Goal: Task Accomplishment & Management: Complete application form

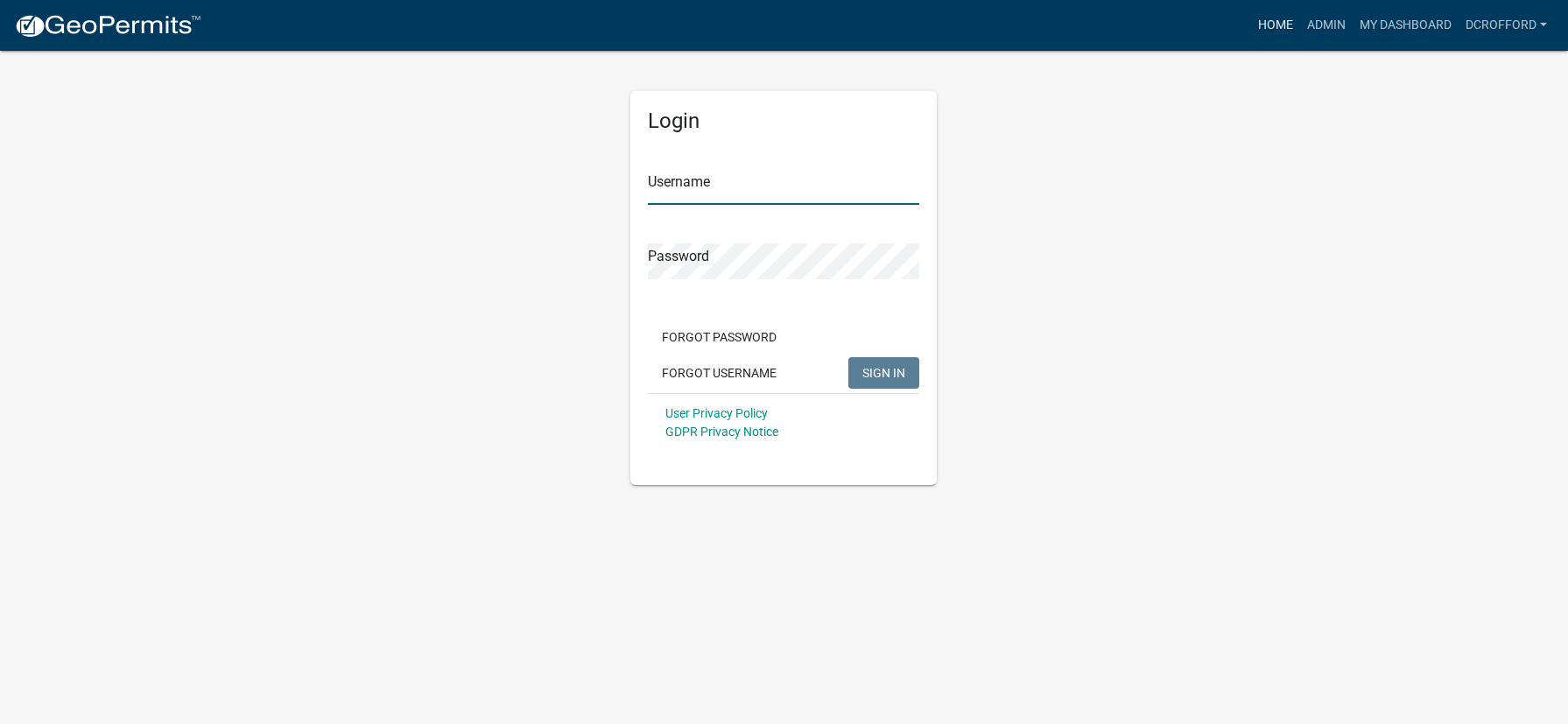
type input "dcrofford"
click at [1275, 23] on link "Home" at bounding box center [1275, 26] width 49 height 34
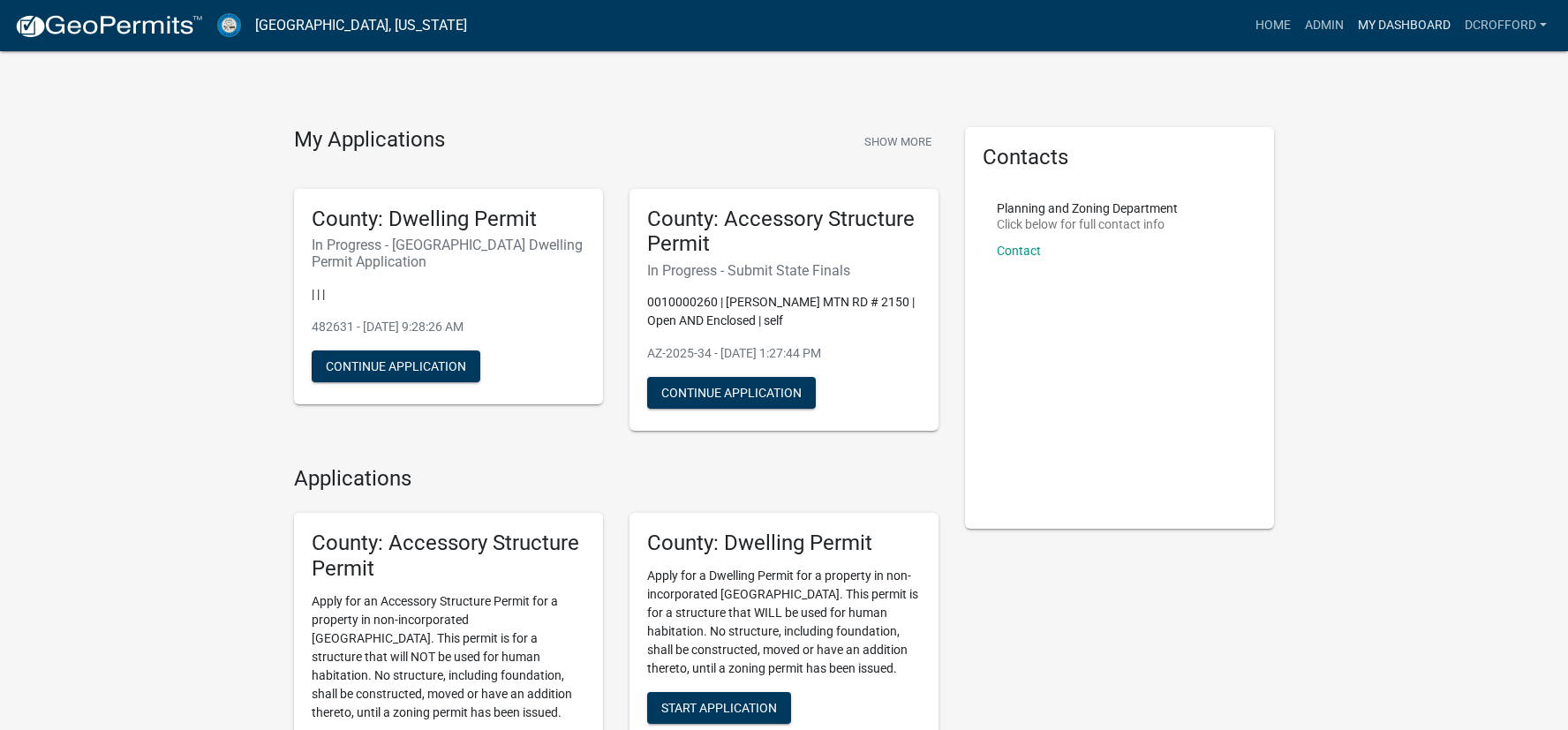
click at [1381, 17] on link "My Dashboard" at bounding box center [1404, 26] width 106 height 34
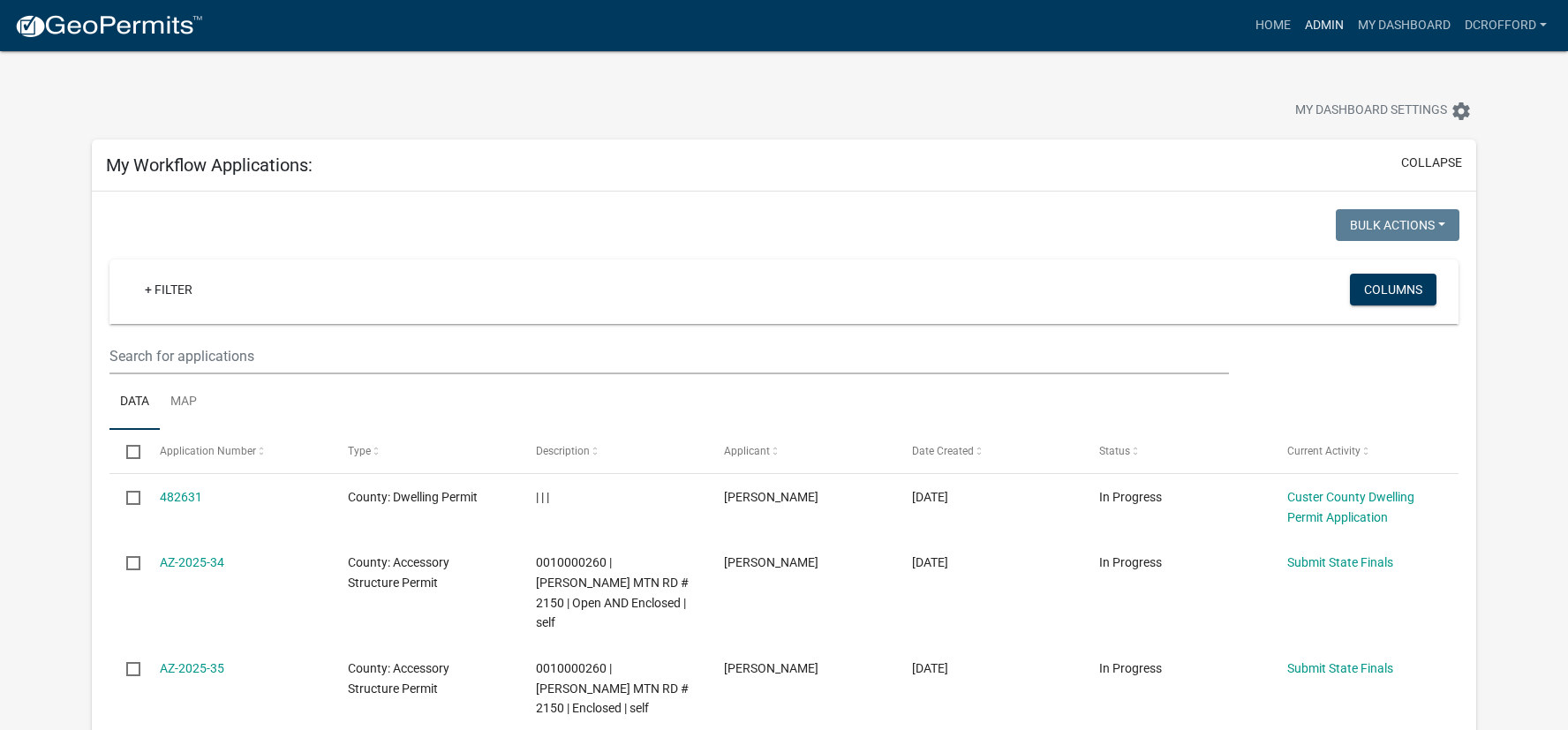
click at [1343, 16] on link "Admin" at bounding box center [1324, 26] width 53 height 34
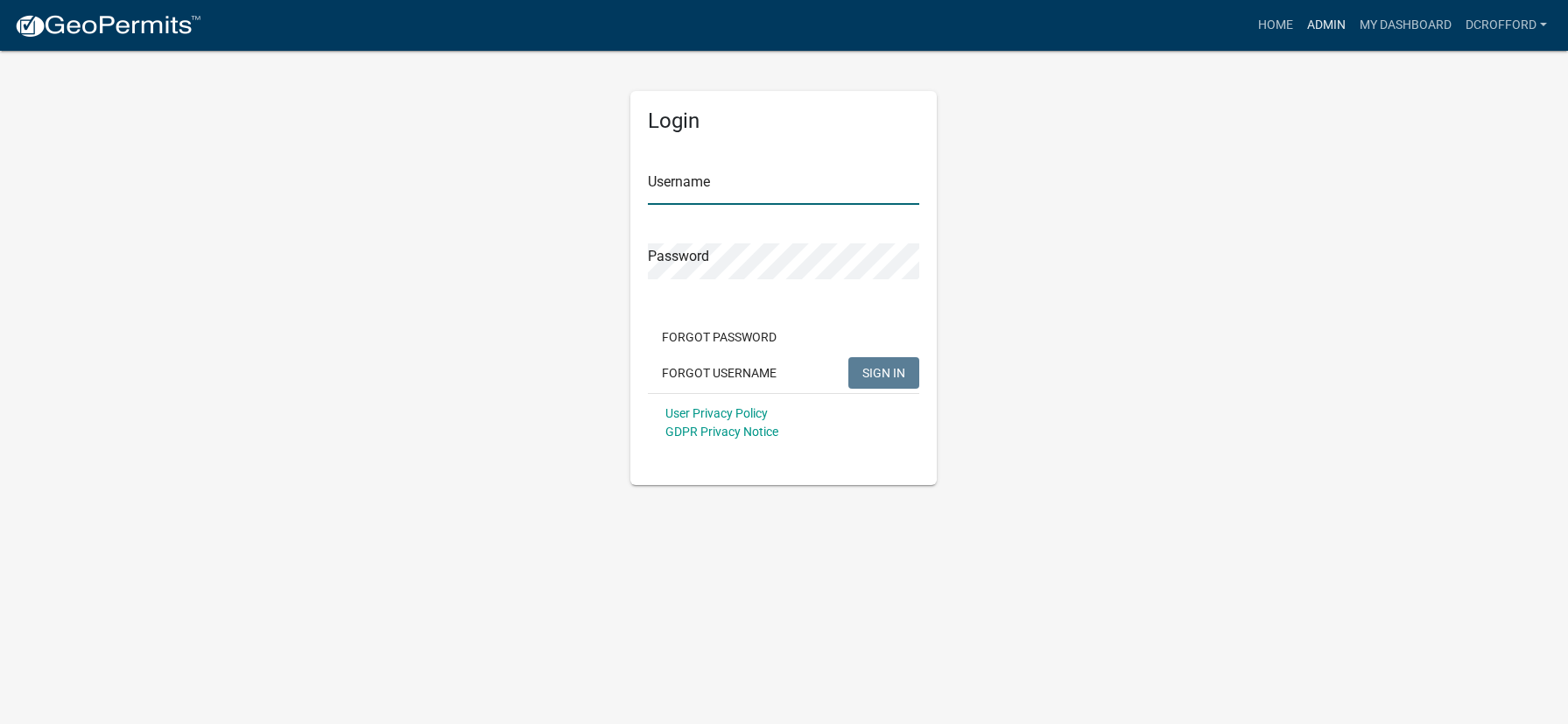
type input "dcrofford"
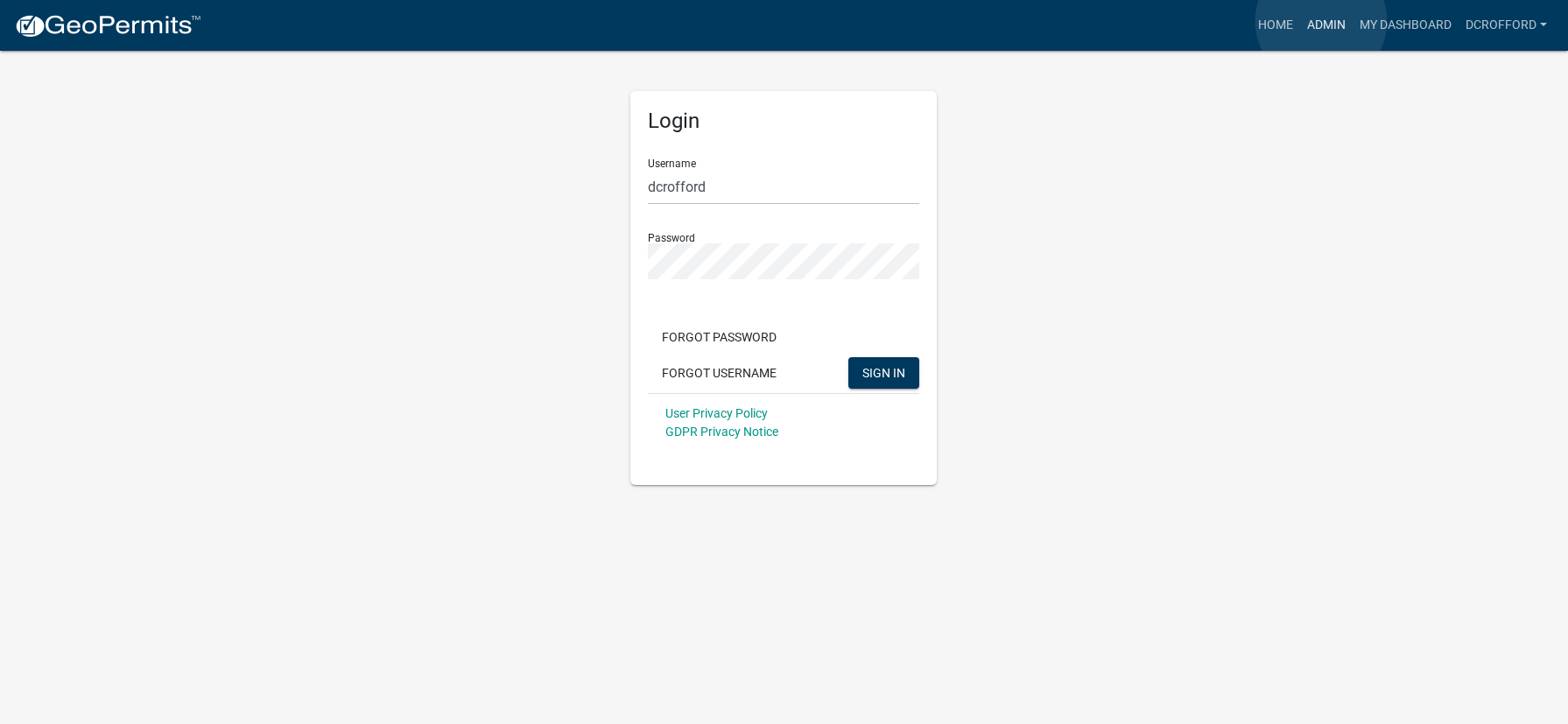
click at [1321, 21] on link "Admin" at bounding box center [1325, 26] width 52 height 34
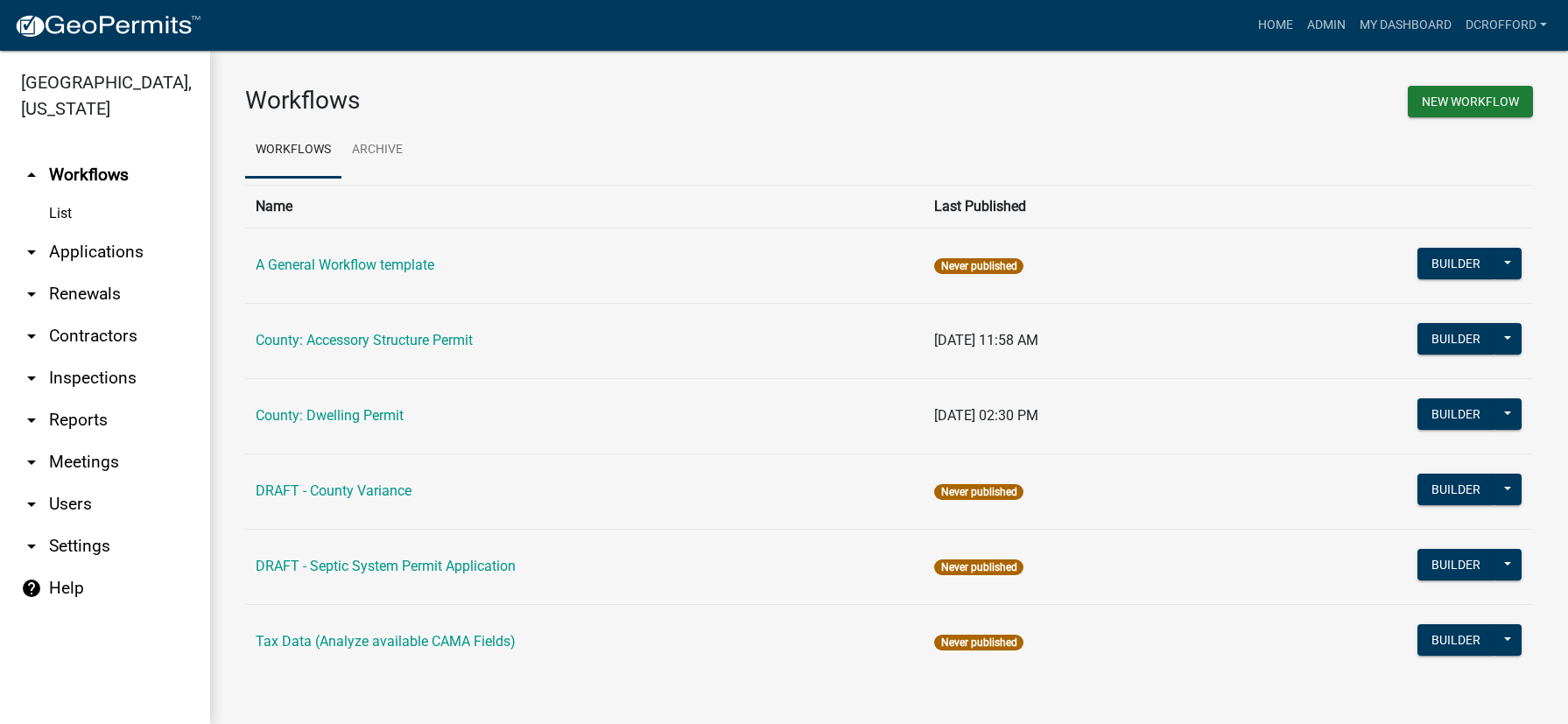
click at [85, 259] on link "arrow_drop_down Applications" at bounding box center [105, 252] width 210 height 42
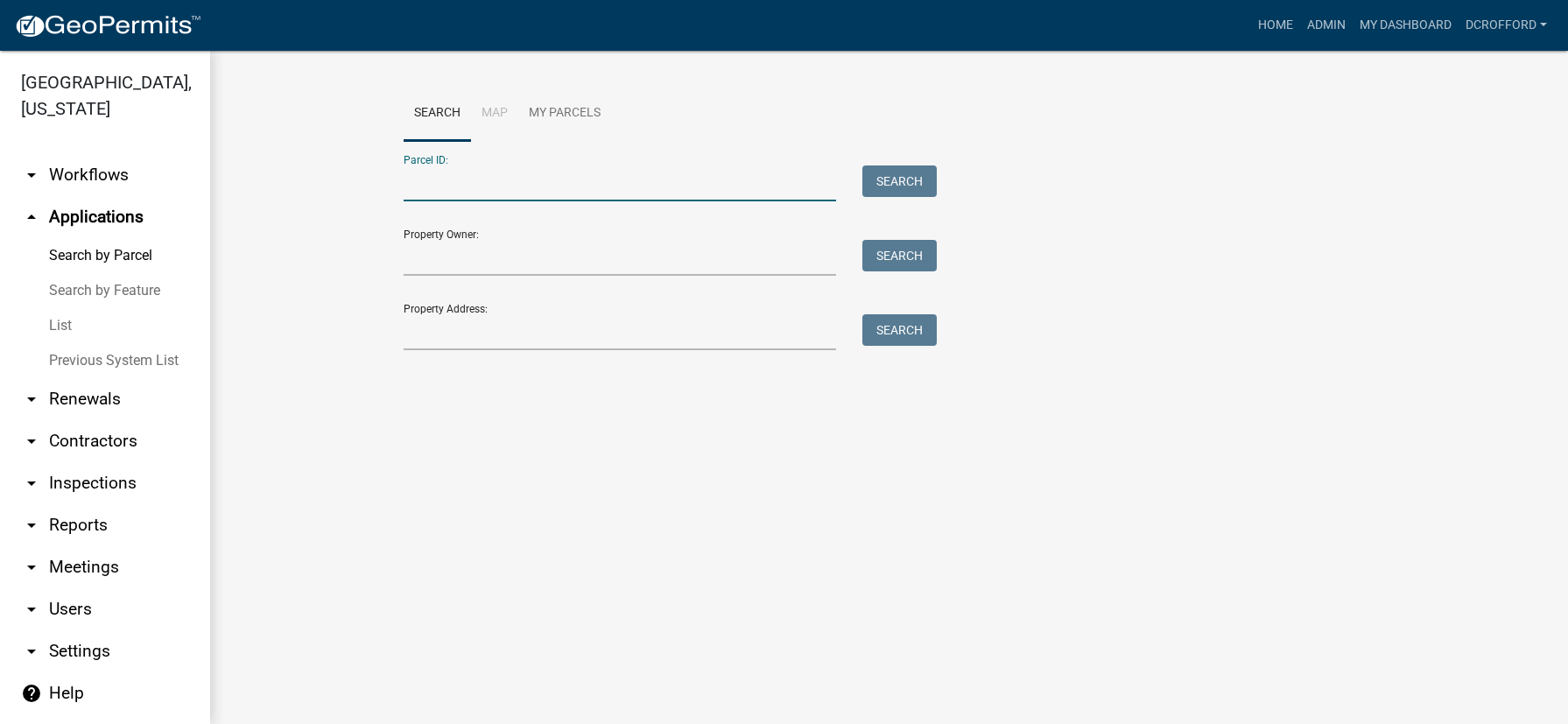
click at [553, 187] on input "Parcel ID:" at bounding box center [620, 183] width 433 height 35
type input "0010147548"
click at [917, 189] on button "Search" at bounding box center [900, 182] width 74 height 32
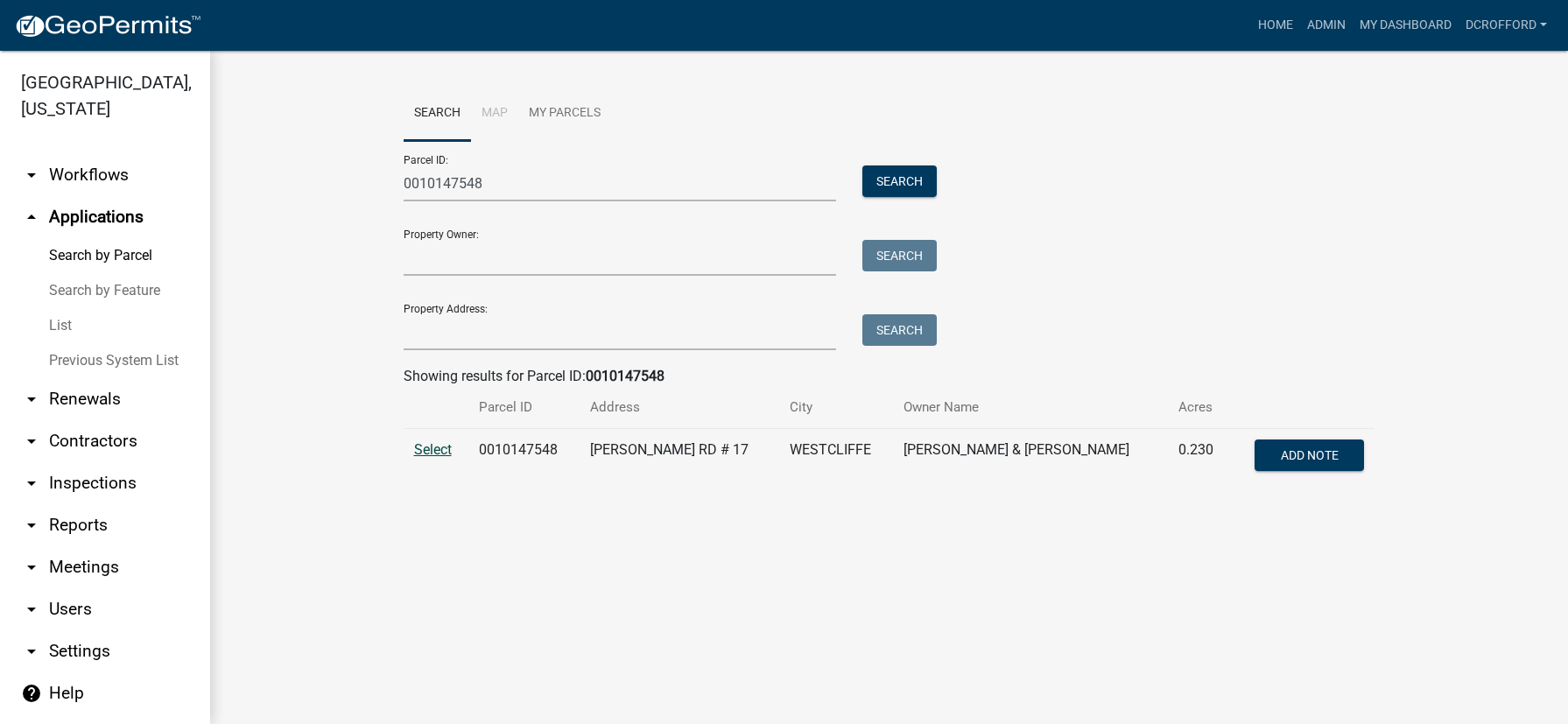
click at [433, 451] on span "Select" at bounding box center [433, 449] width 37 height 17
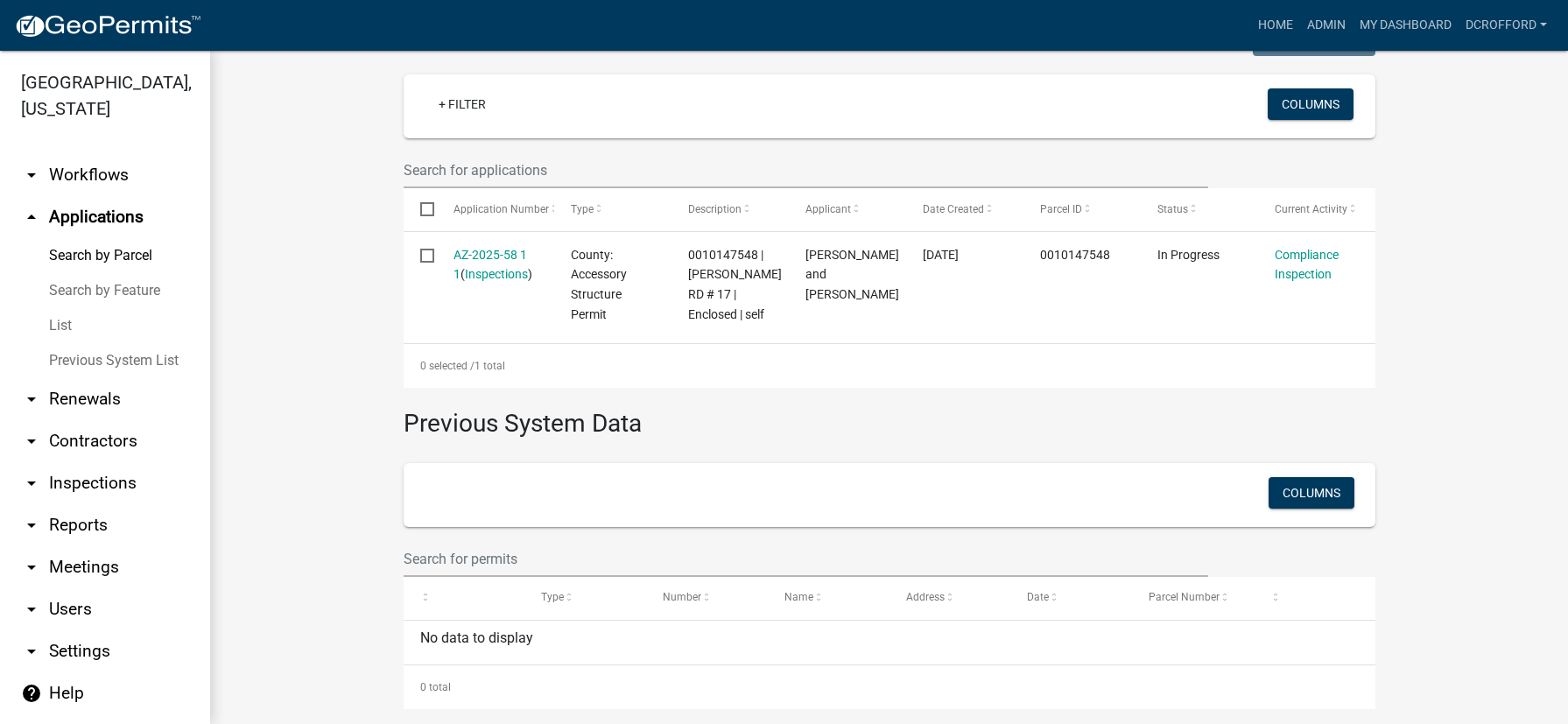
scroll to position [494, 0]
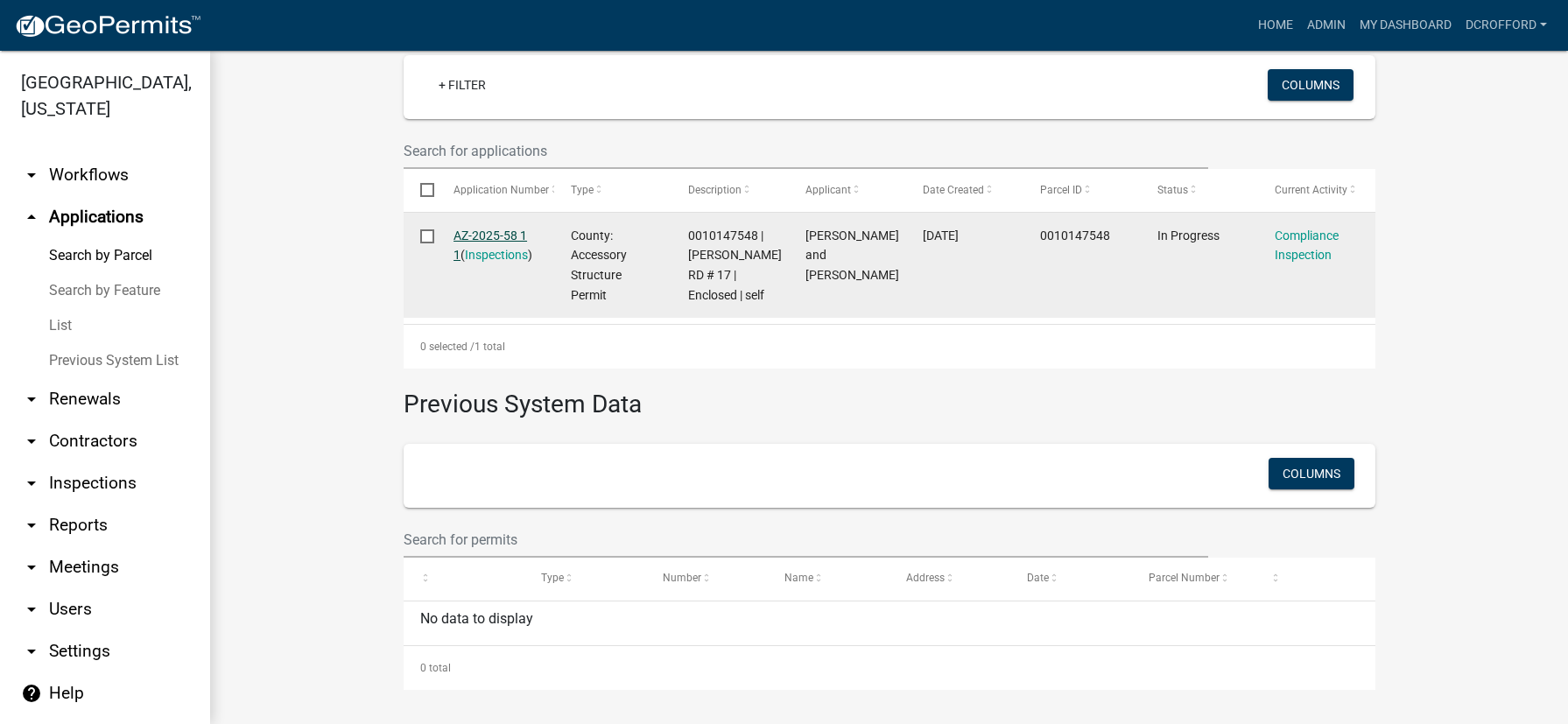
click at [481, 236] on link "AZ-2025-58 1 1" at bounding box center [490, 245] width 74 height 35
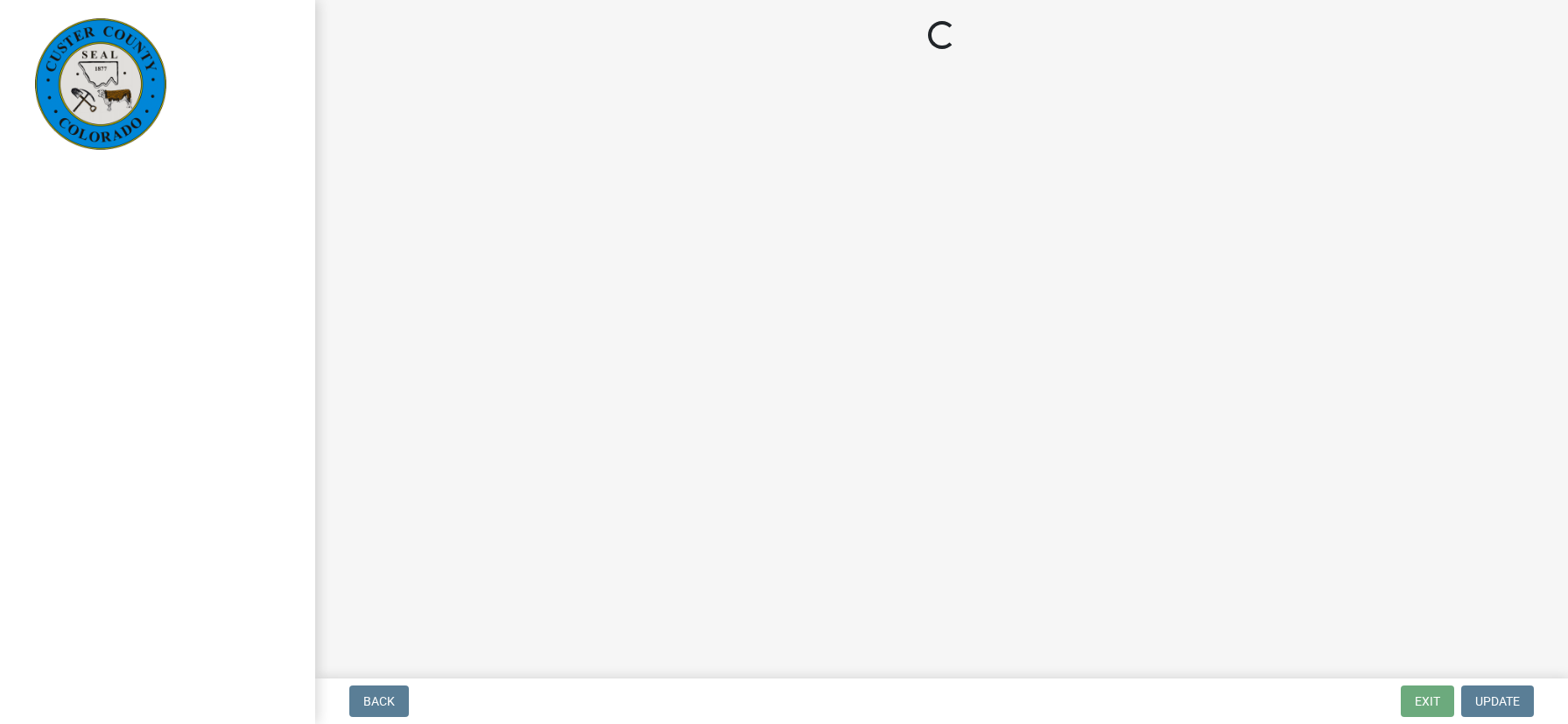
select select "cd09b013-b94f-4524-a046-a3f04ce1867e"
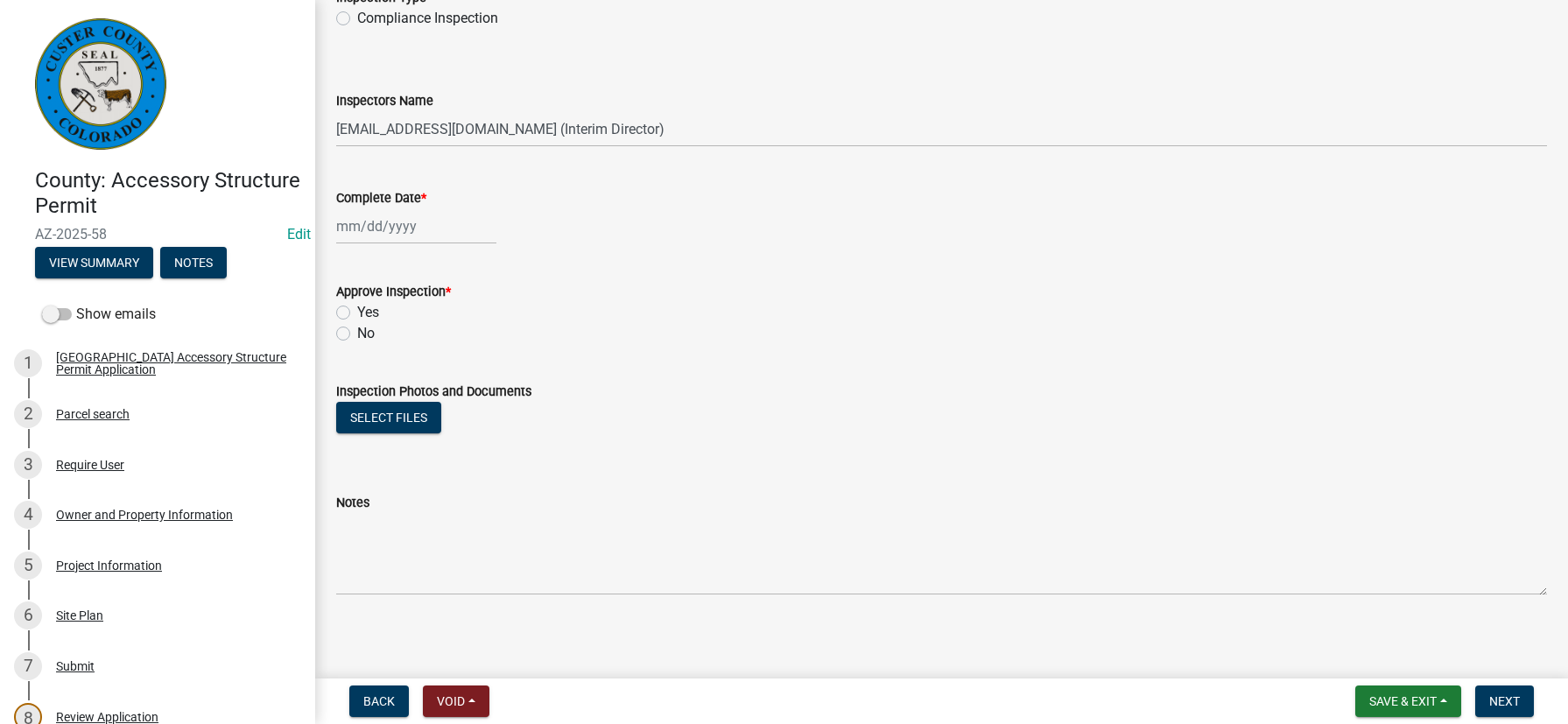
scroll to position [138, 0]
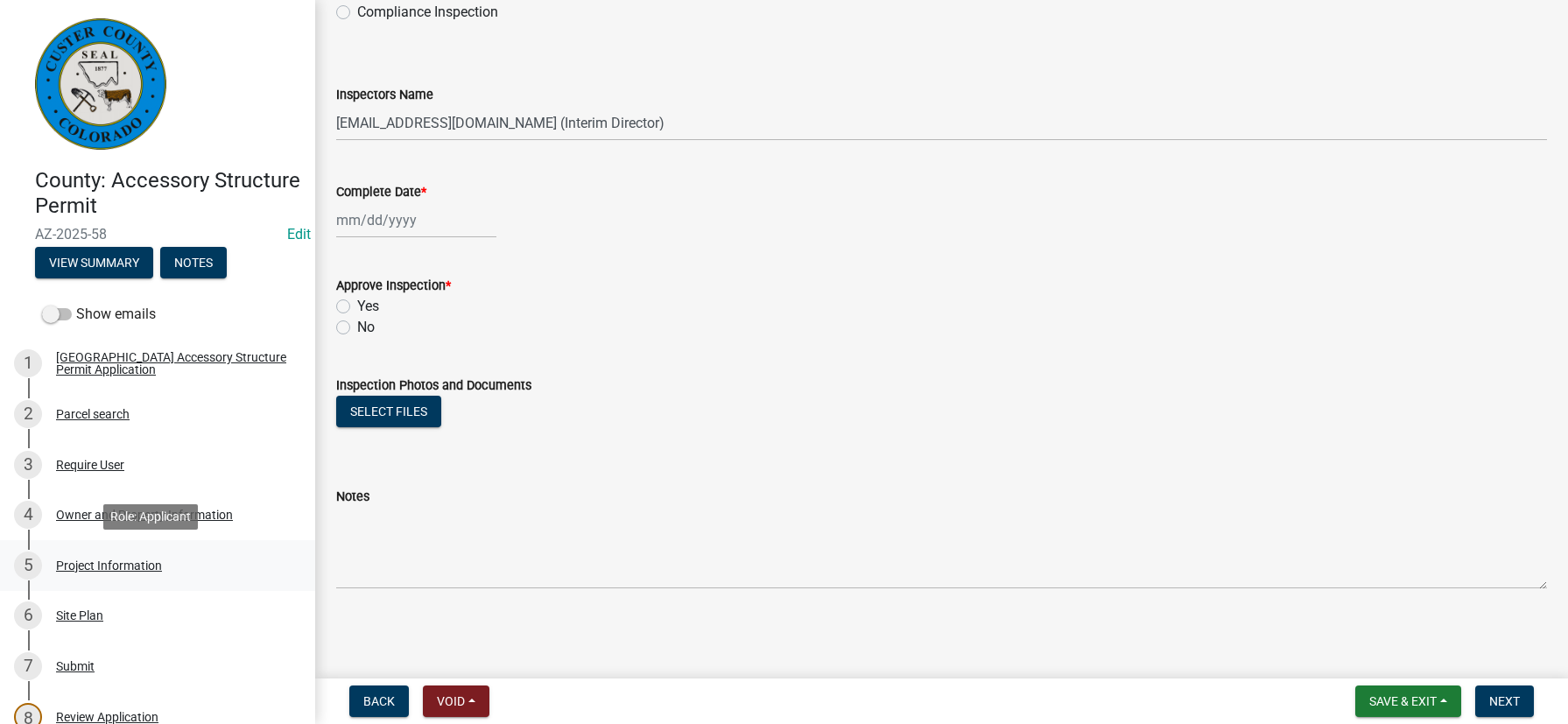
click at [91, 561] on div "Project Information" at bounding box center [108, 565] width 105 height 12
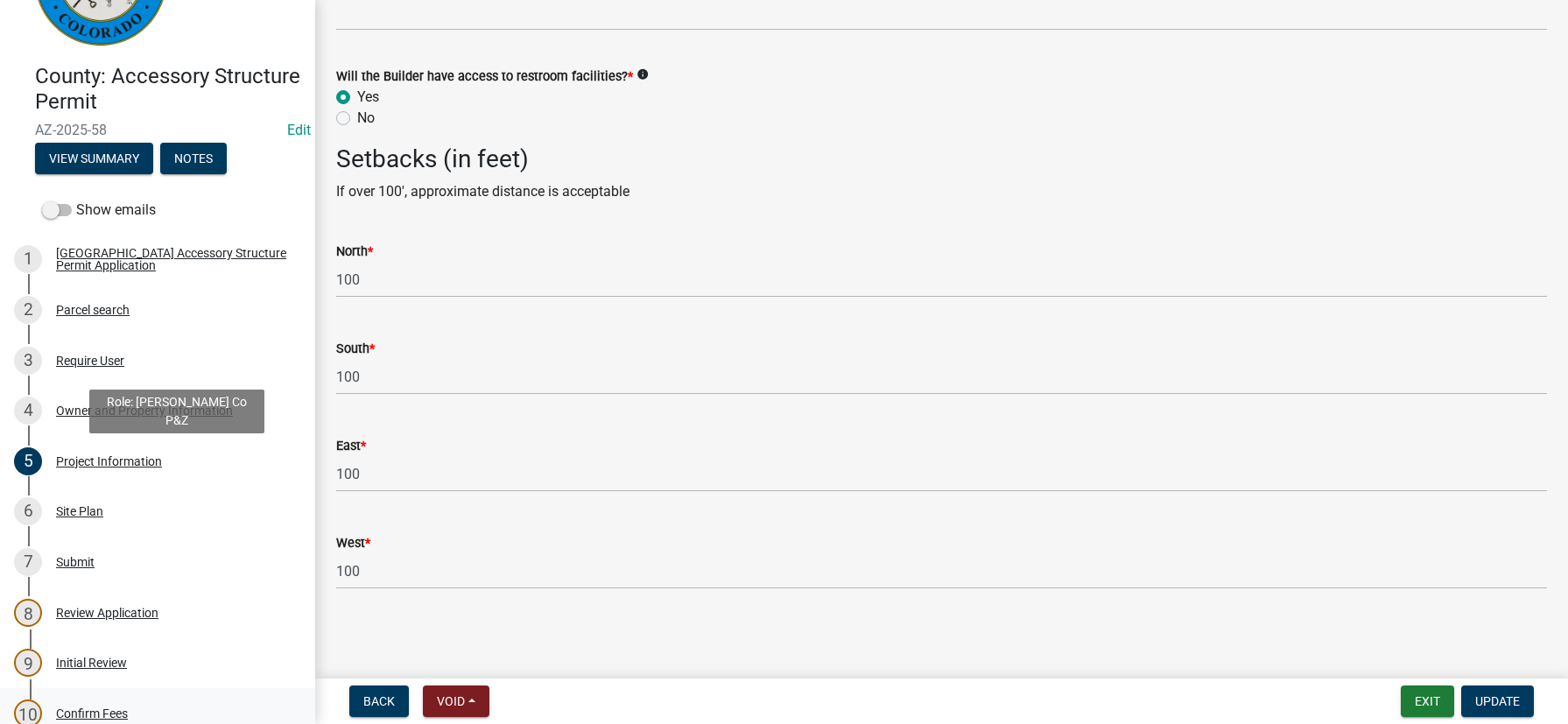
scroll to position [350, 0]
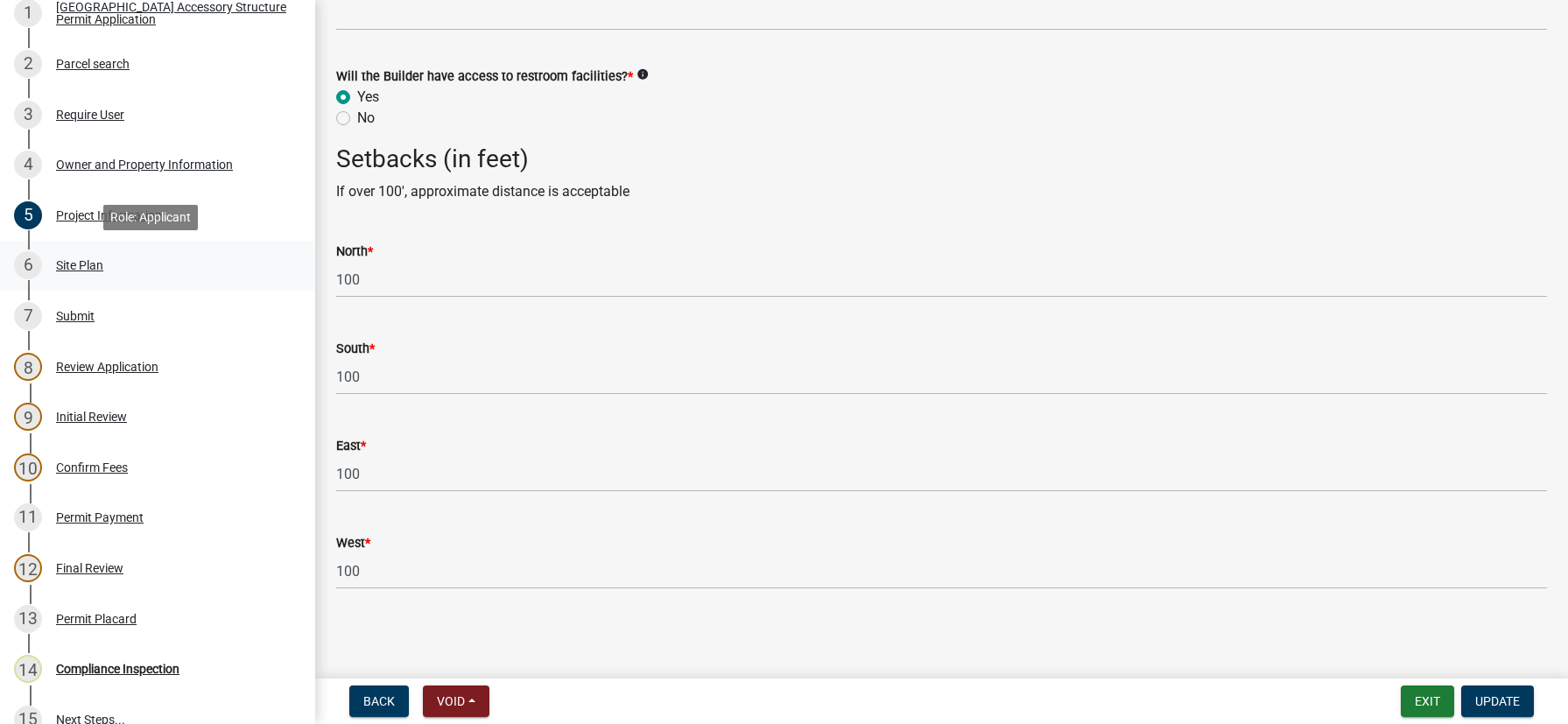
click at [72, 265] on div "Site Plan" at bounding box center [79, 265] width 47 height 12
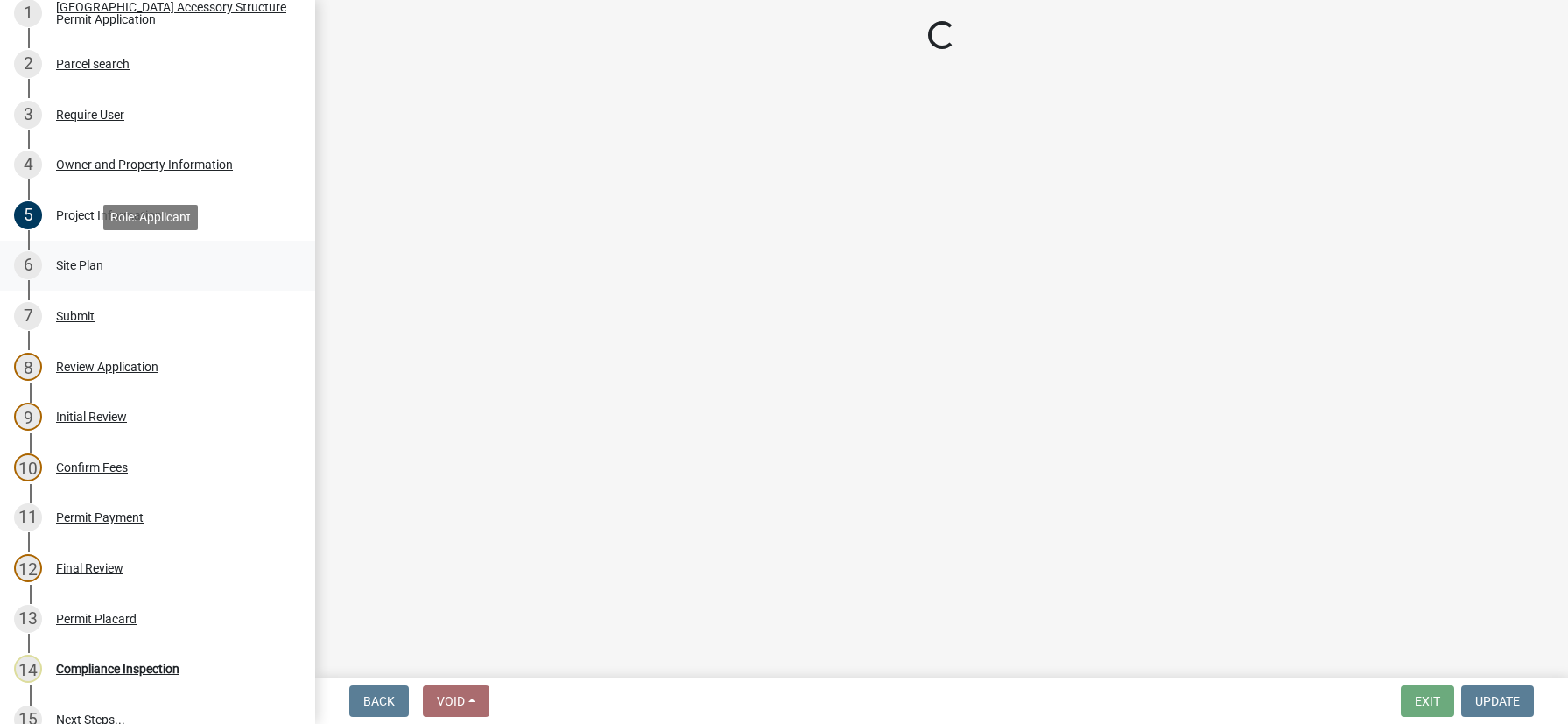
scroll to position [0, 0]
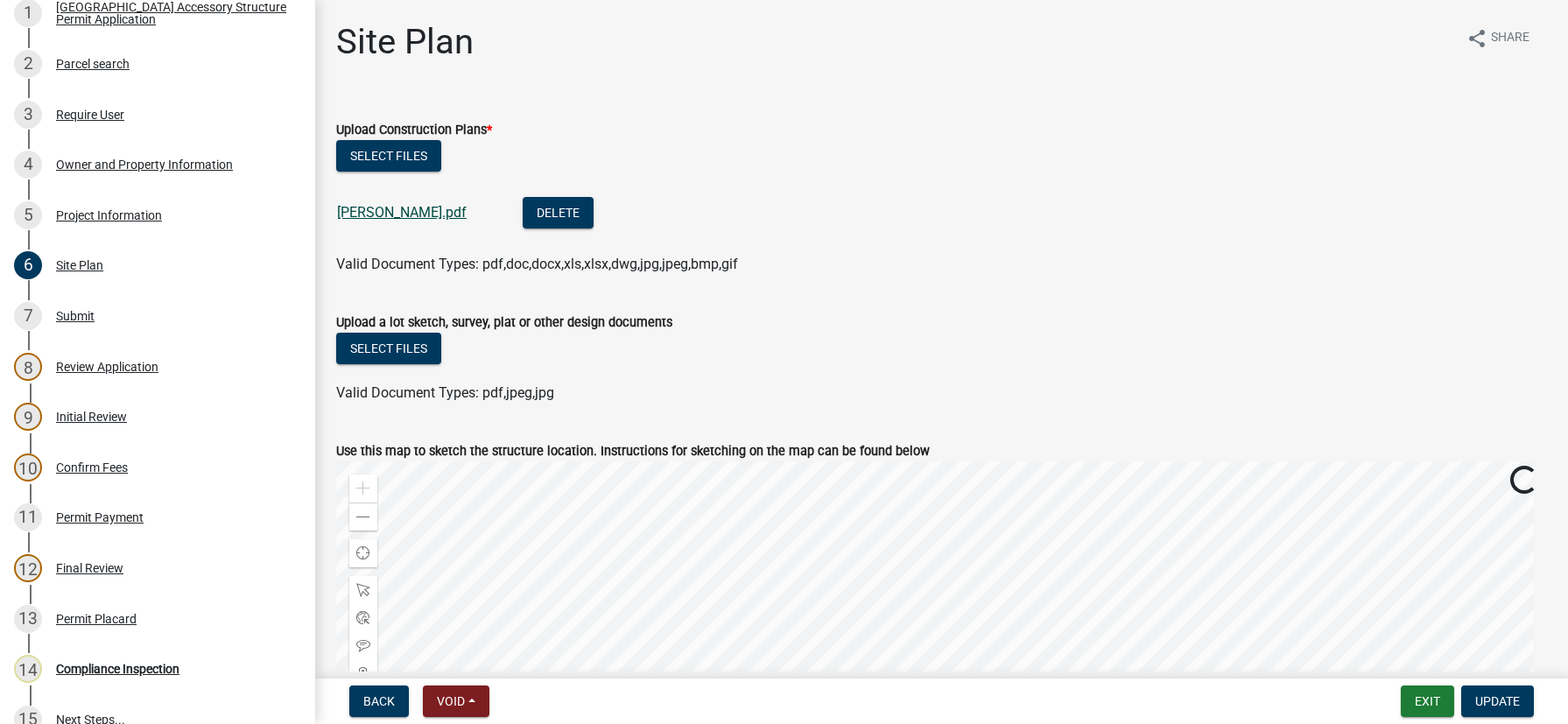
click at [379, 209] on link "adamson.pdf" at bounding box center [402, 212] width 129 height 17
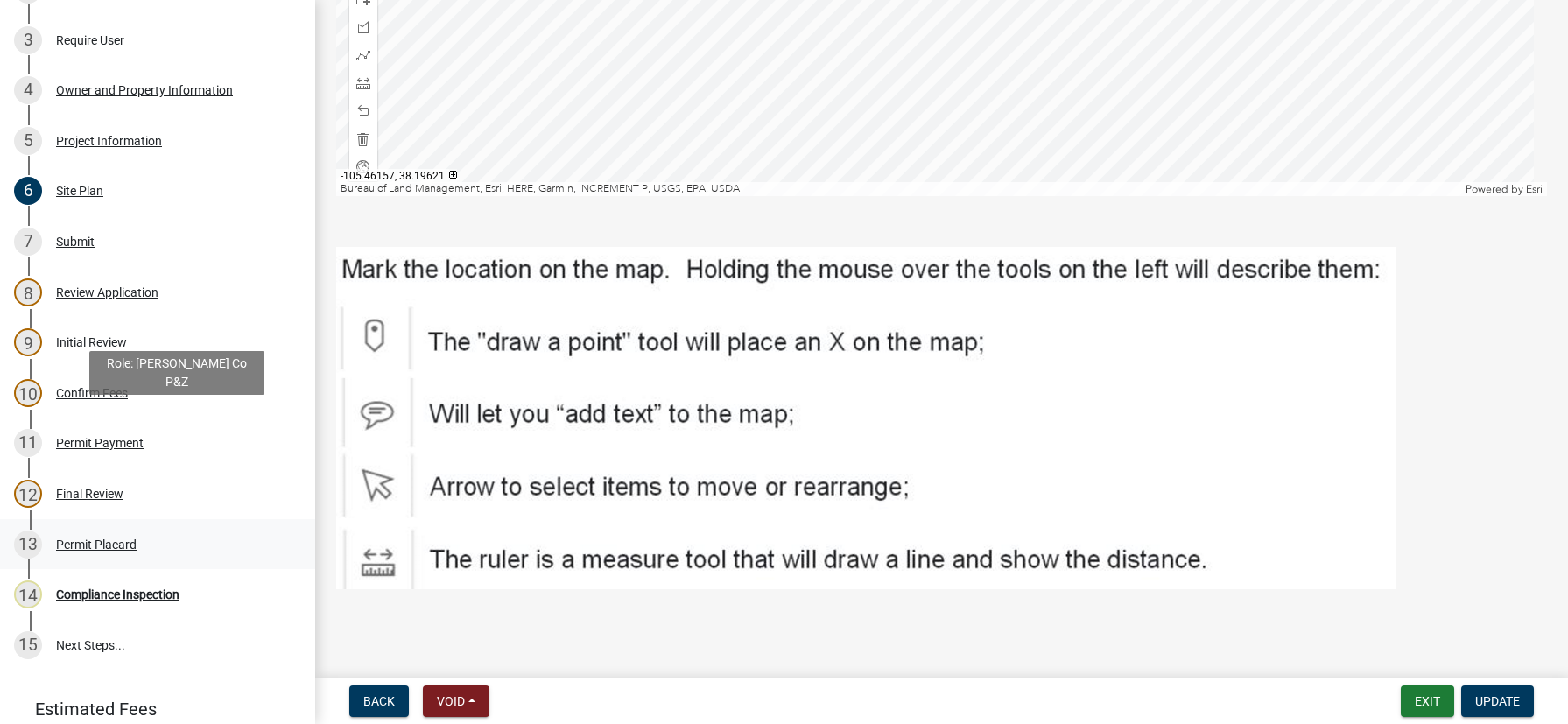
scroll to position [533, 0]
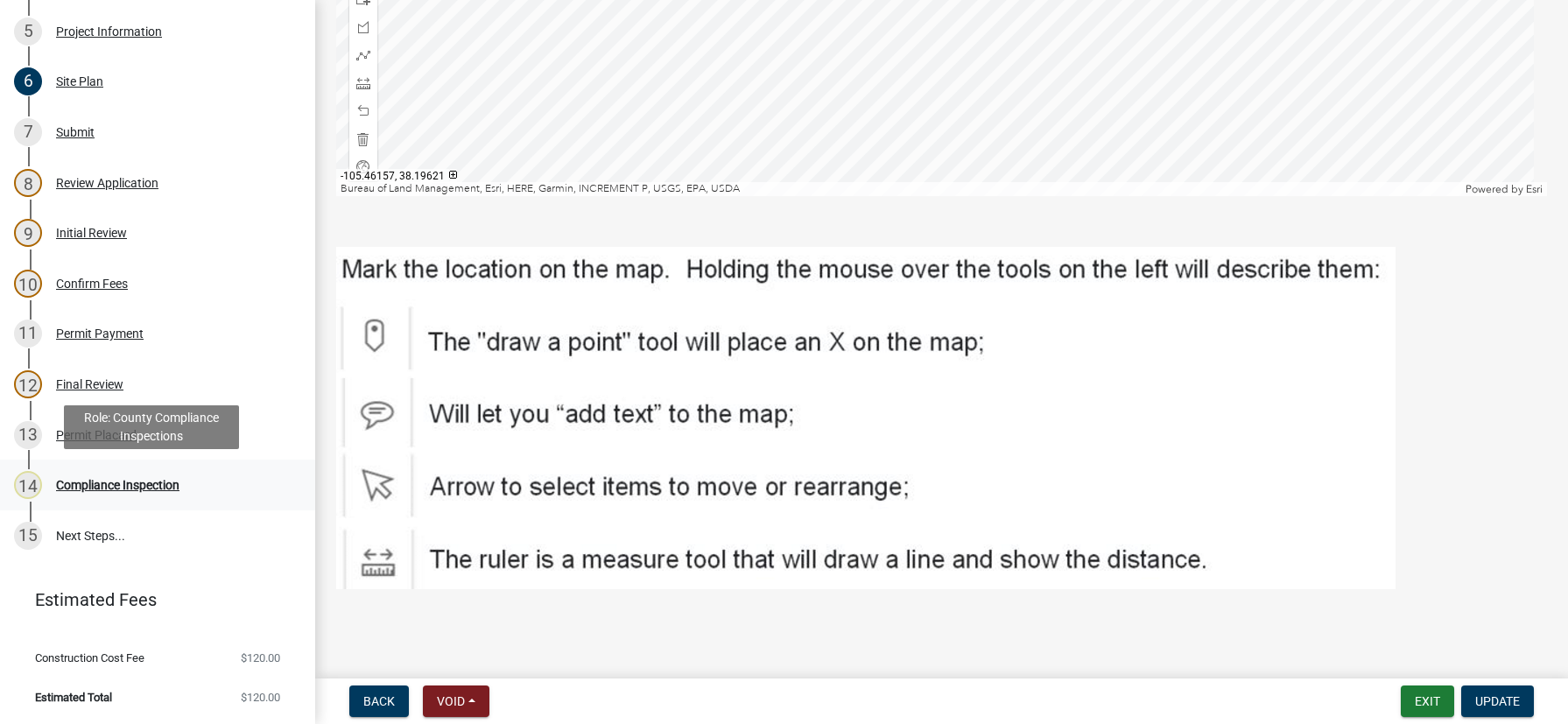
click at [125, 487] on div "Compliance Inspection" at bounding box center [117, 485] width 123 height 12
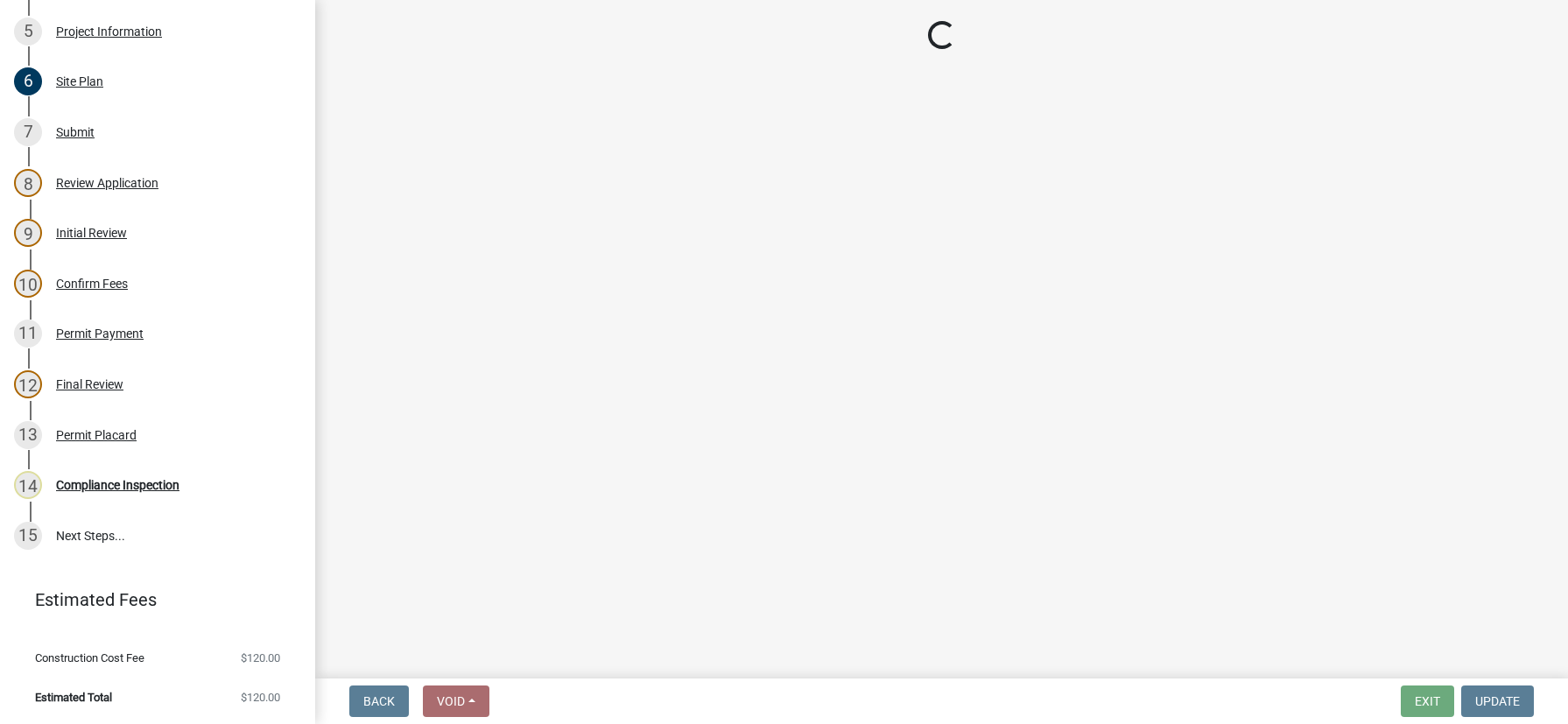
select select "cd09b013-b94f-4524-a046-a3f04ce1867e"
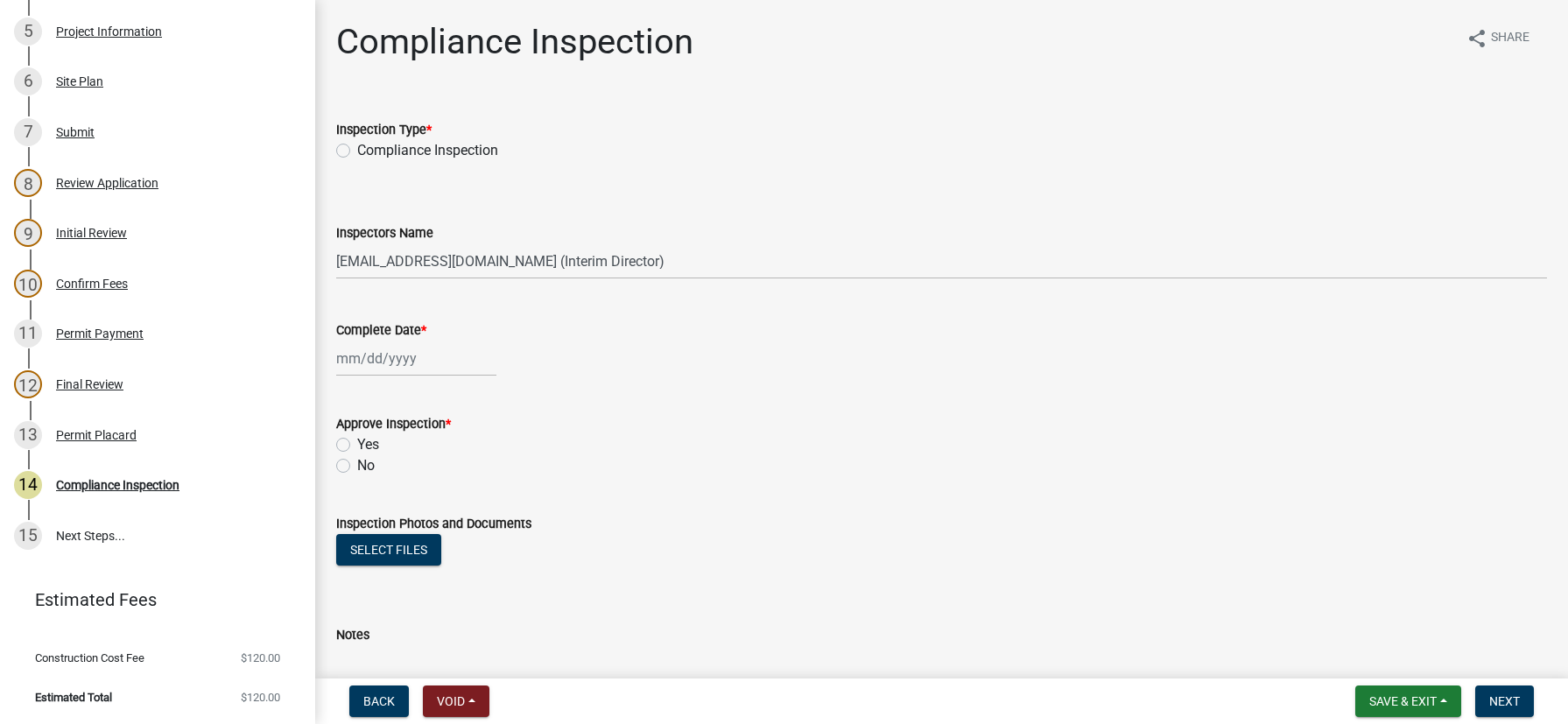
click at [357, 152] on label "Compliance Inspection" at bounding box center [427, 151] width 141 height 21
click at [357, 152] on input "Compliance Inspection" at bounding box center [363, 145] width 12 height 12
radio input "true"
click at [382, 359] on div at bounding box center [416, 358] width 160 height 35
select select "9"
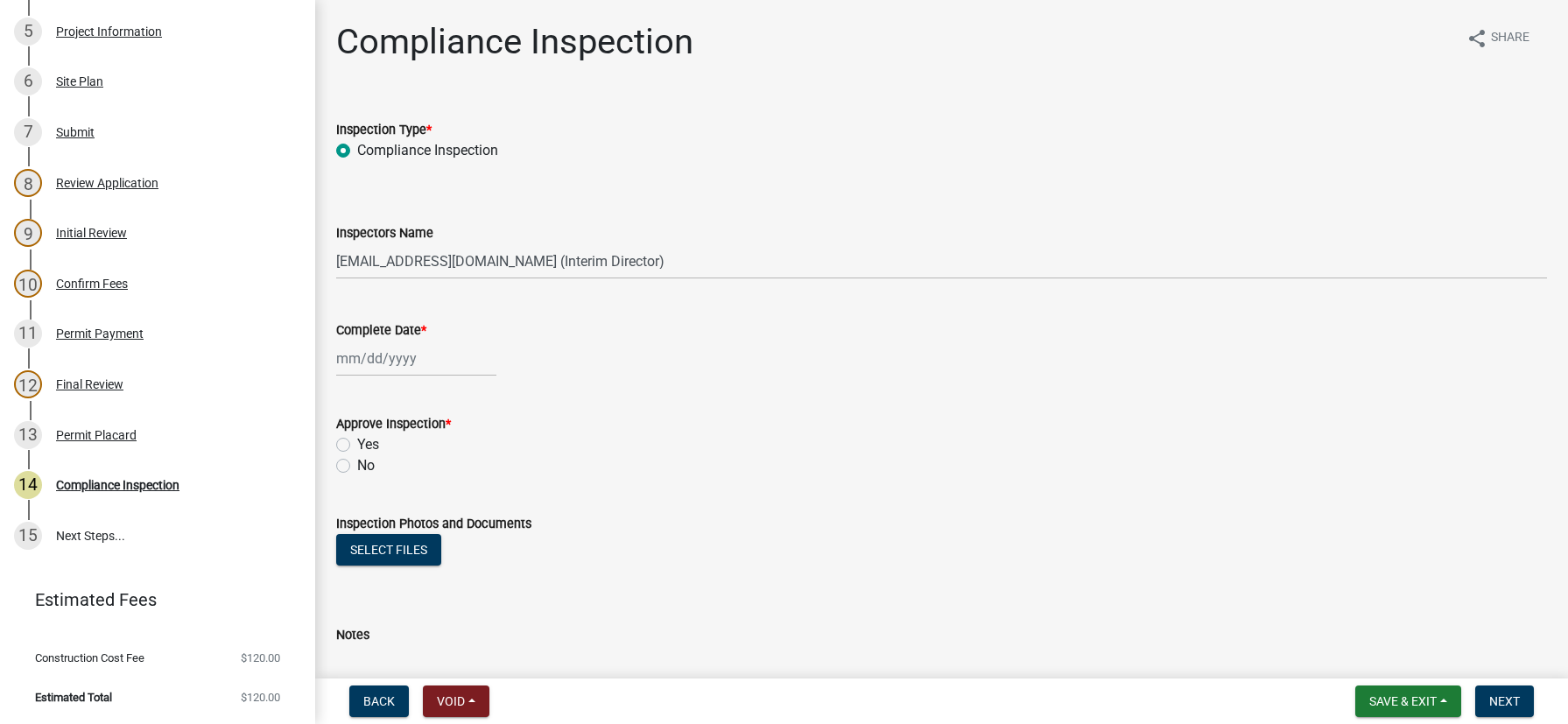
select select "2025"
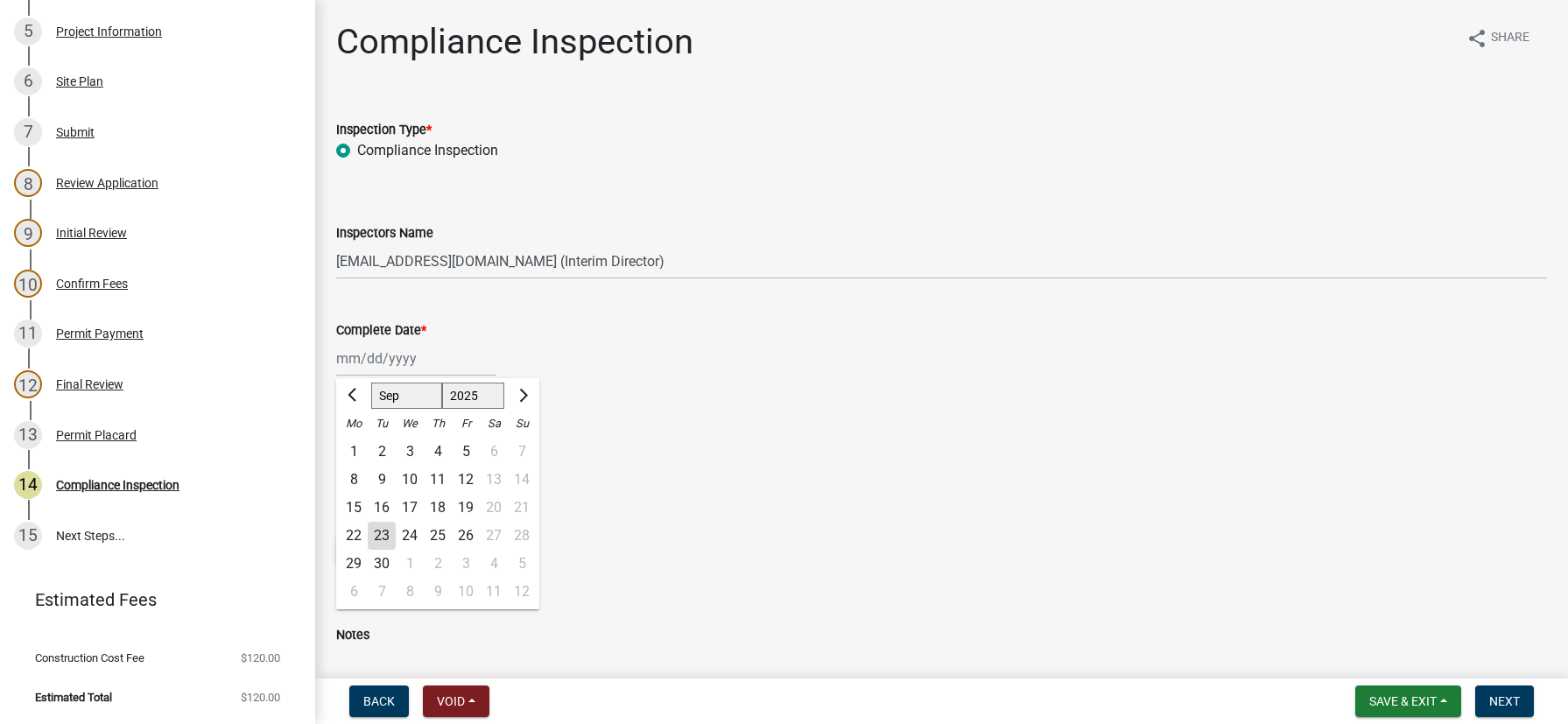
click at [374, 538] on div "23" at bounding box center [382, 536] width 28 height 28
type input "[DATE]"
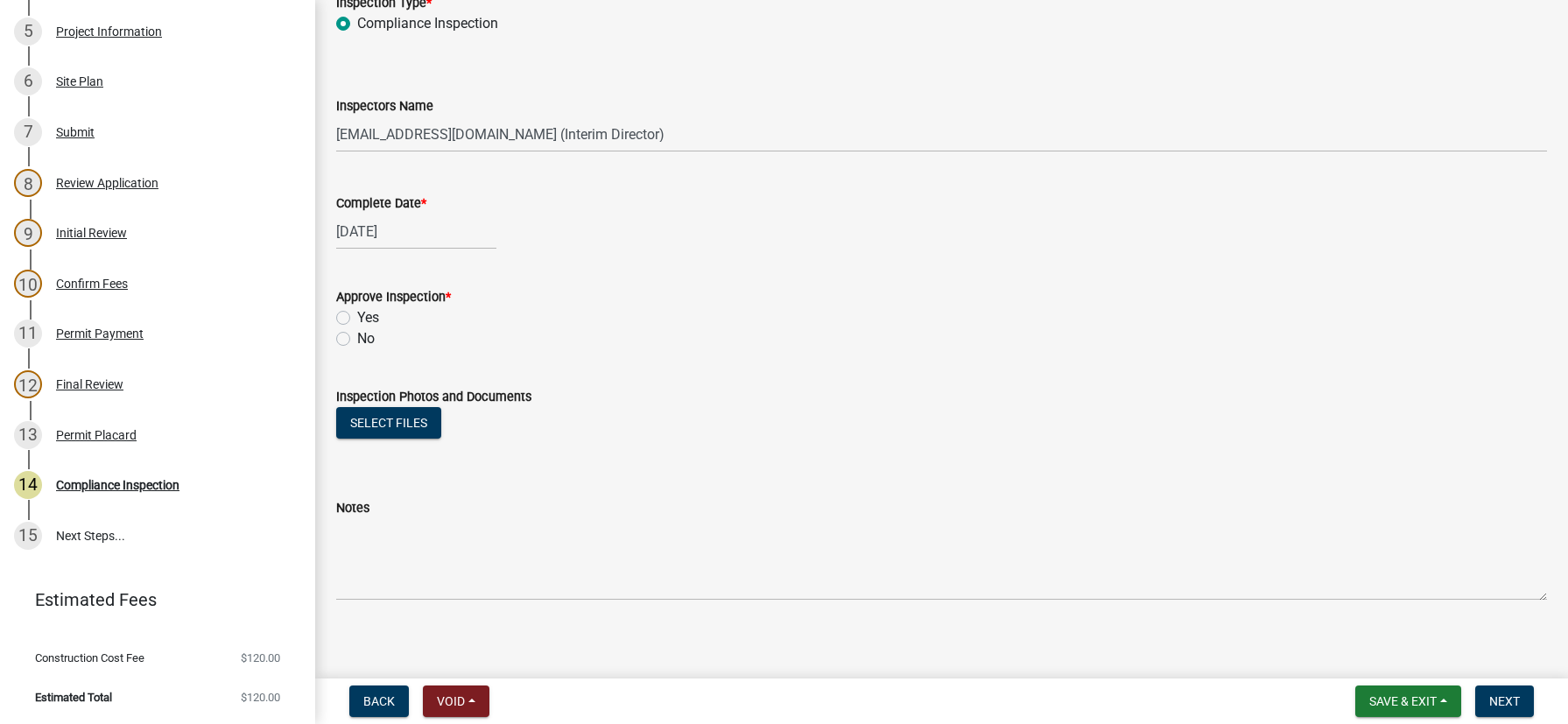
scroll to position [138, 0]
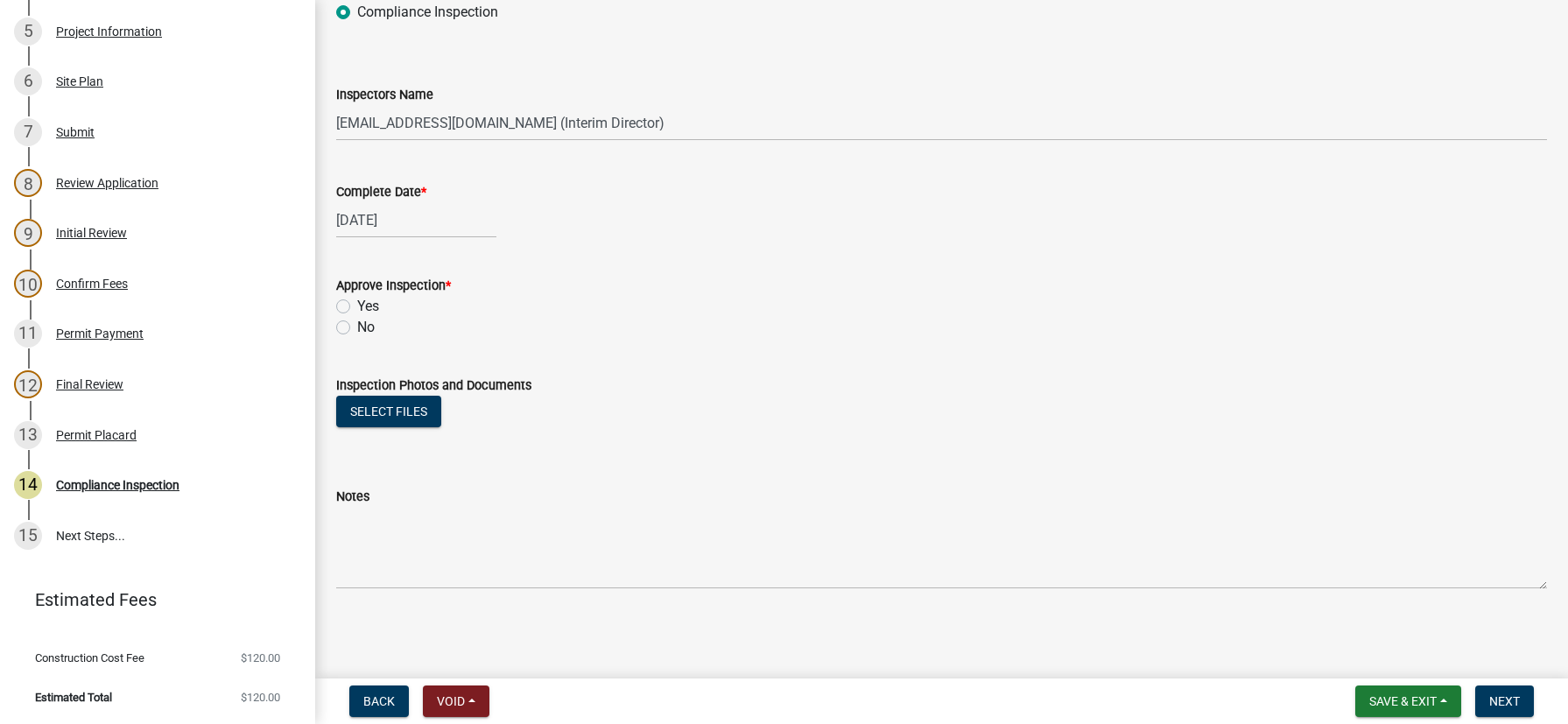
click at [357, 308] on label "Yes" at bounding box center [368, 307] width 22 height 21
click at [357, 308] on input "Yes" at bounding box center [363, 301] width 12 height 12
radio input "true"
click at [420, 401] on button "Select files" at bounding box center [388, 411] width 105 height 32
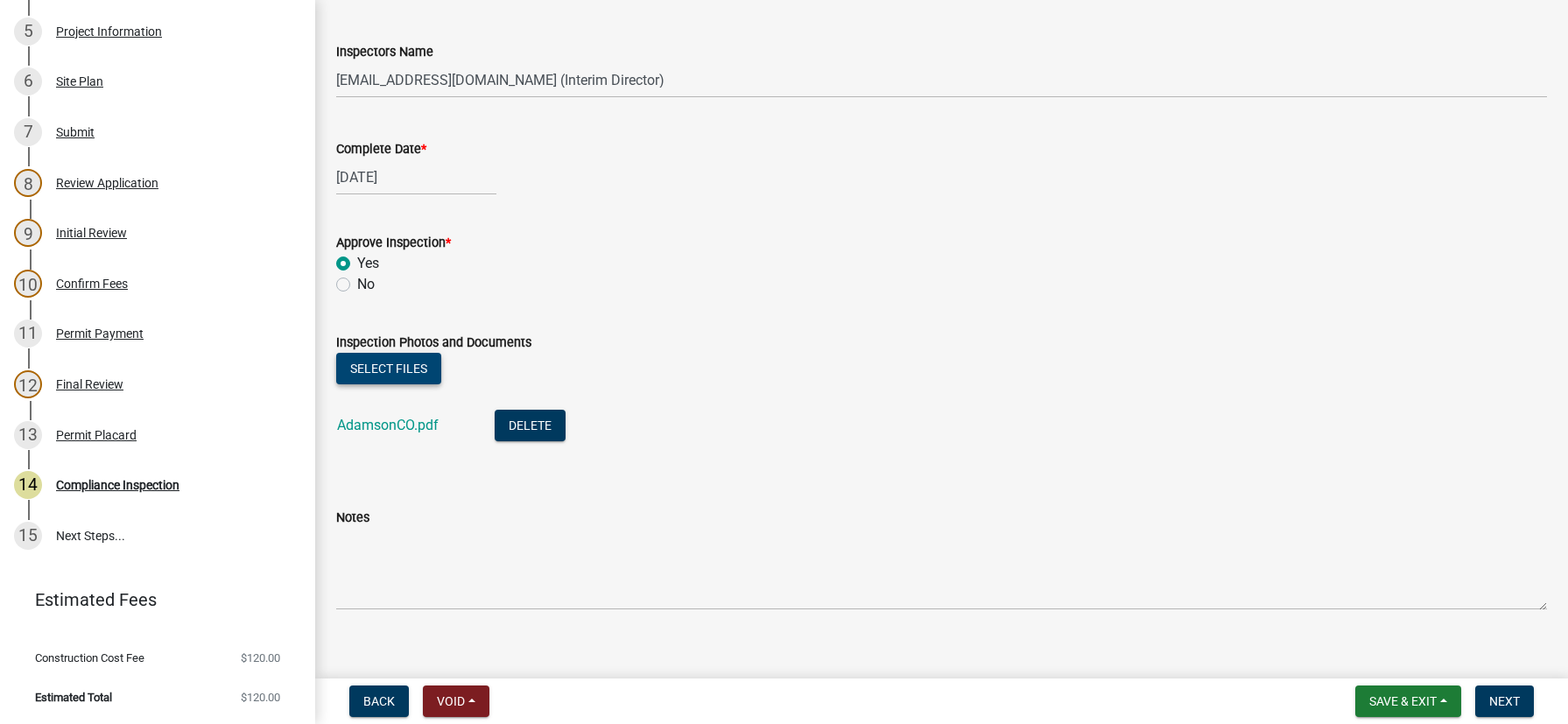
scroll to position [202, 0]
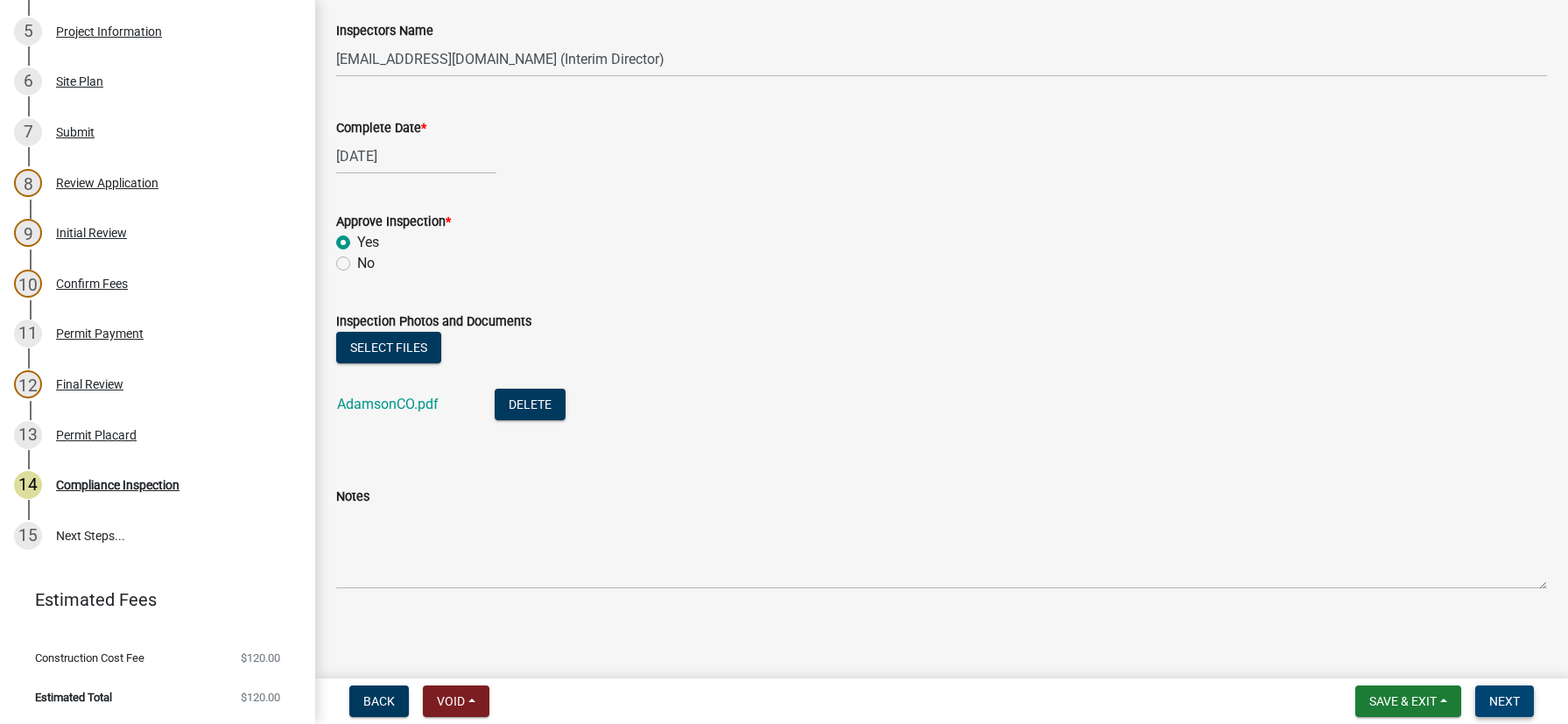
click at [1510, 697] on span "Next" at bounding box center [1504, 701] width 31 height 14
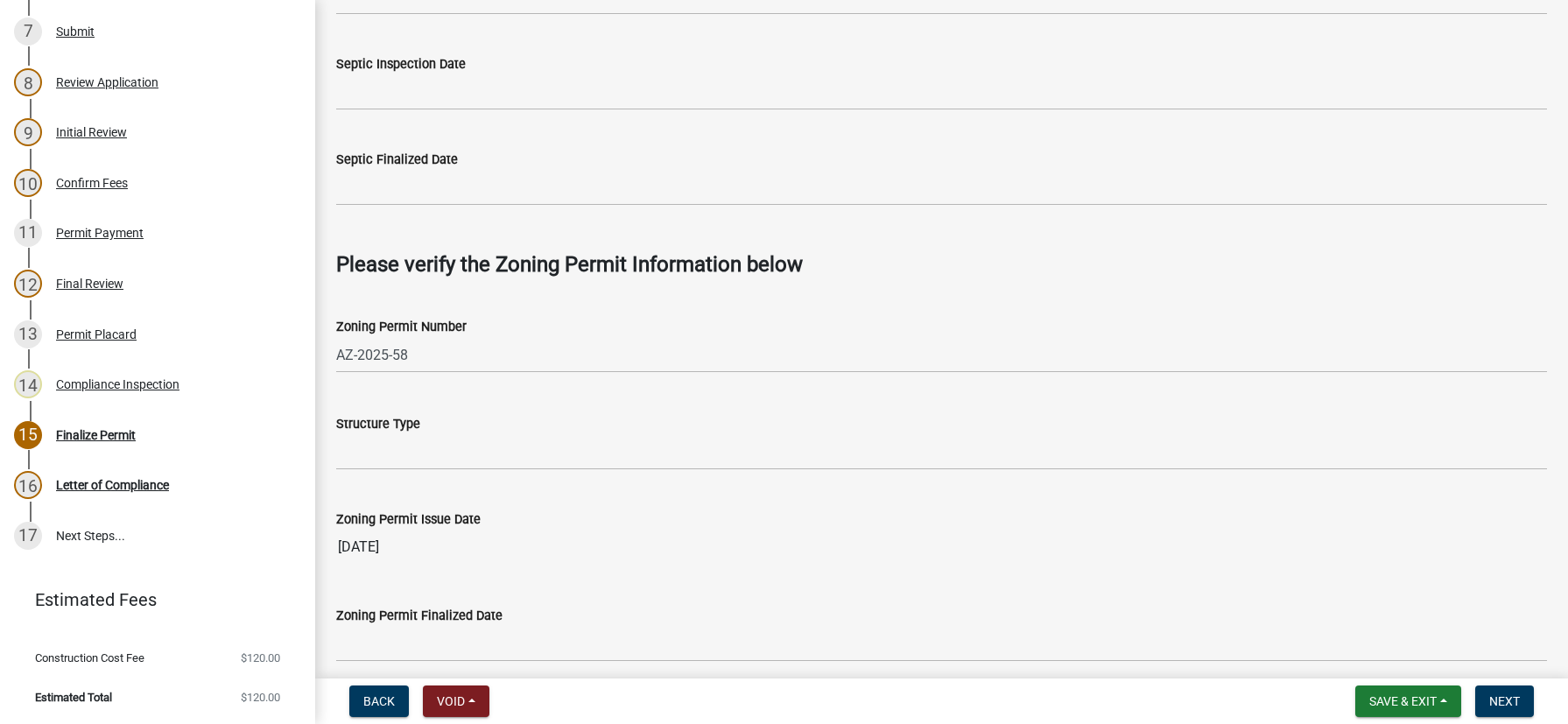
scroll to position [876, 0]
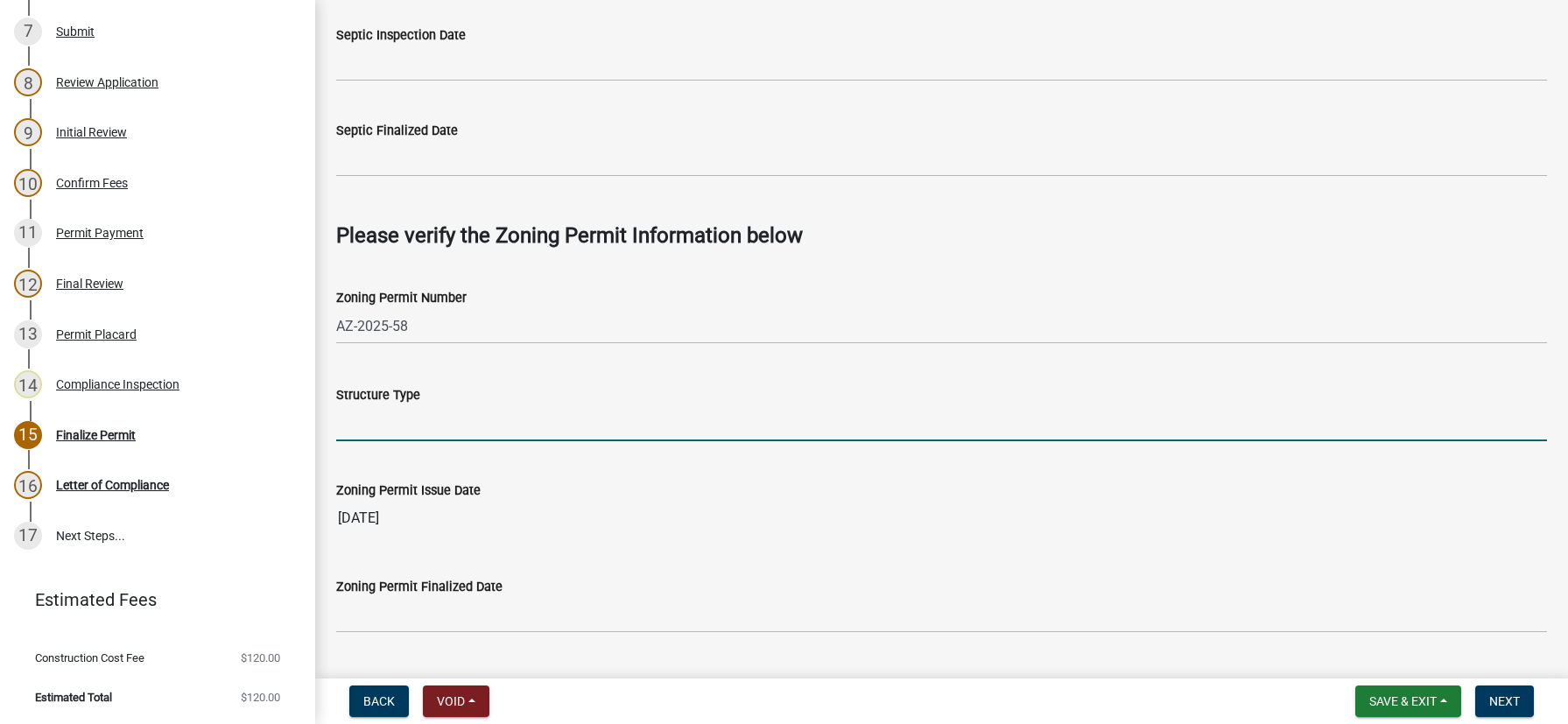
click at [658, 431] on input "Structure Type" at bounding box center [941, 423] width 1211 height 35
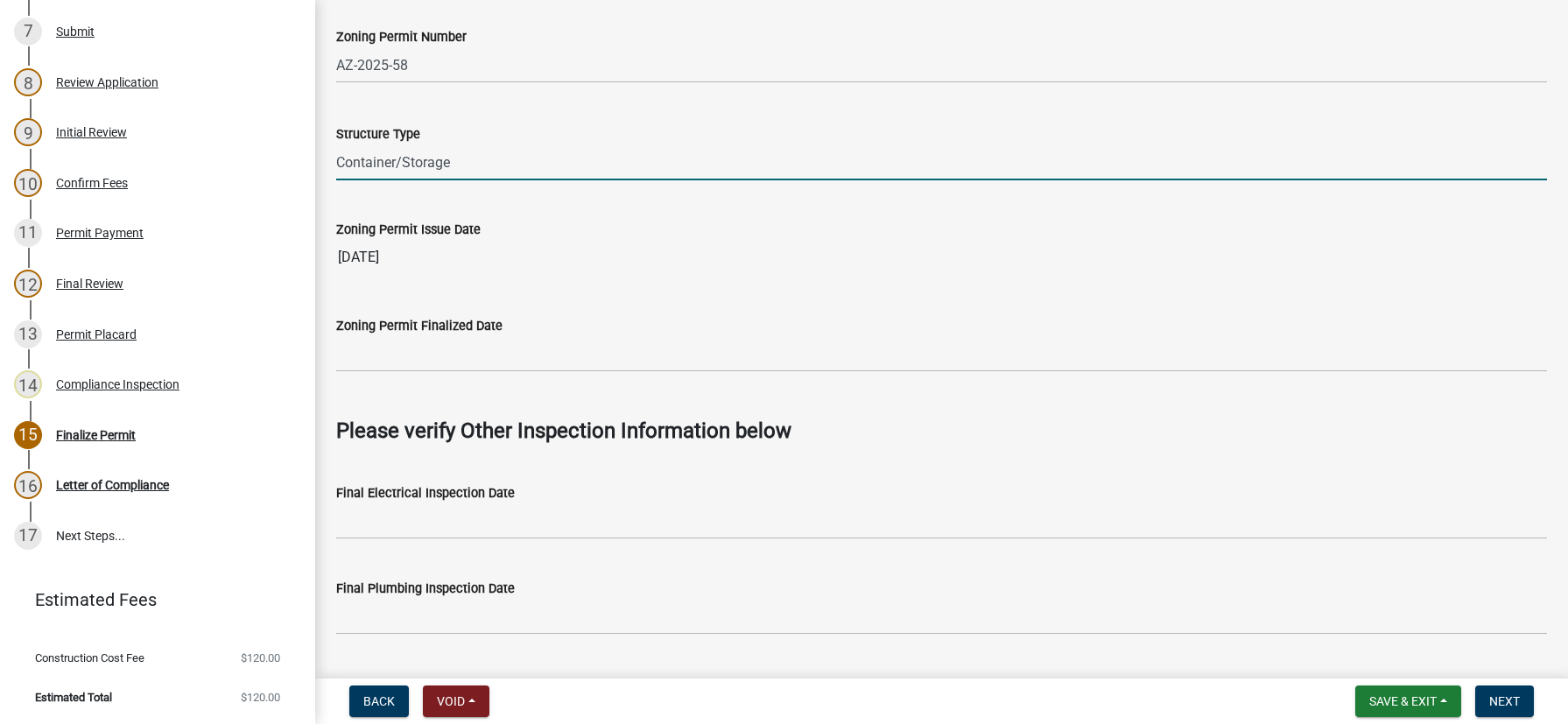
scroll to position [1138, 0]
type input "Container/Storage"
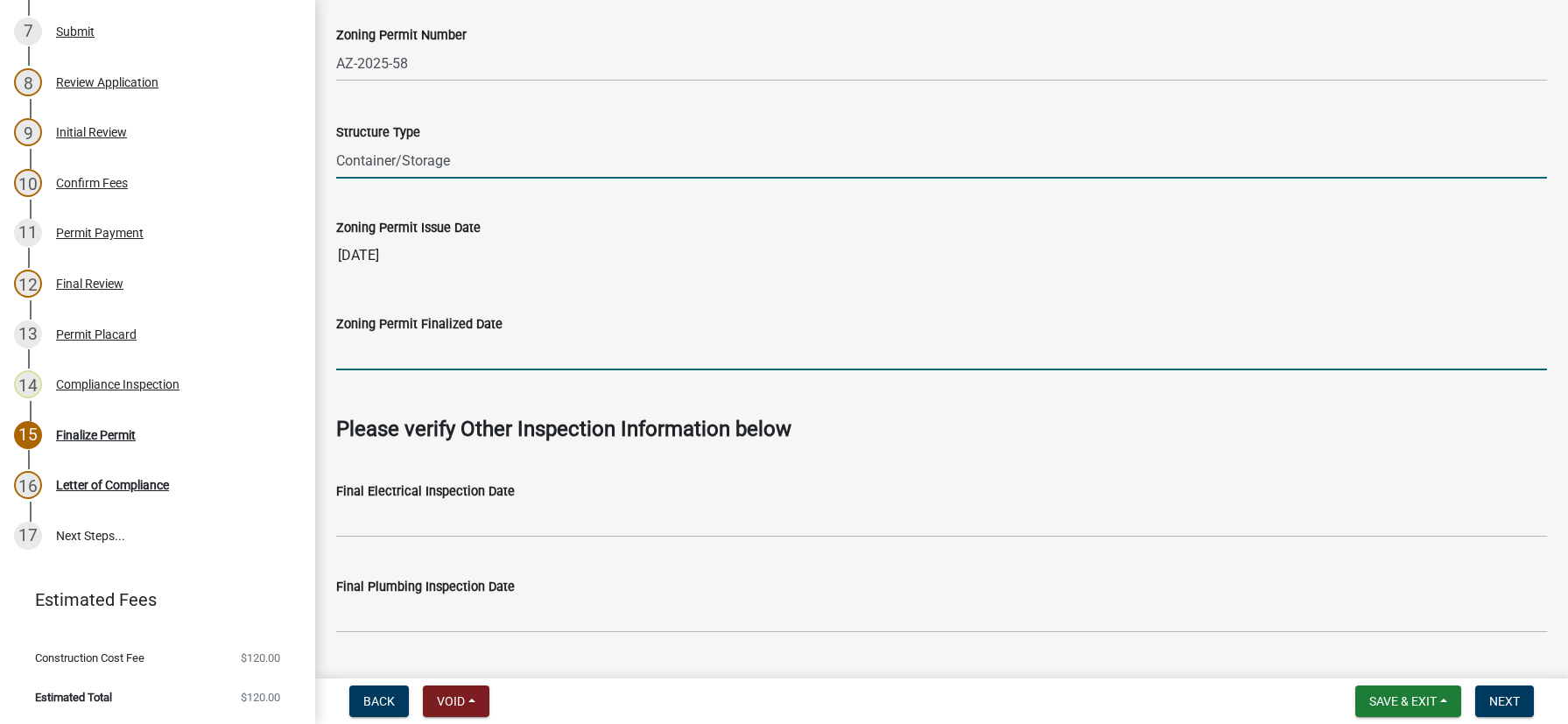
click at [546, 362] on input "Zoning Permit Finalized Date" at bounding box center [941, 352] width 1211 height 35
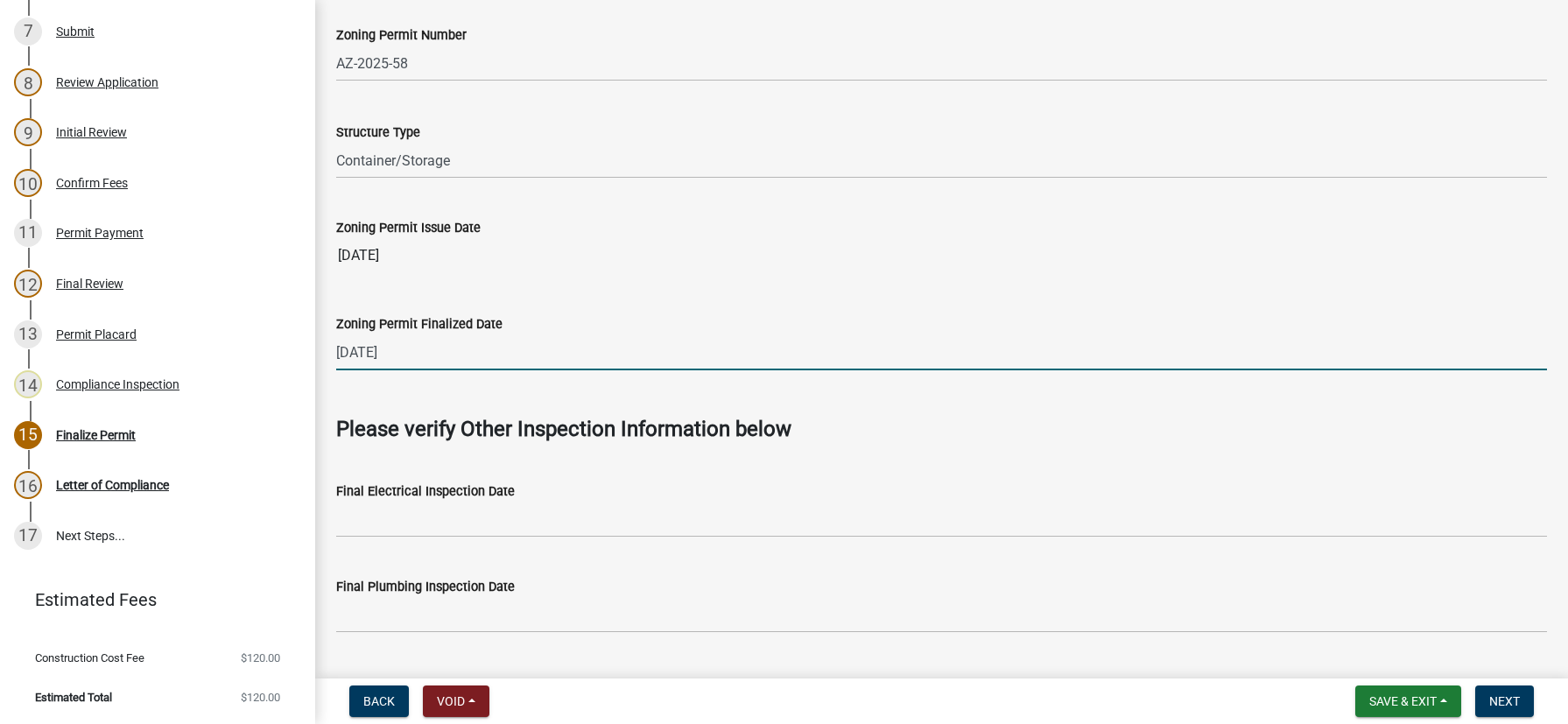
scroll to position [1279, 0]
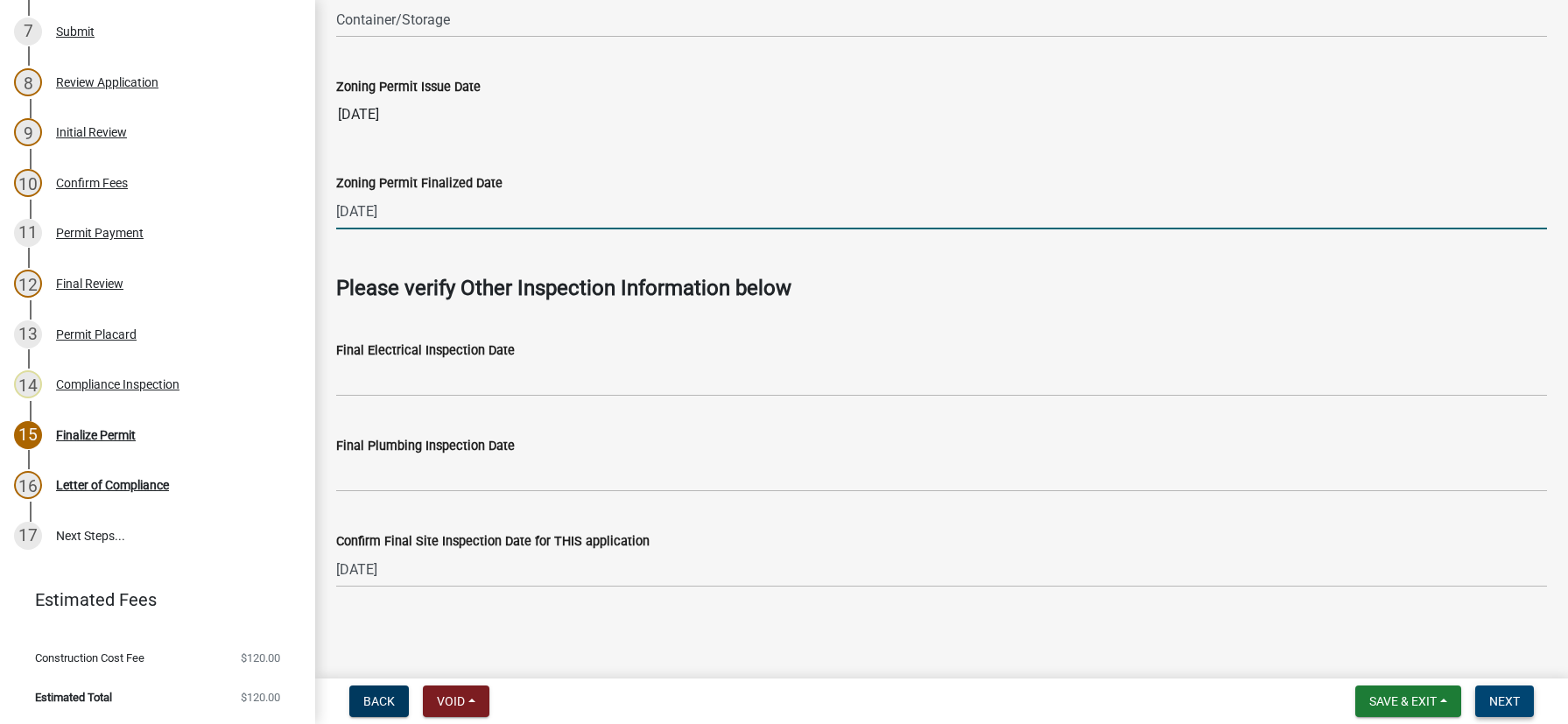
type input "9/23/2025"
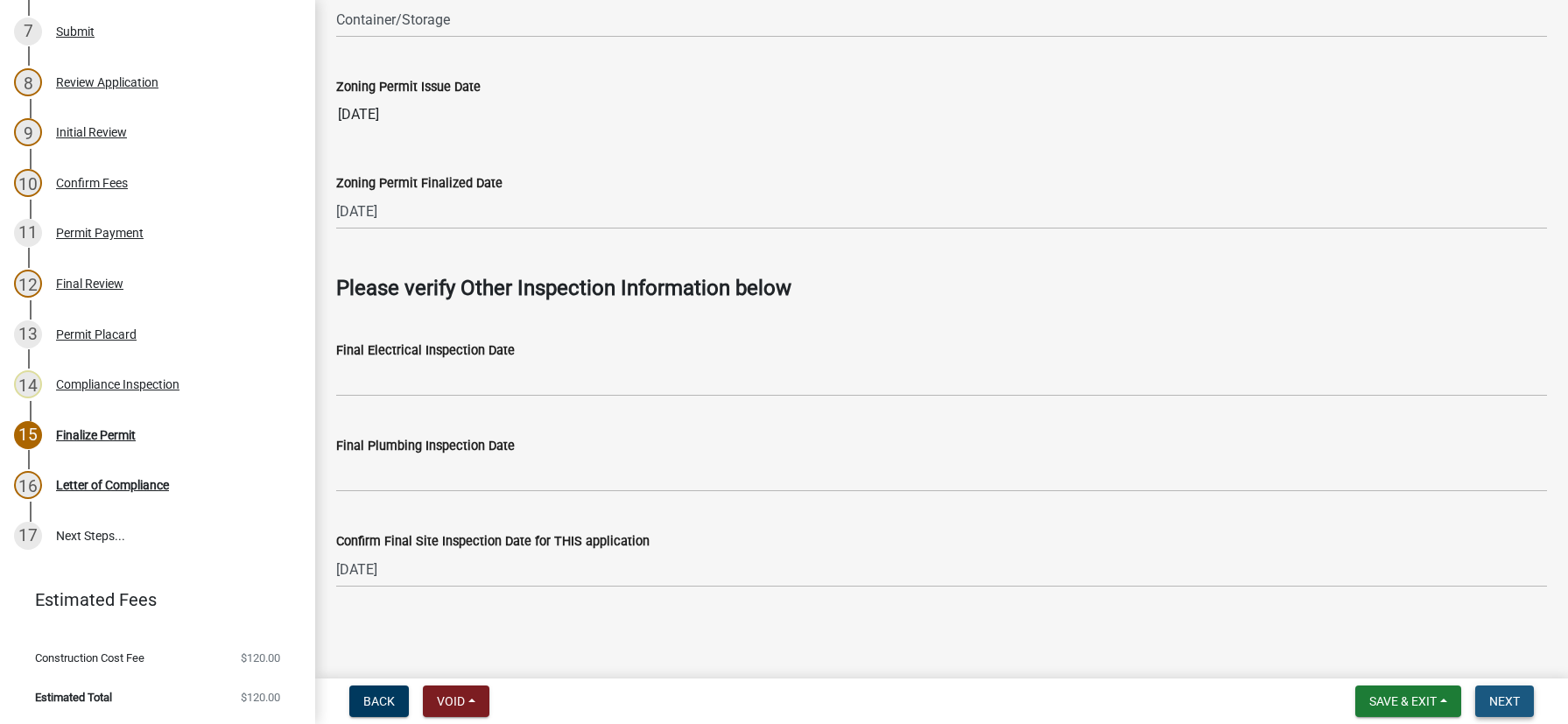
click at [1520, 712] on button "Next" at bounding box center [1504, 701] width 59 height 32
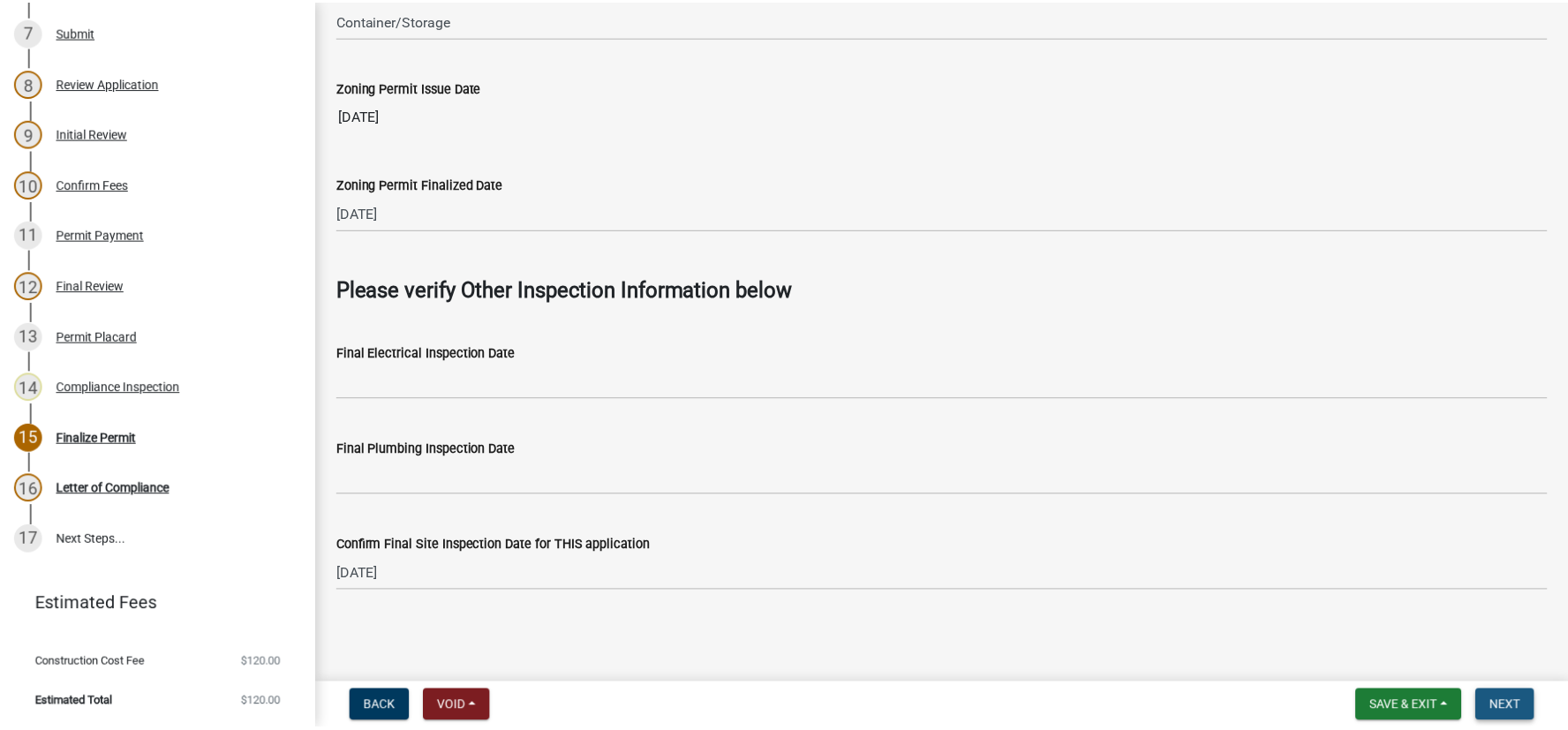
scroll to position [0, 0]
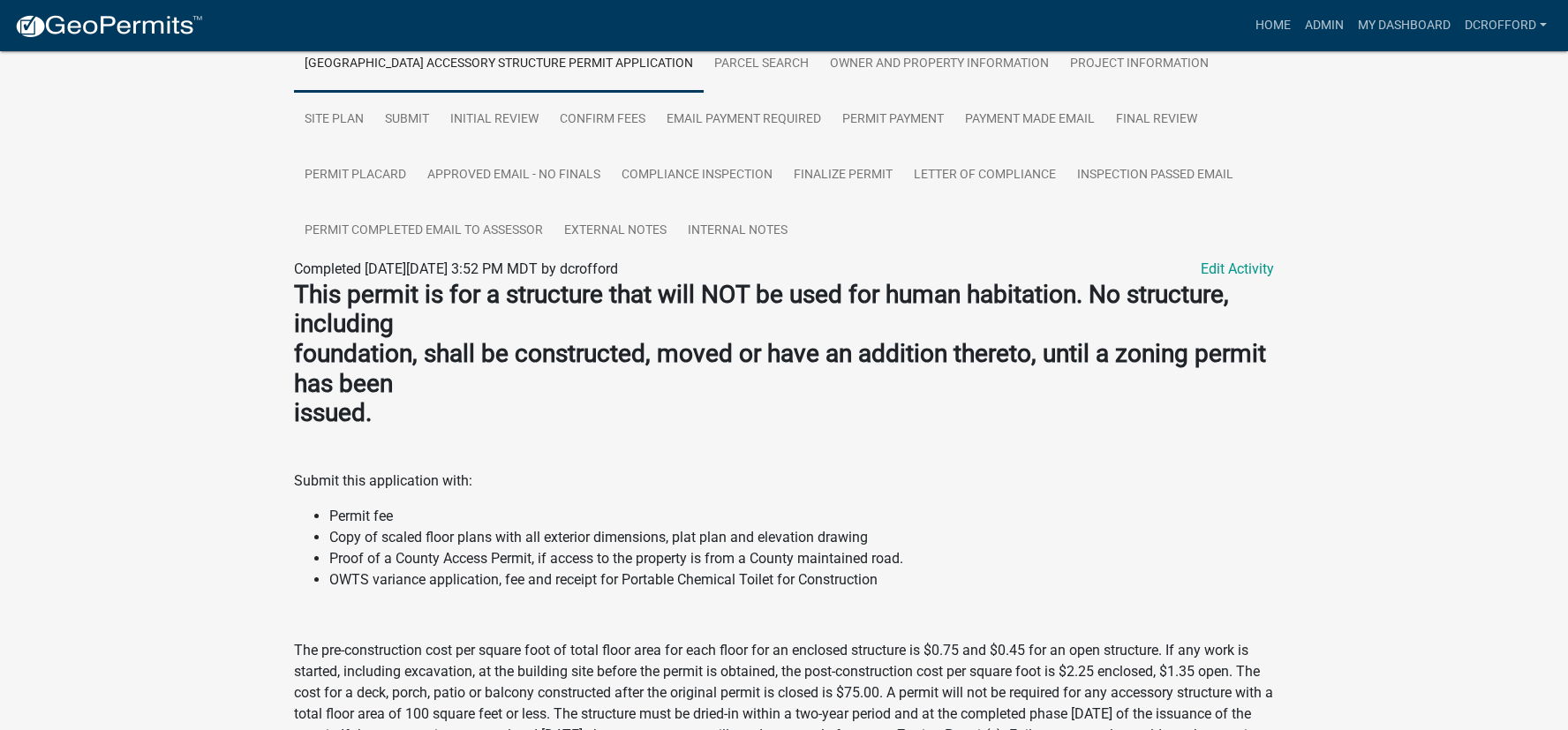
scroll to position [704, 0]
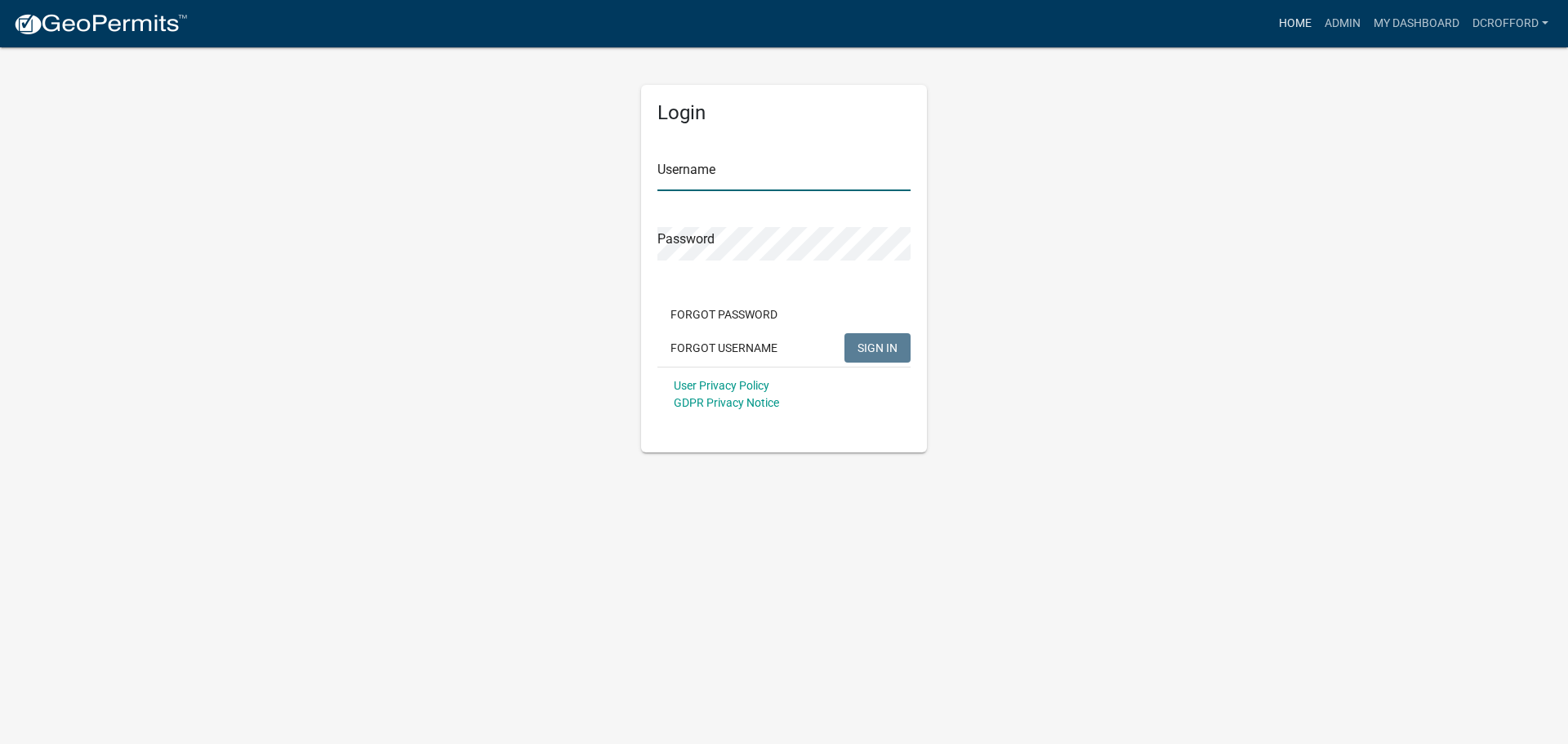
type input "dcrofford"
click at [1296, 21] on link "Home" at bounding box center [1295, 24] width 45 height 31
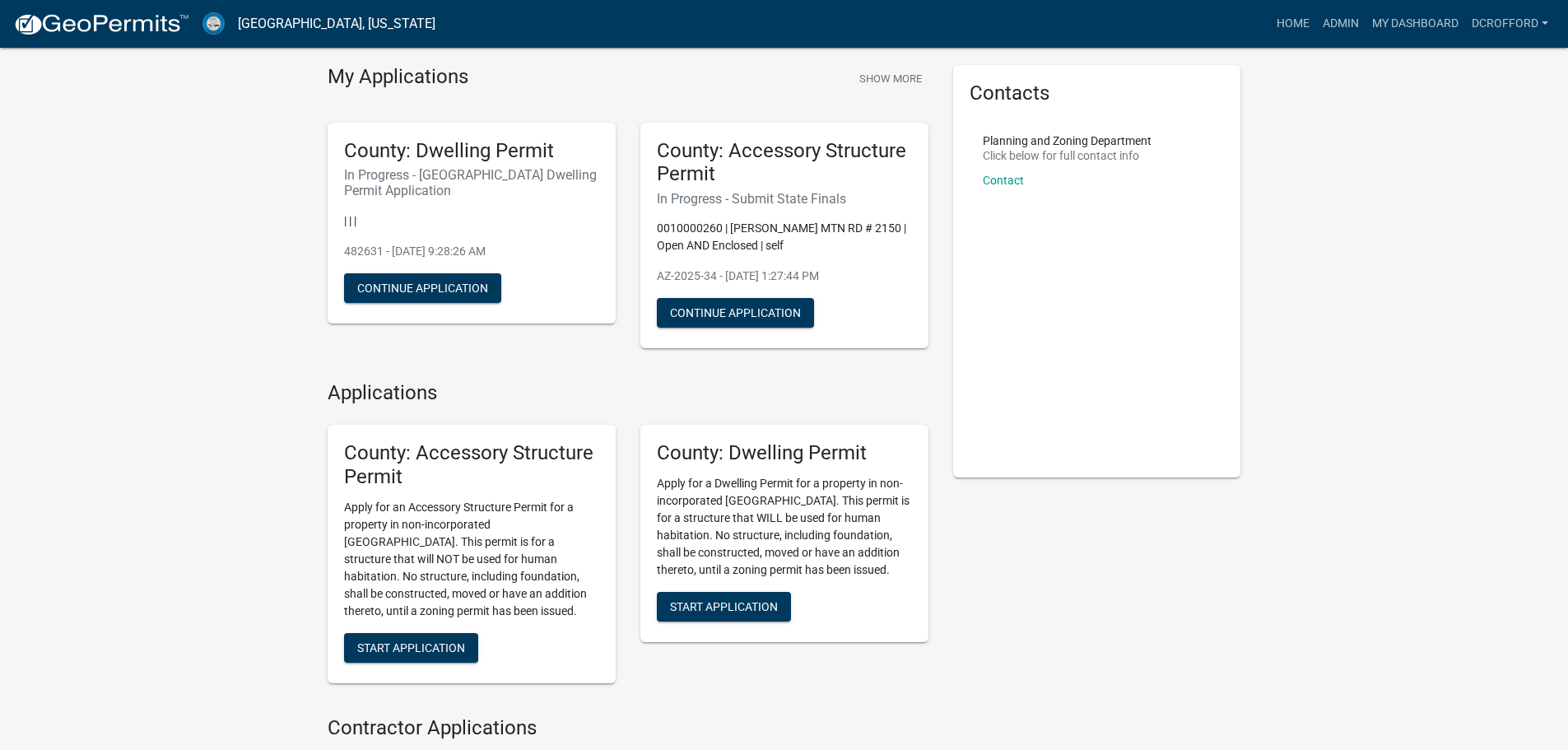
scroll to position [82, 0]
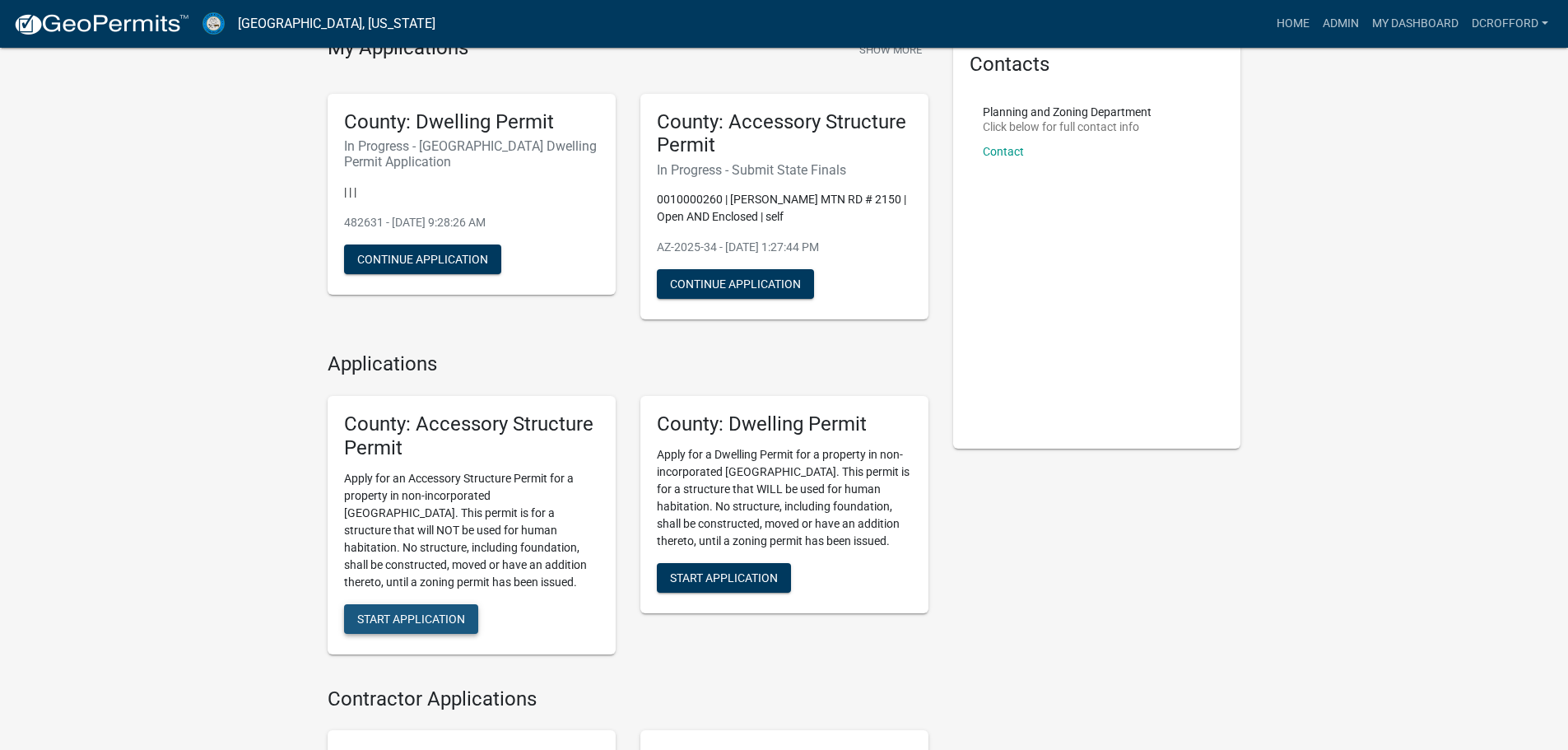
click at [446, 621] on span "Start Application" at bounding box center [411, 618] width 108 height 13
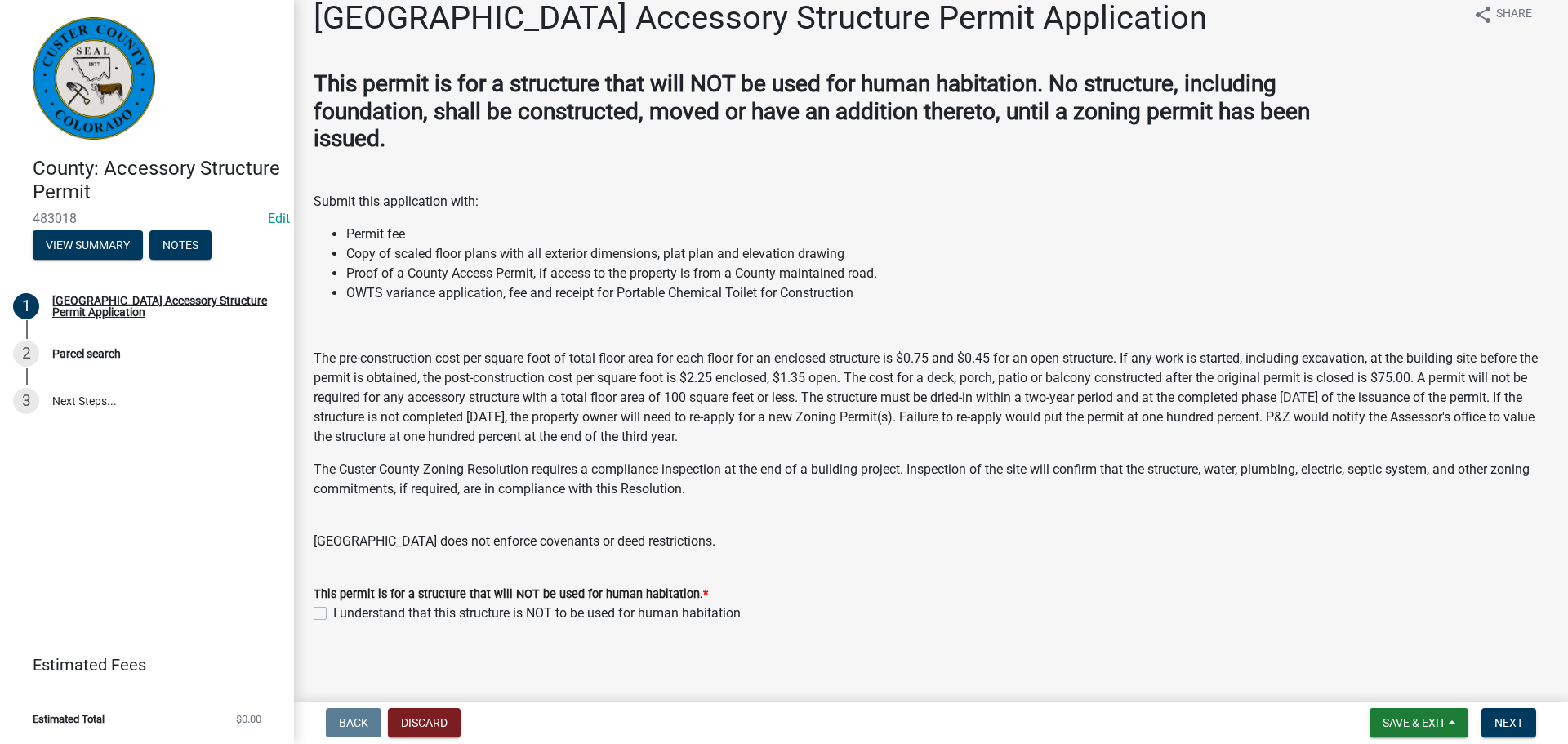
scroll to position [28, 0]
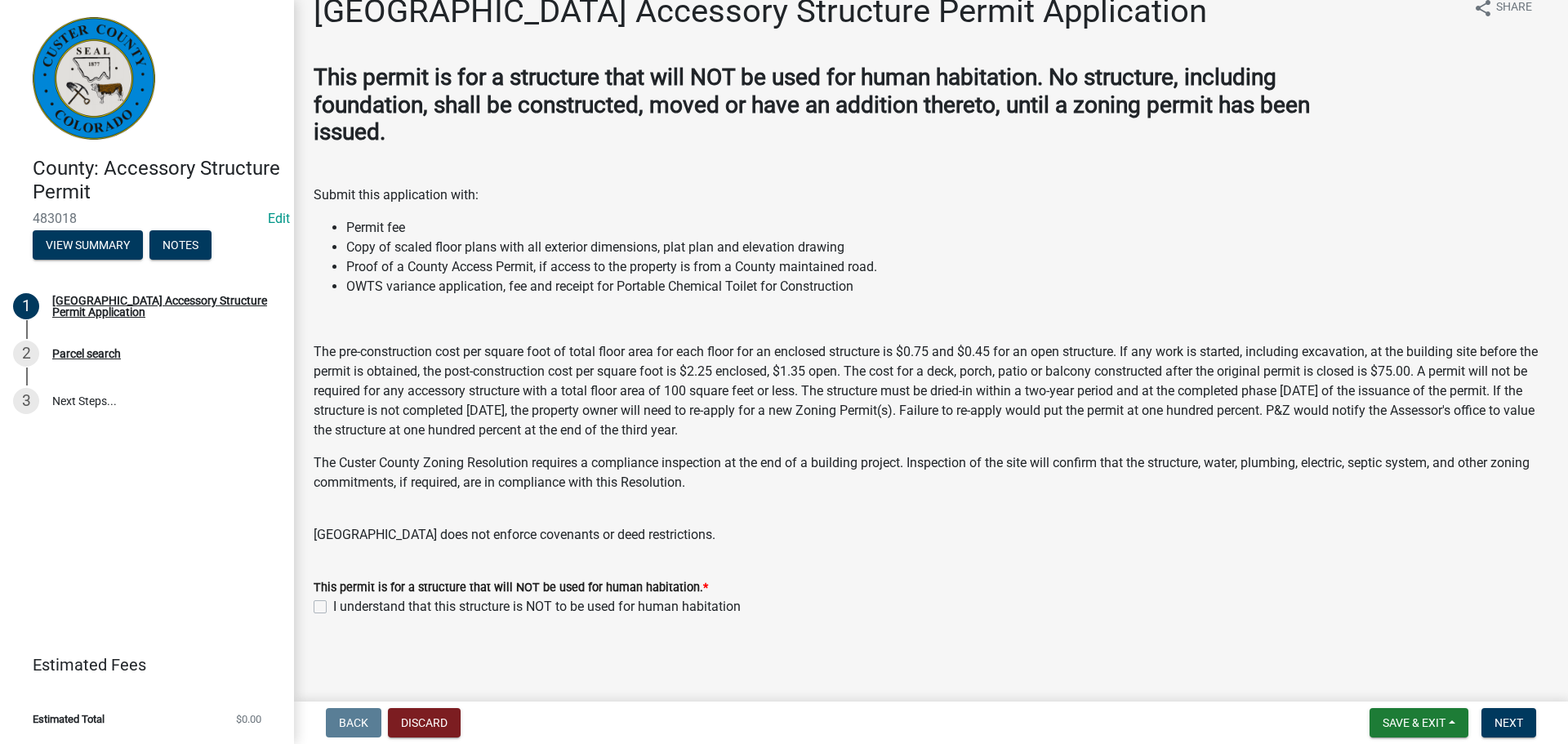
click at [333, 607] on label "I understand that this structure is NOT to be used for human habitation" at bounding box center [537, 607] width 408 height 20
click at [333, 607] on input "I understand that this structure is NOT to be used for human habitation" at bounding box center [338, 602] width 11 height 11
checkbox input "true"
click at [1526, 719] on button "Next" at bounding box center [1508, 723] width 55 height 30
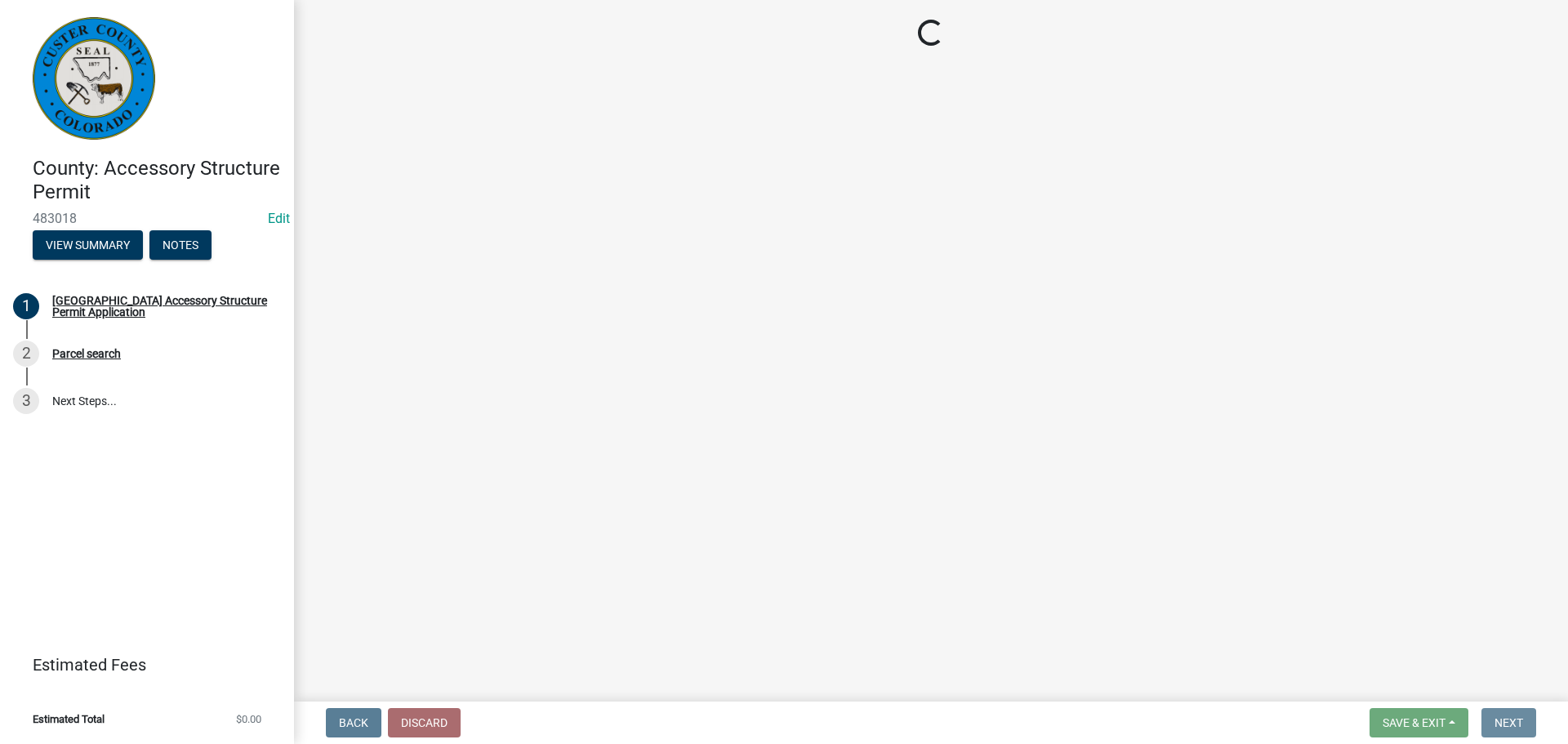
scroll to position [0, 0]
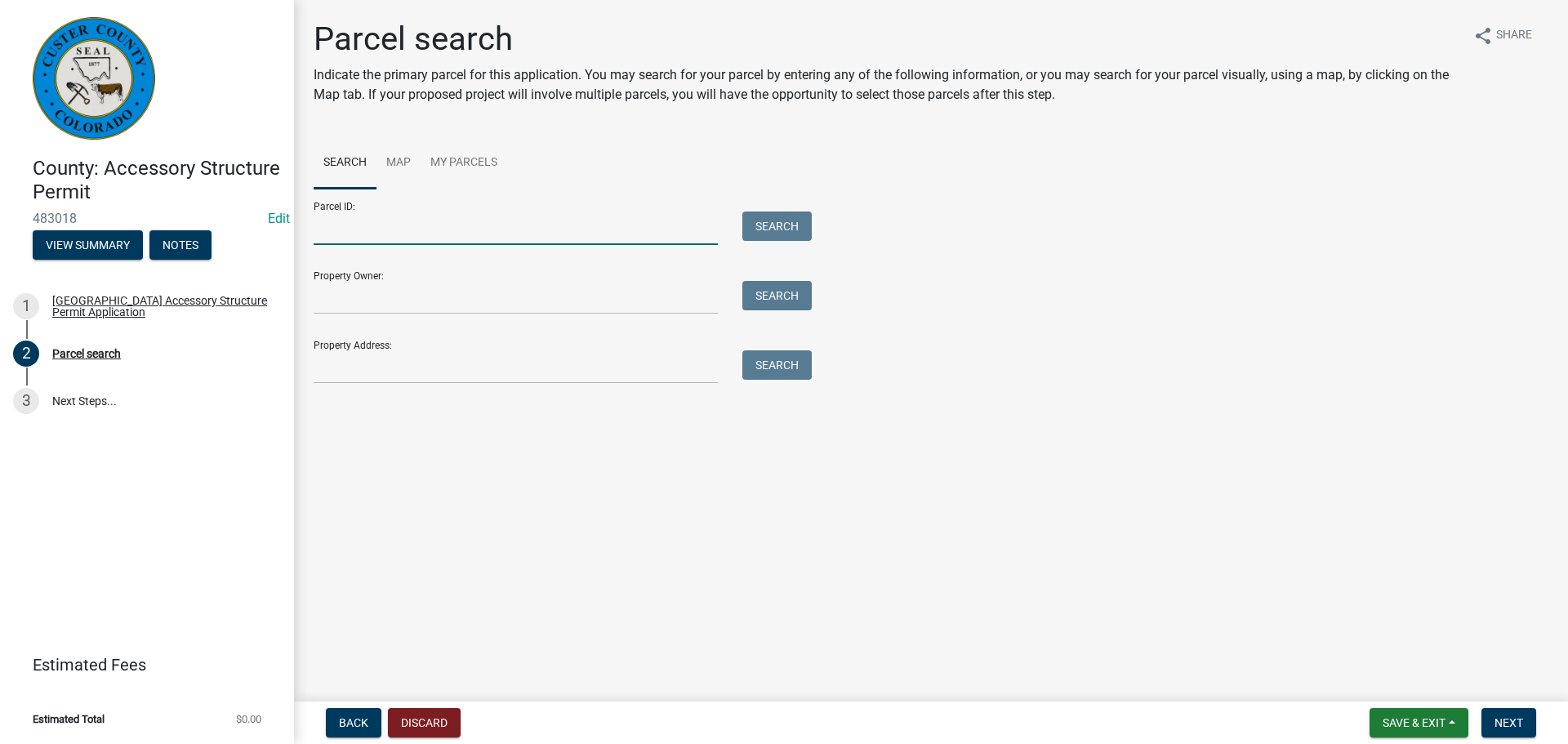
click at [353, 216] on input "Parcel ID:" at bounding box center [515, 228] width 404 height 33
type input "0010038604"
click at [791, 227] on button "Search" at bounding box center [777, 227] width 69 height 30
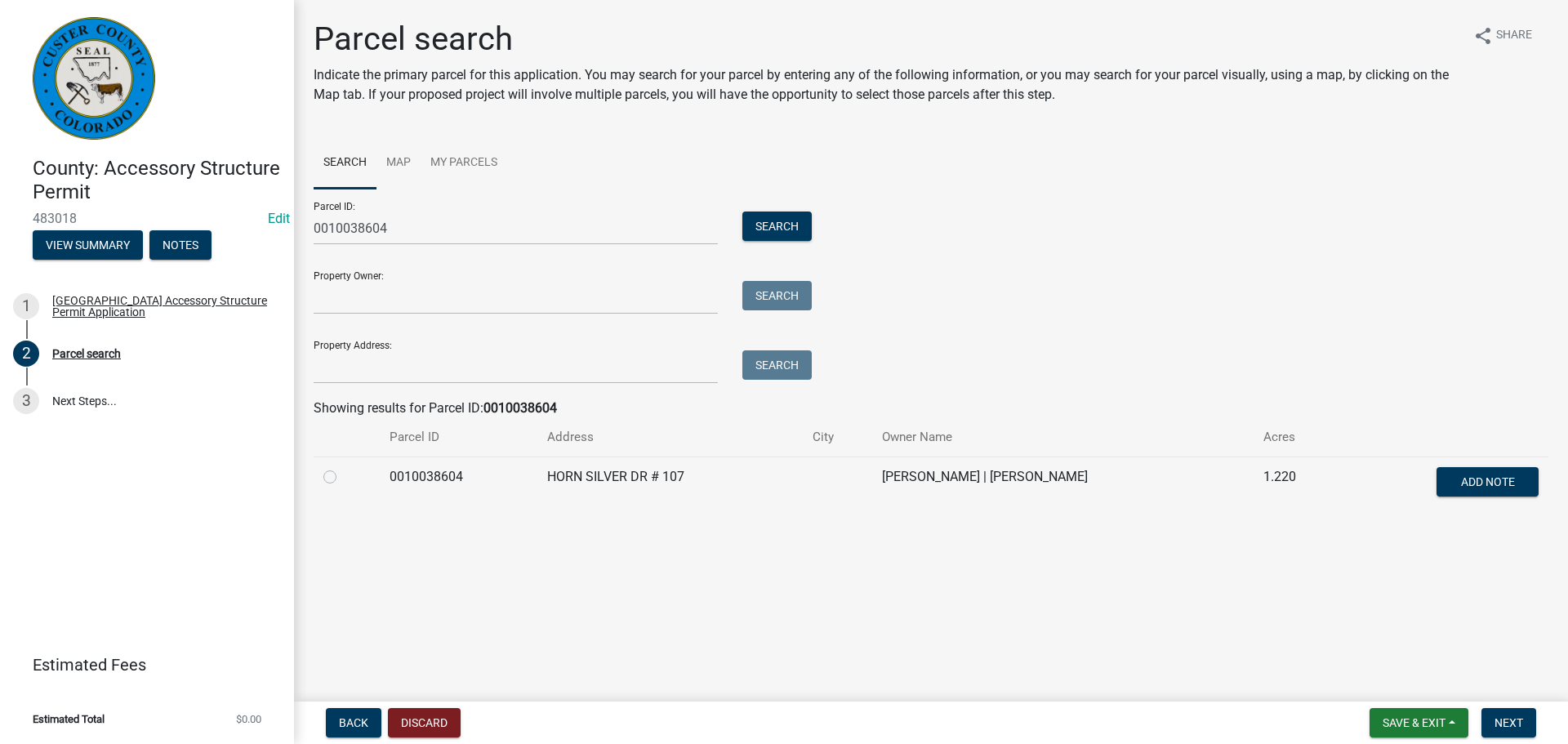
click at [343, 467] on label at bounding box center [343, 467] width 0 height 0
click at [343, 474] on input "radio" at bounding box center [348, 472] width 11 height 11
radio input "true"
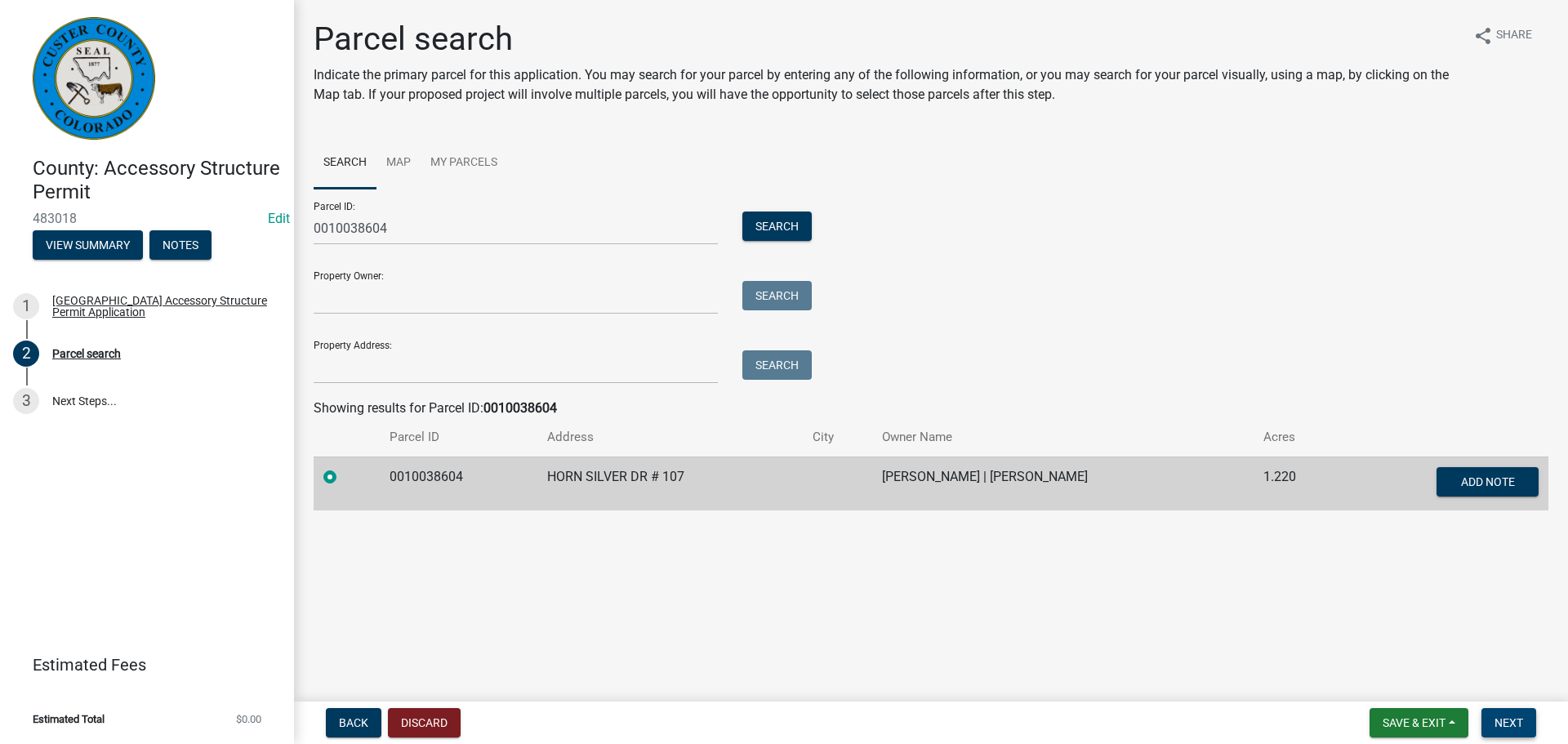
click at [1494, 721] on span "Next" at bounding box center [1508, 723] width 29 height 13
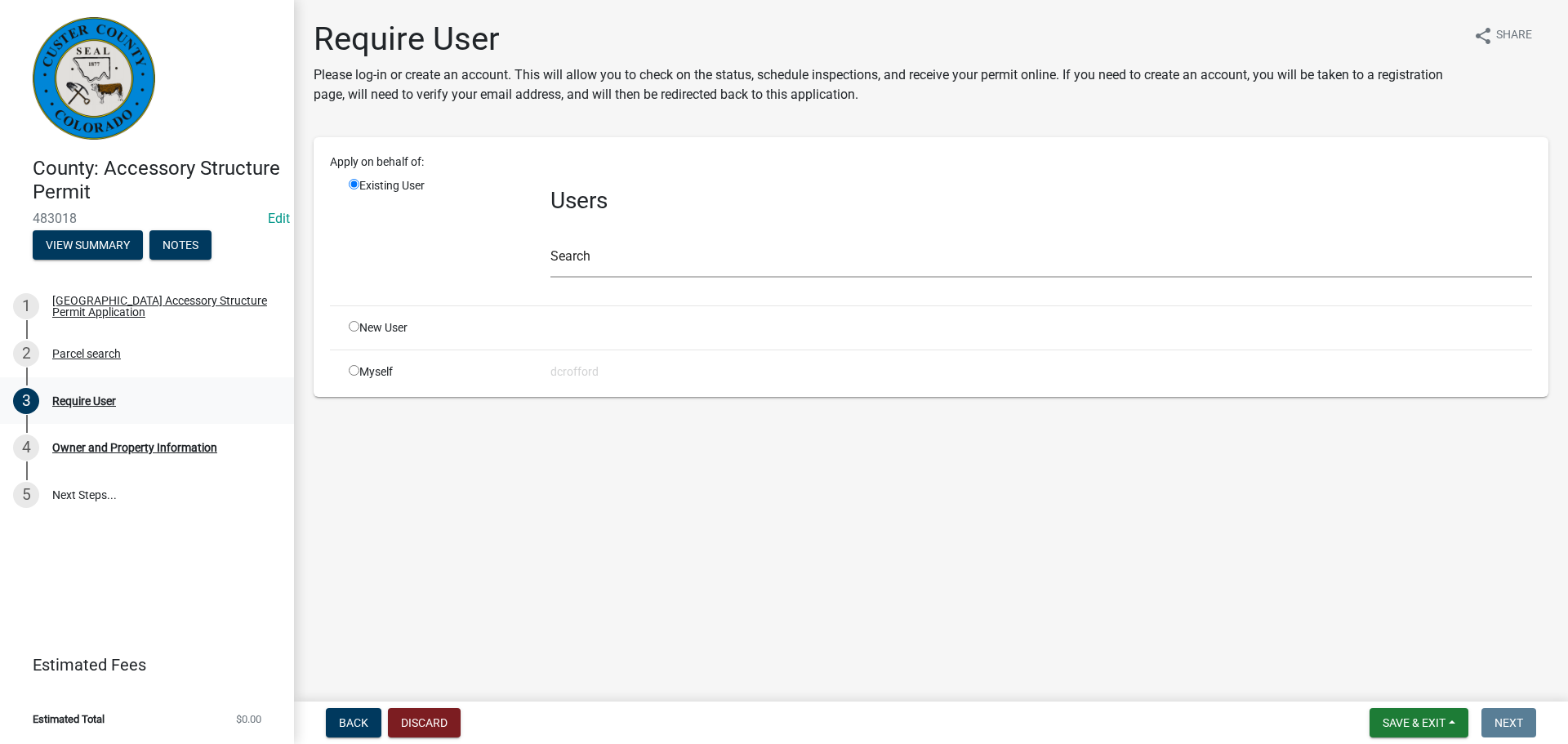
click at [106, 403] on div "Require User" at bounding box center [84, 401] width 64 height 12
click at [84, 354] on div "Parcel search" at bounding box center [86, 354] width 69 height 12
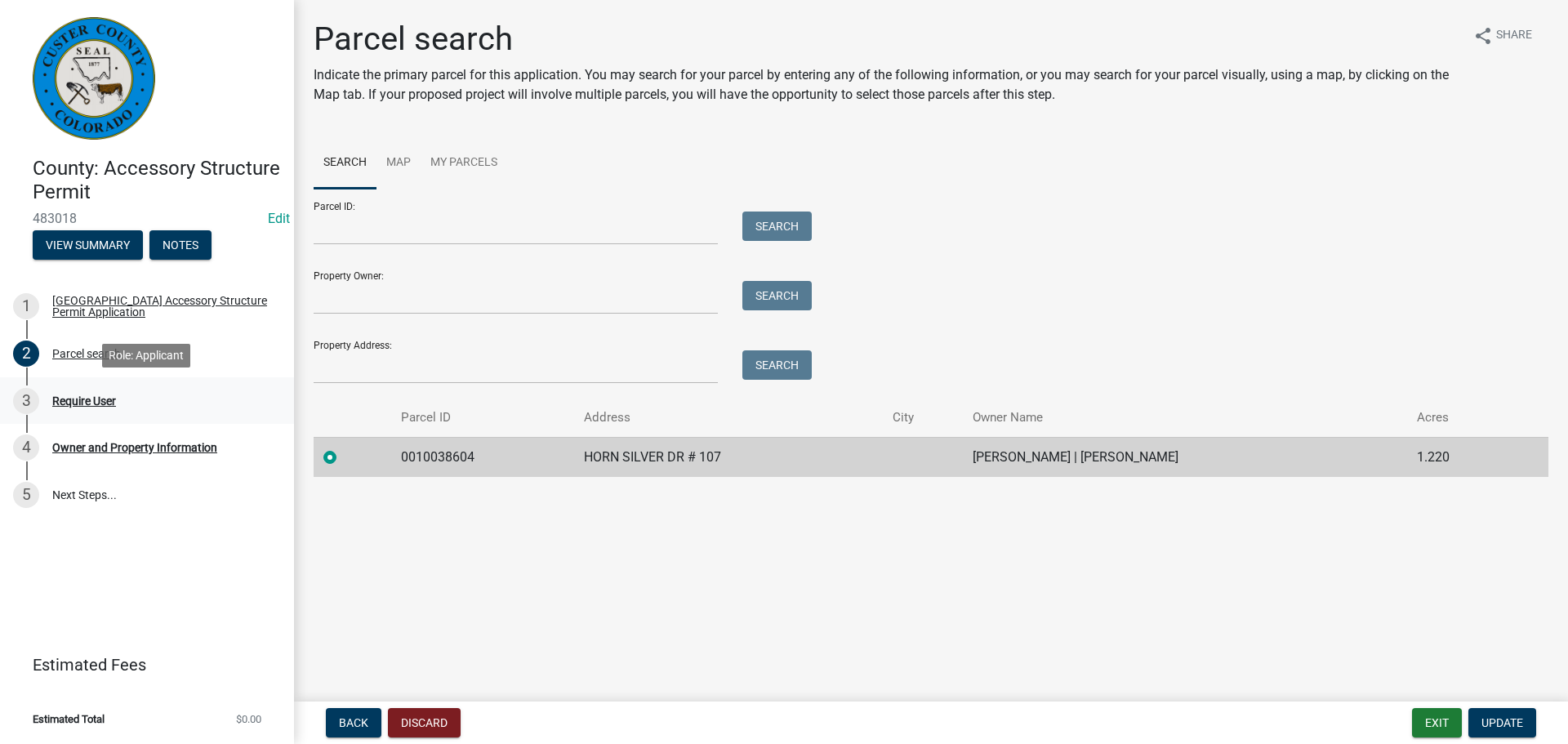
click at [61, 396] on div "Require User" at bounding box center [84, 401] width 64 height 12
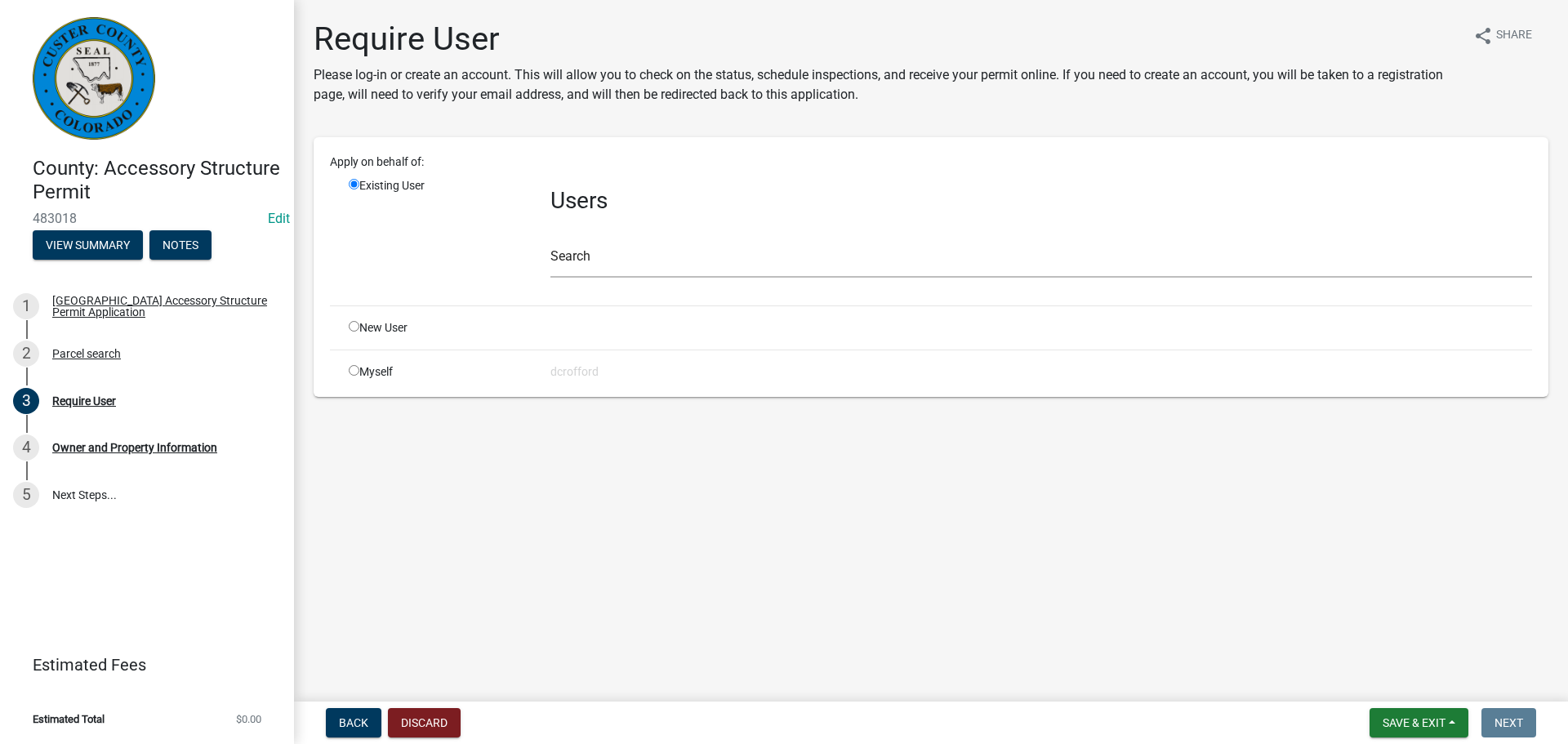
click at [356, 374] on input "radio" at bounding box center [354, 370] width 11 height 11
radio input "true"
radio input "false"
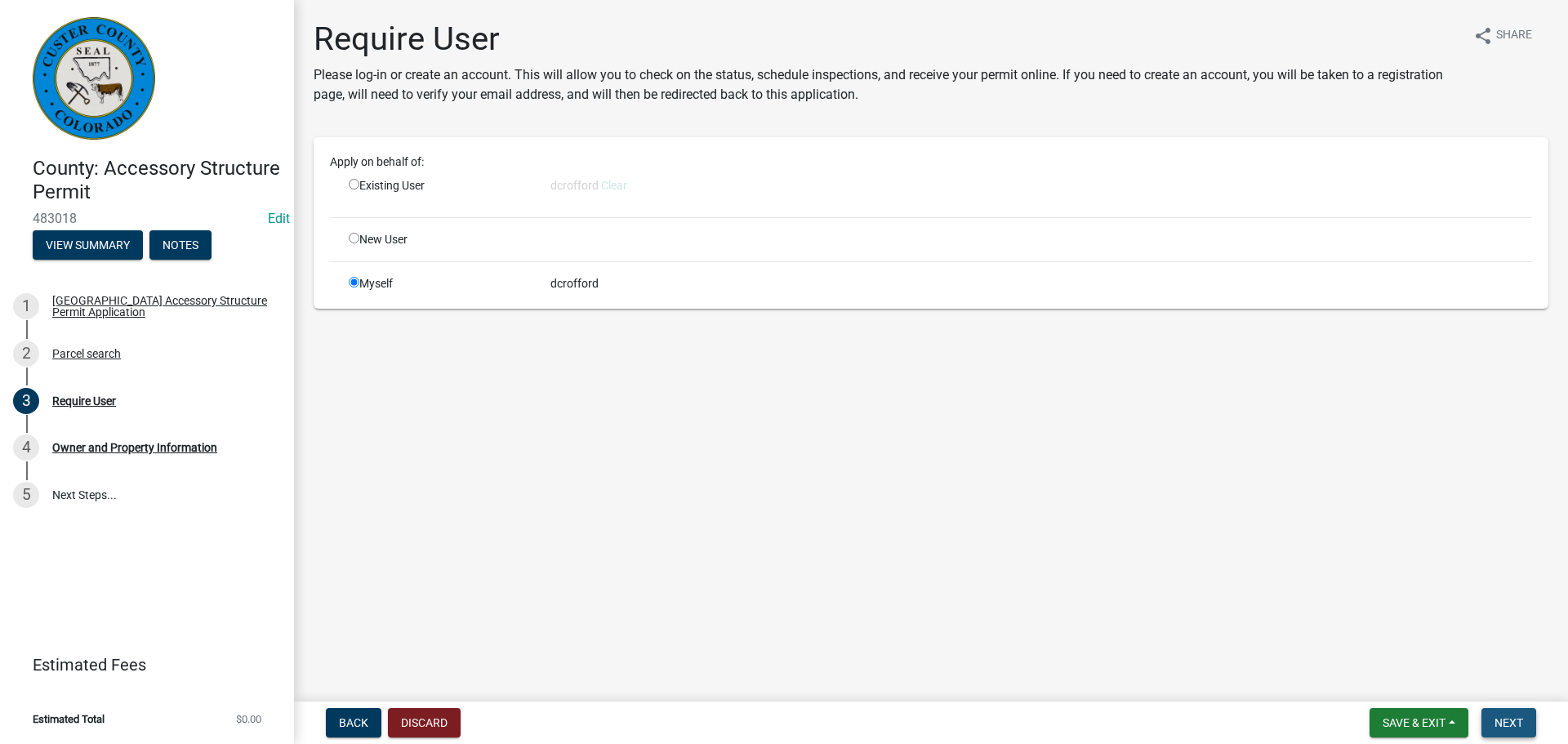
click at [1513, 723] on span "Next" at bounding box center [1508, 723] width 29 height 13
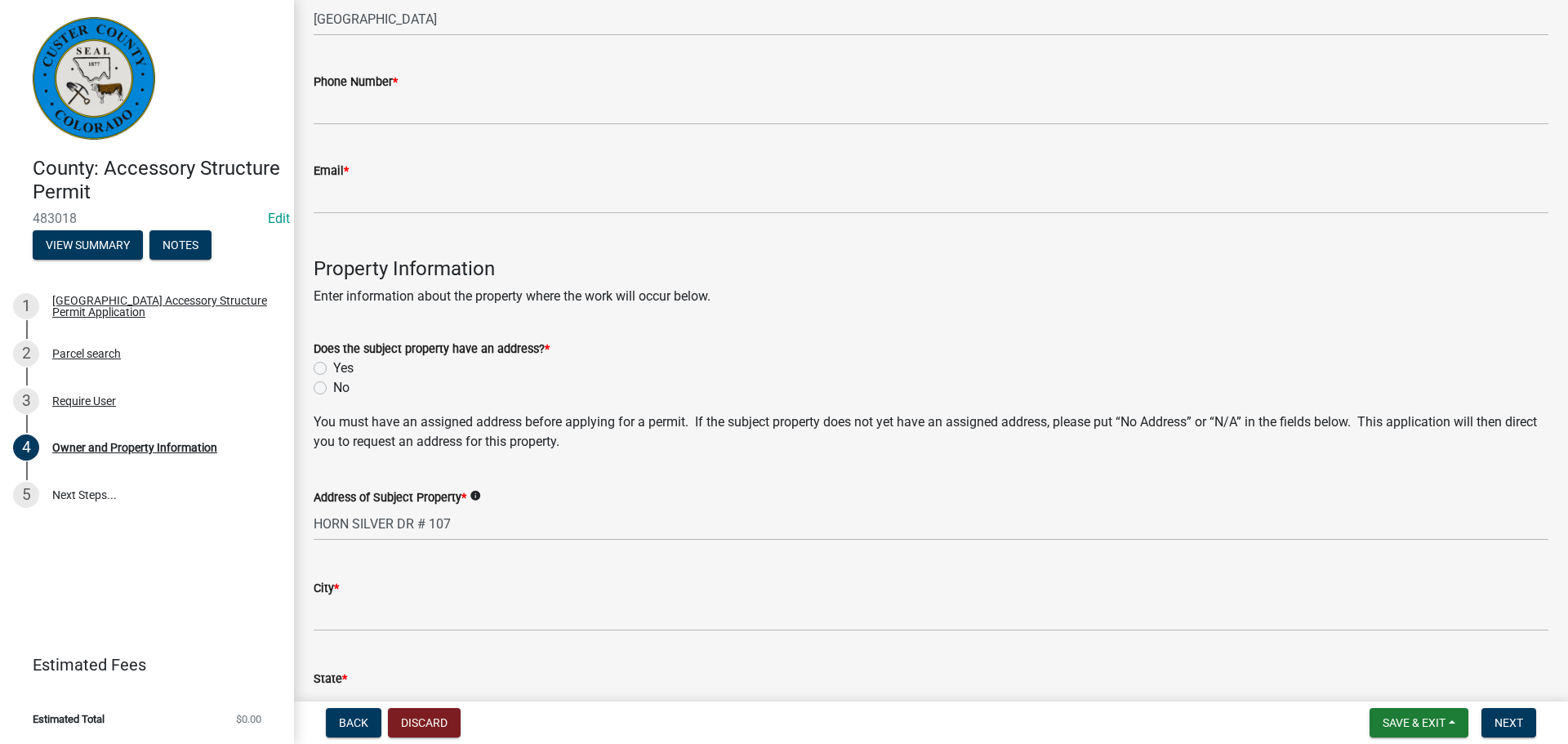
scroll to position [490, 0]
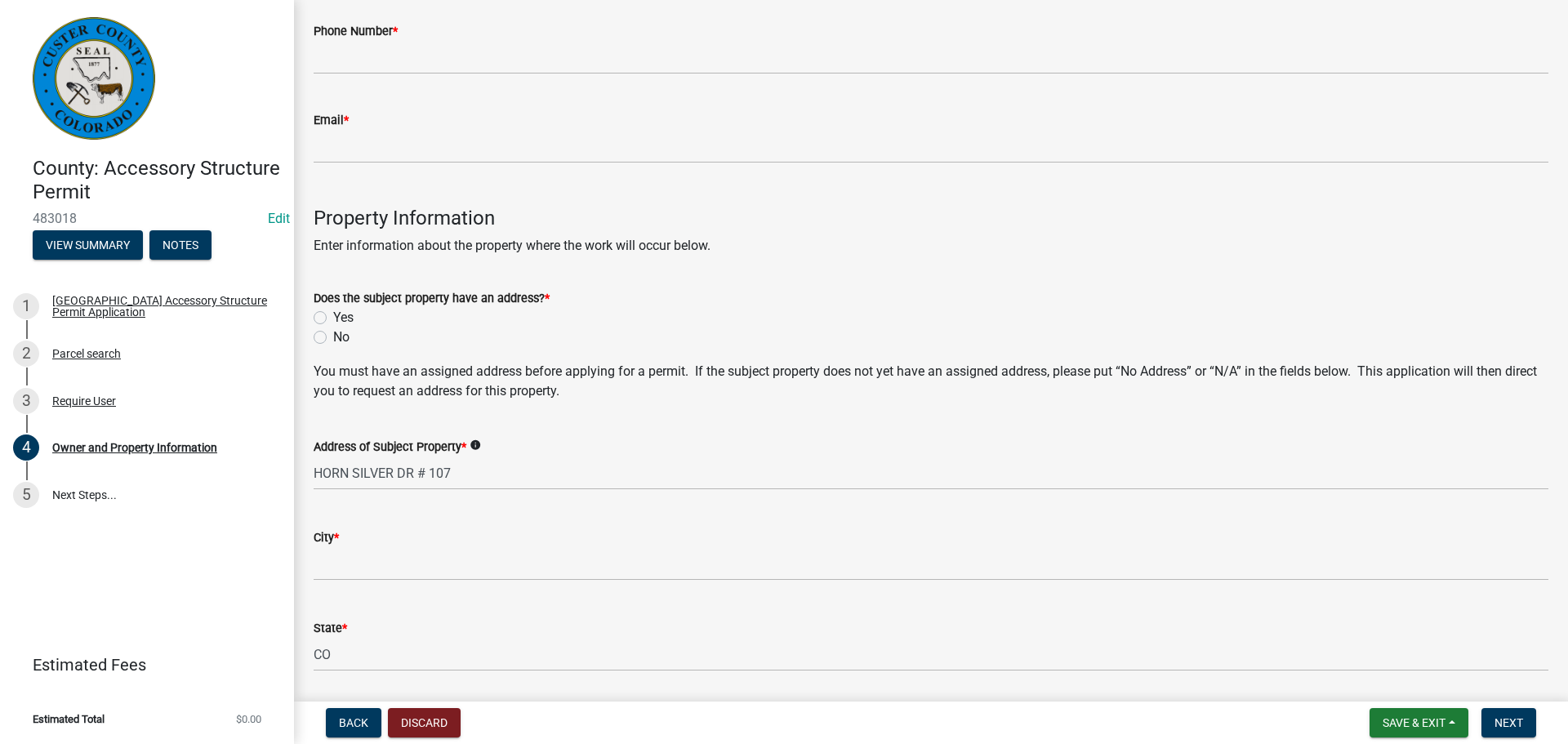
click at [327, 338] on div "No" at bounding box center [930, 337] width 1235 height 20
click at [333, 338] on label "No" at bounding box center [342, 337] width 17 height 20
click at [333, 338] on input "No" at bounding box center [338, 332] width 11 height 11
radio input "true"
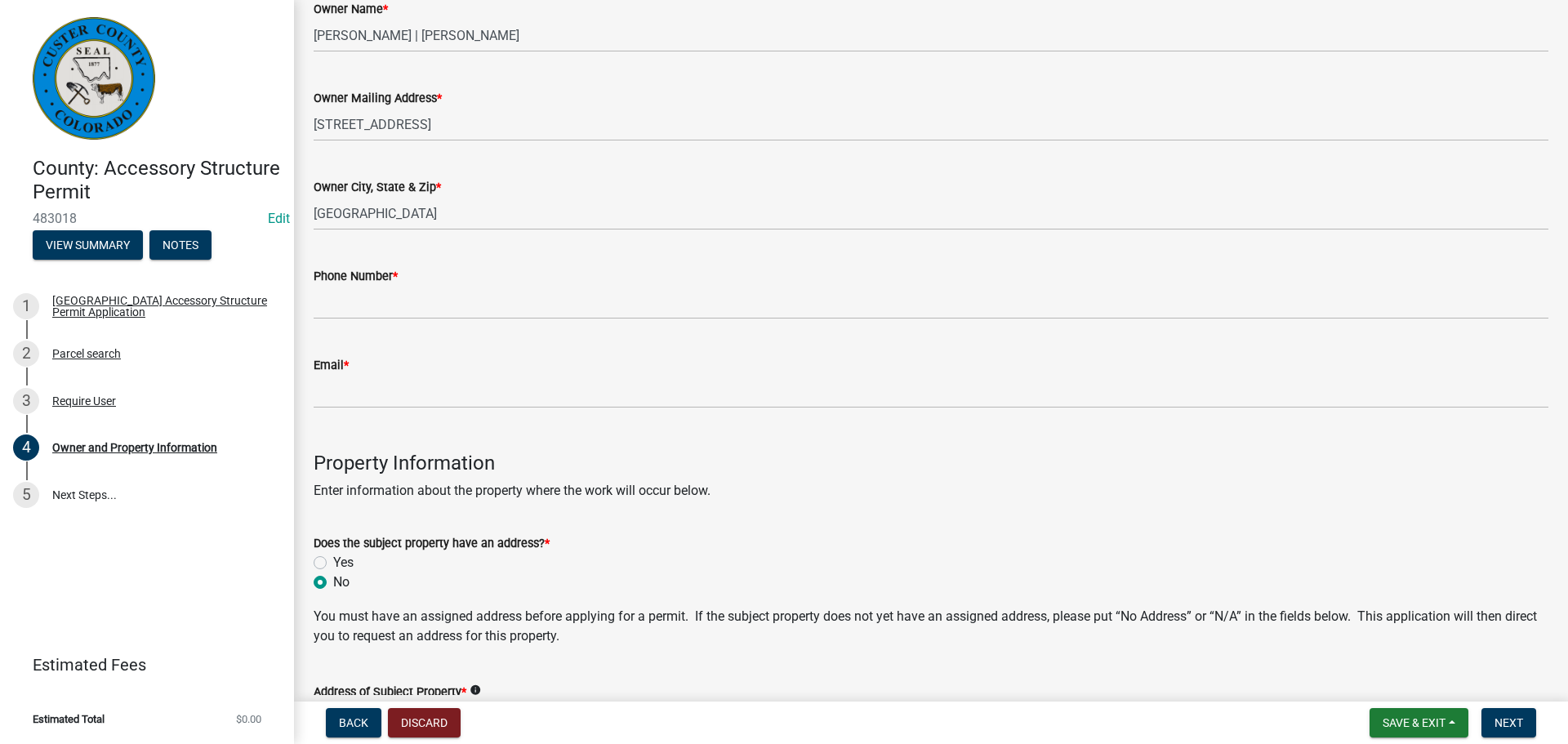
scroll to position [0, 0]
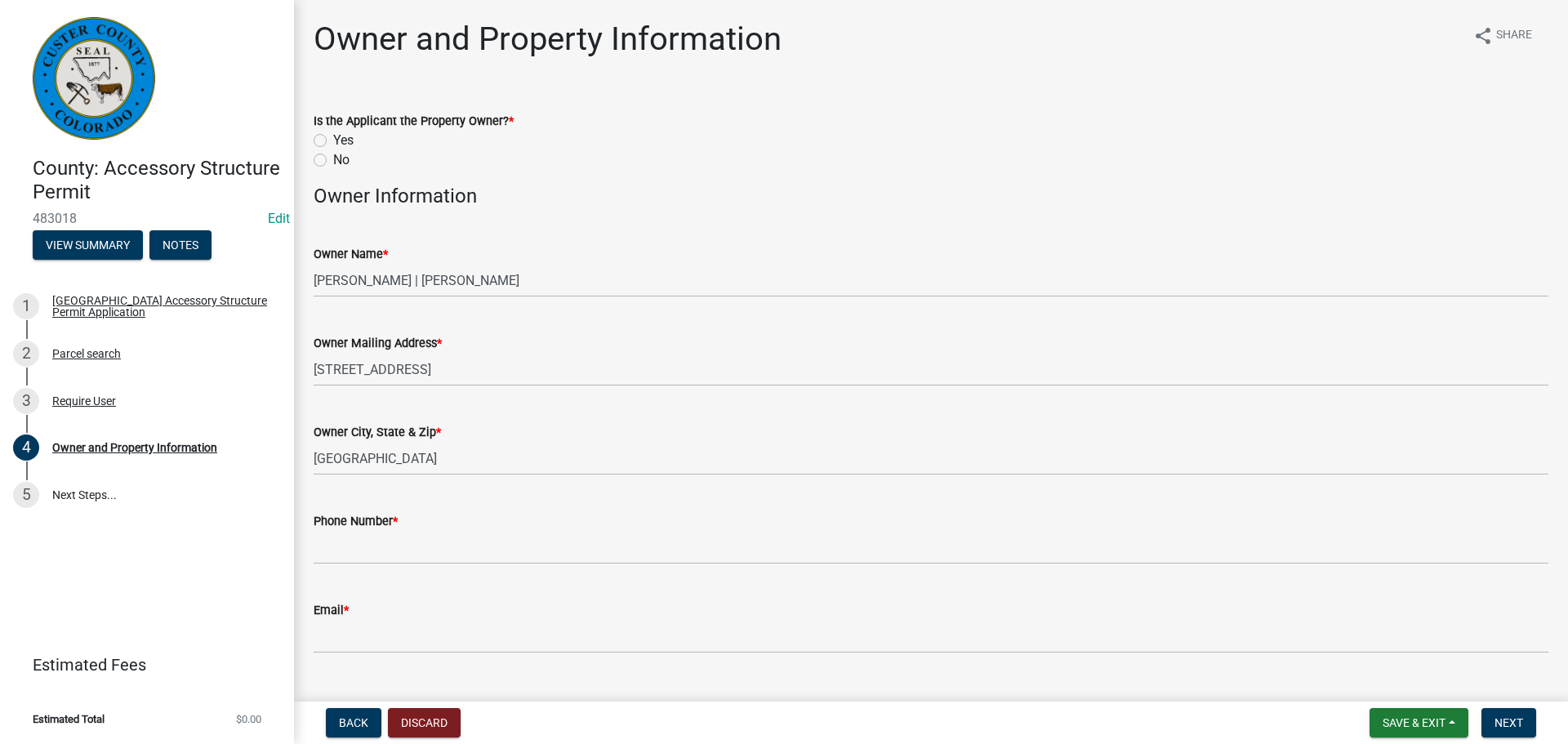
click at [333, 145] on label "Yes" at bounding box center [343, 141] width 21 height 20
click at [333, 141] on input "Yes" at bounding box center [338, 136] width 11 height 11
radio input "true"
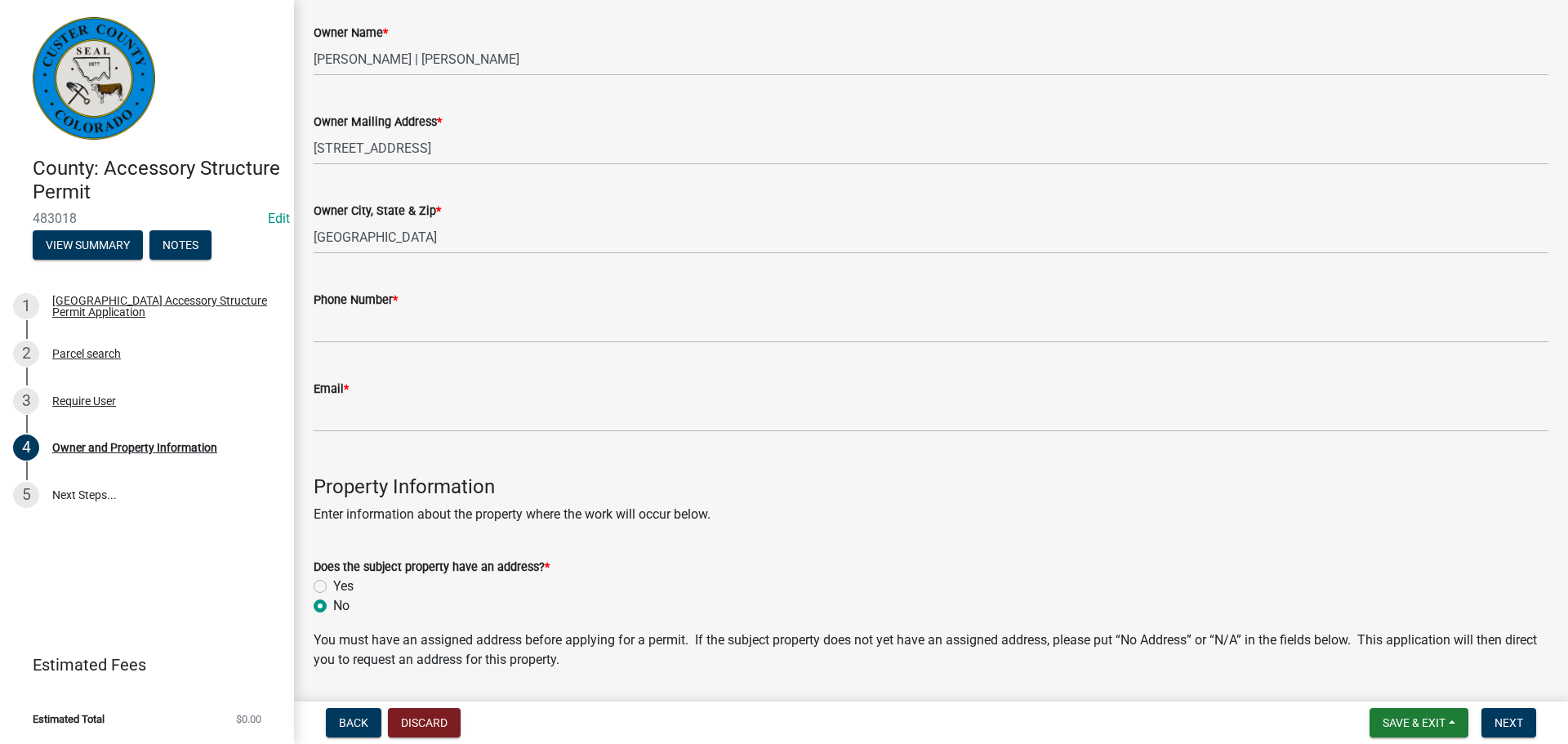
scroll to position [245, 0]
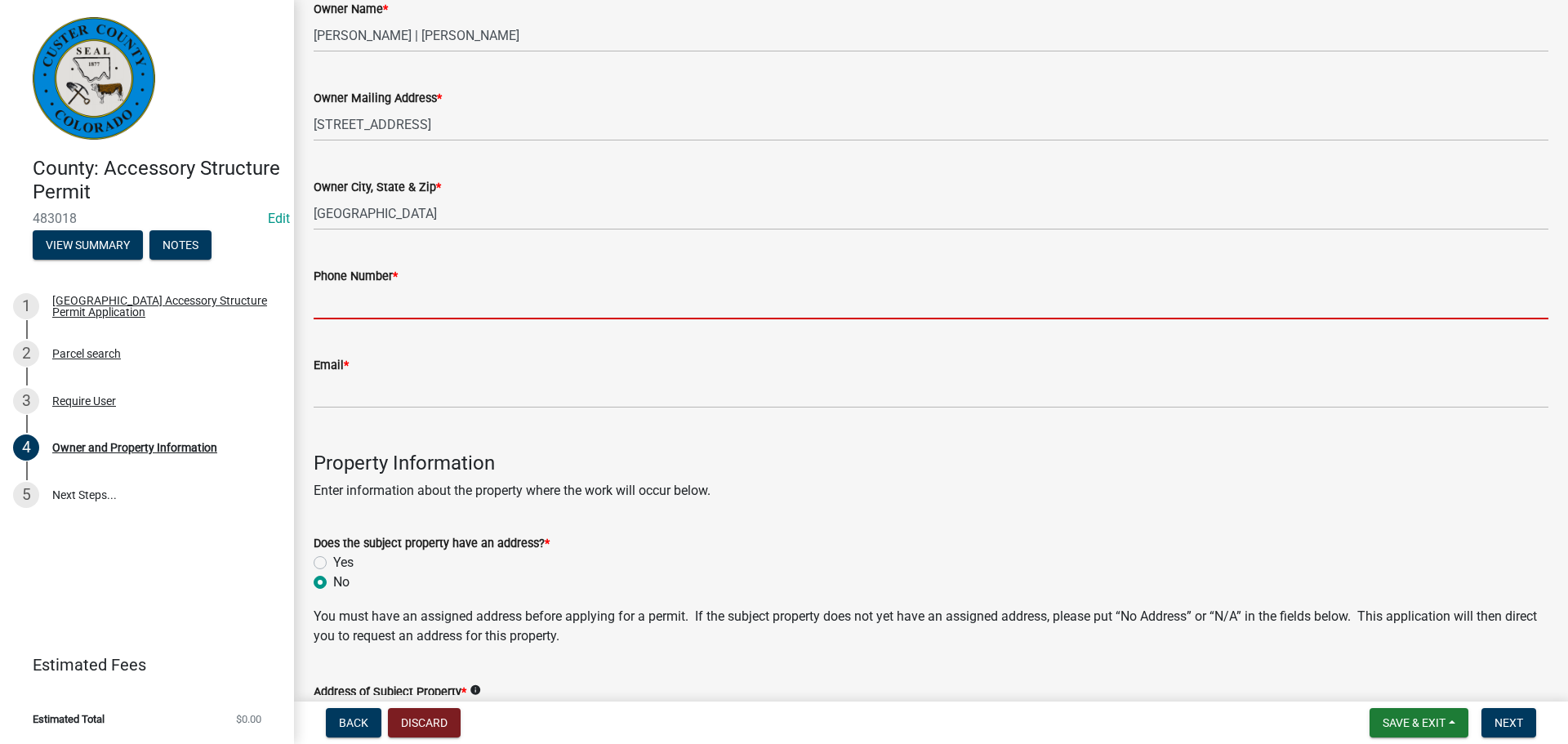
click at [428, 294] on input "Phone Number *" at bounding box center [930, 303] width 1235 height 33
type input "7192853709"
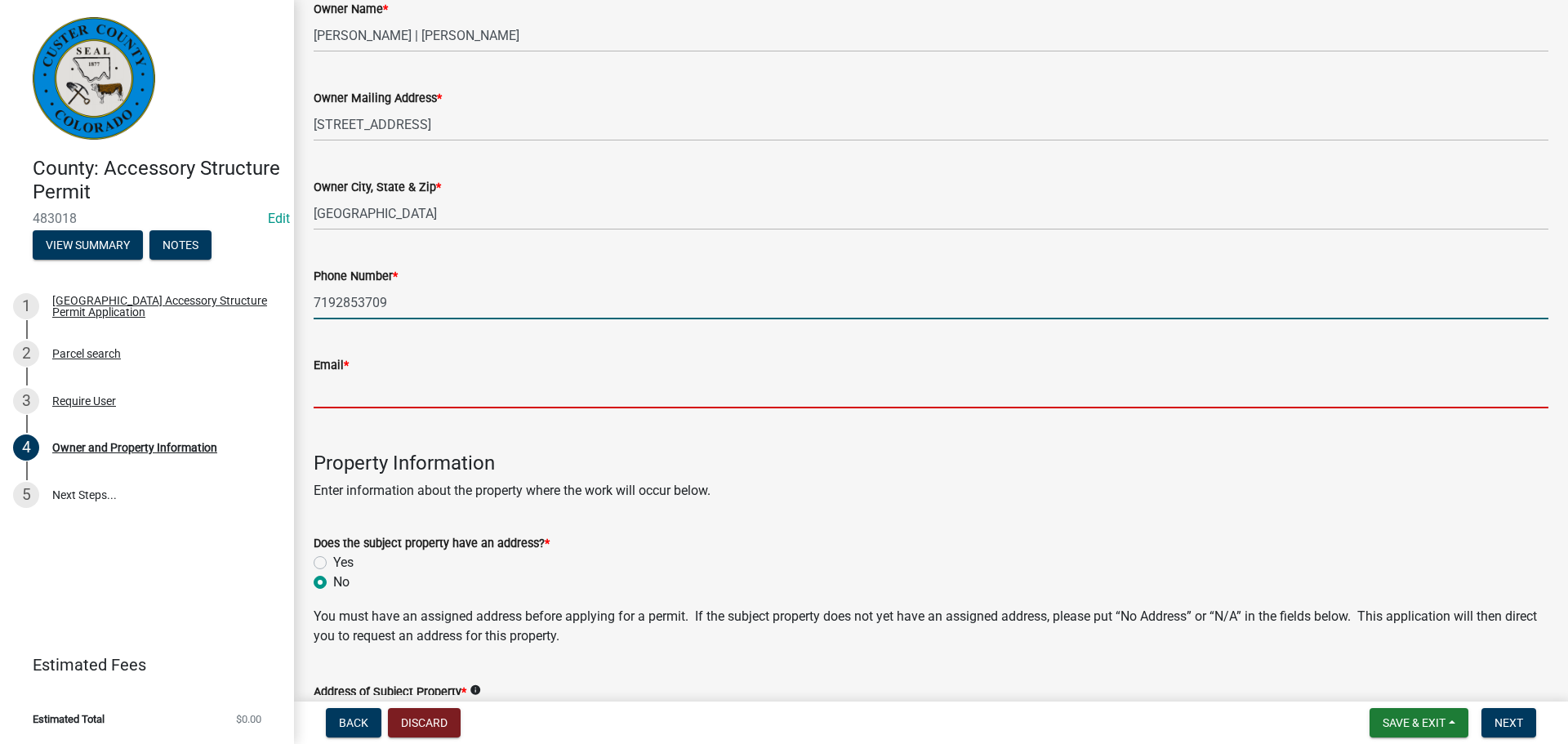
click at [429, 377] on input "Email *" at bounding box center [930, 391] width 1235 height 33
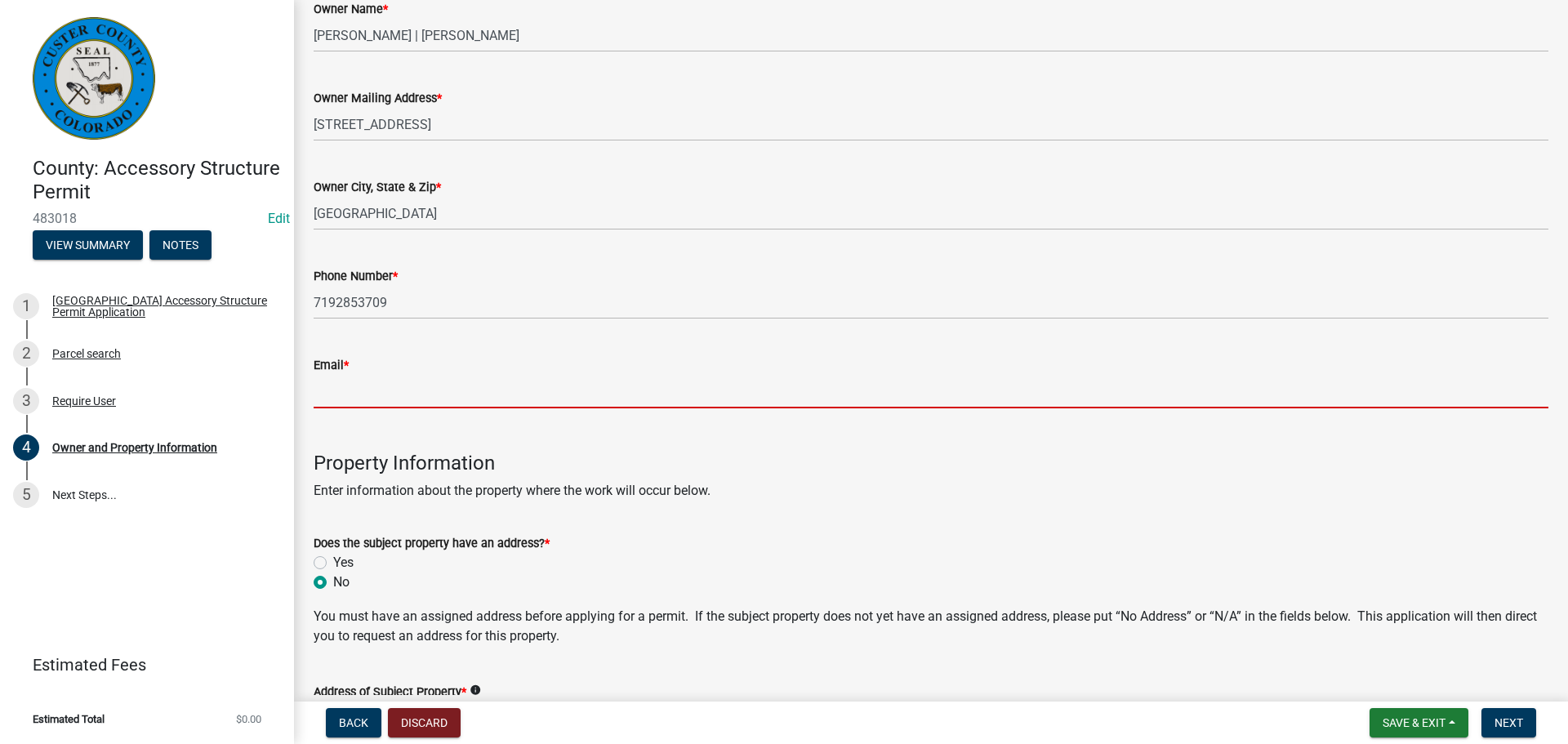
type input "pzadmin@custercounty-c0.gov"
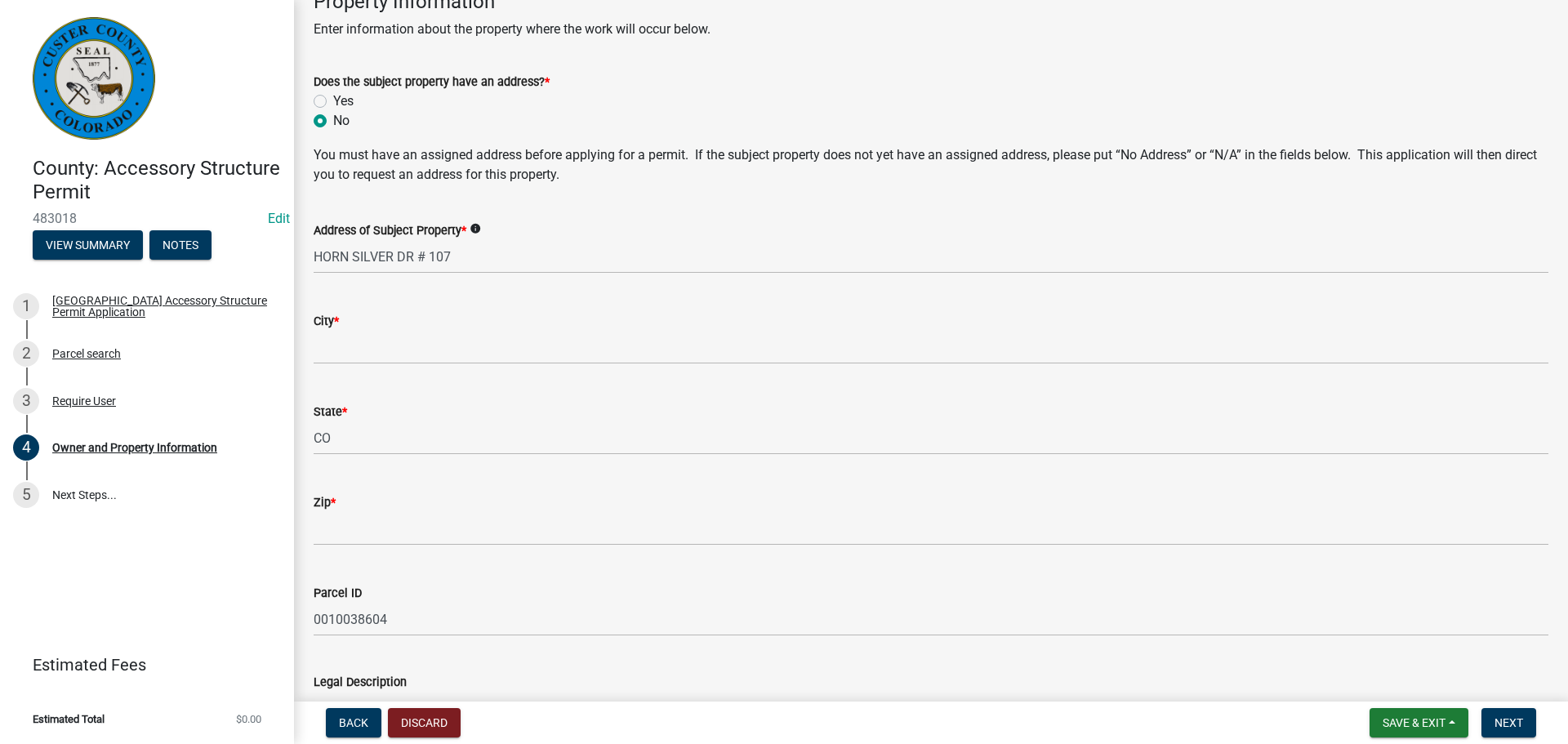
scroll to position [735, 0]
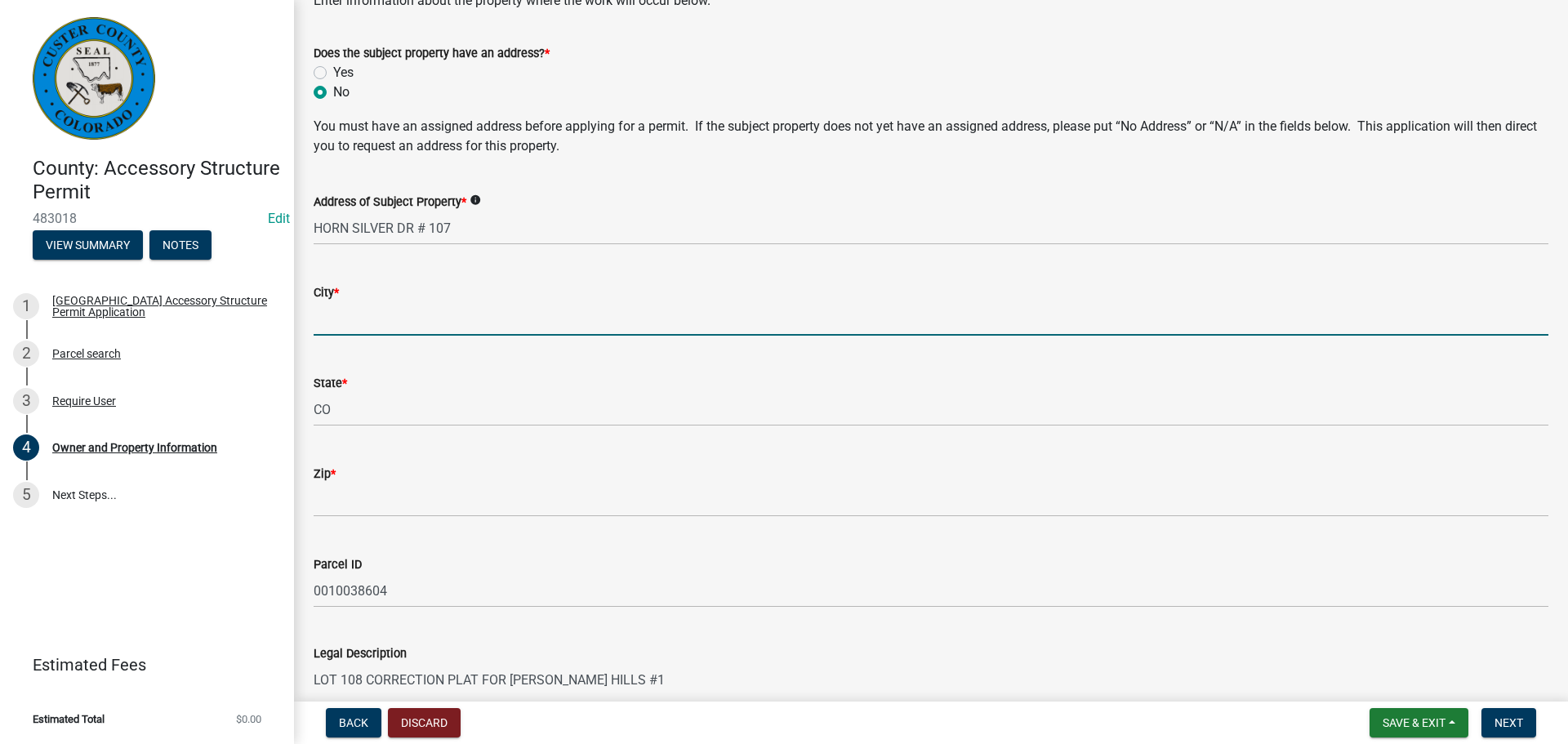
click at [423, 320] on input "City *" at bounding box center [930, 318] width 1235 height 33
type input "Westcliffe"
type input "81252"
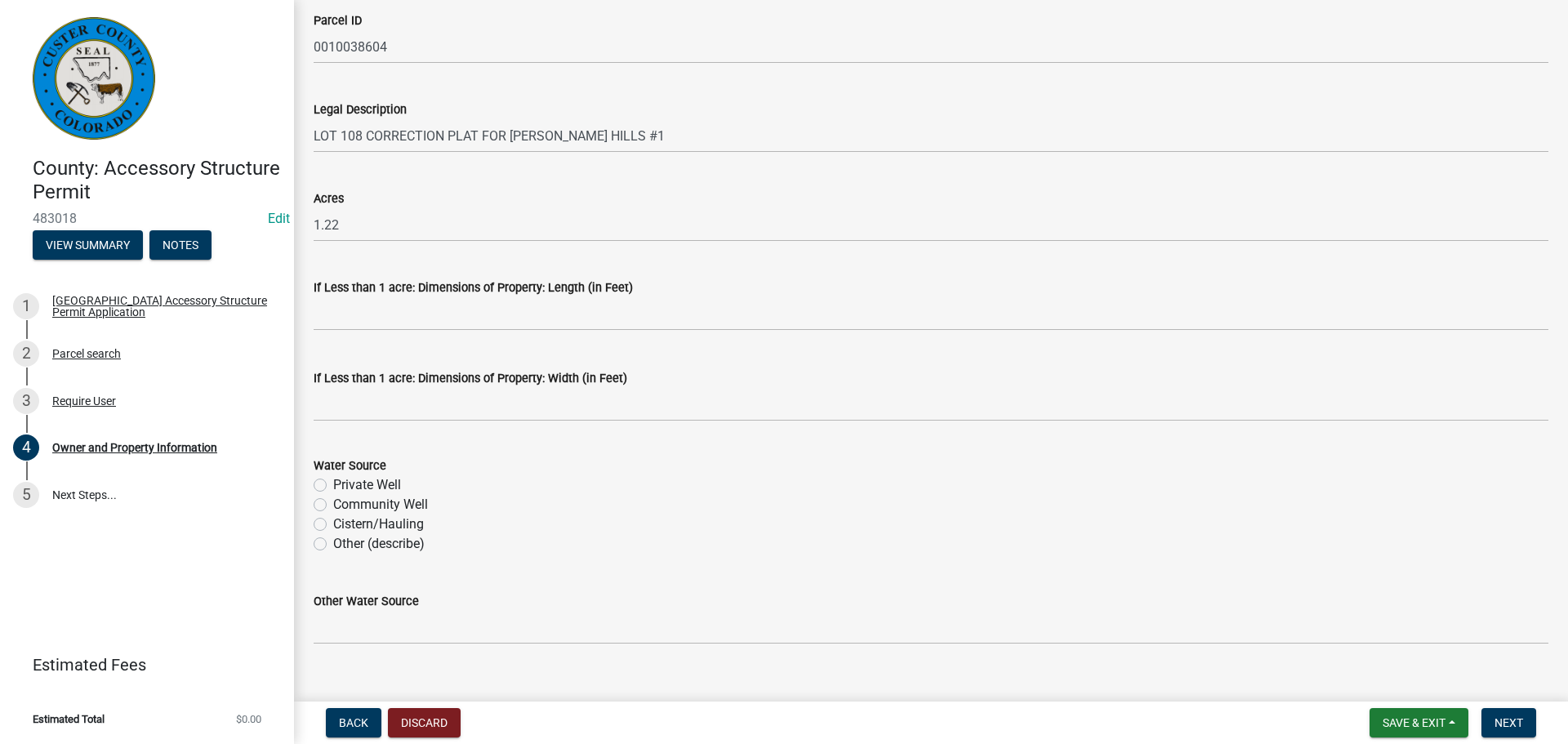
scroll to position [1304, 0]
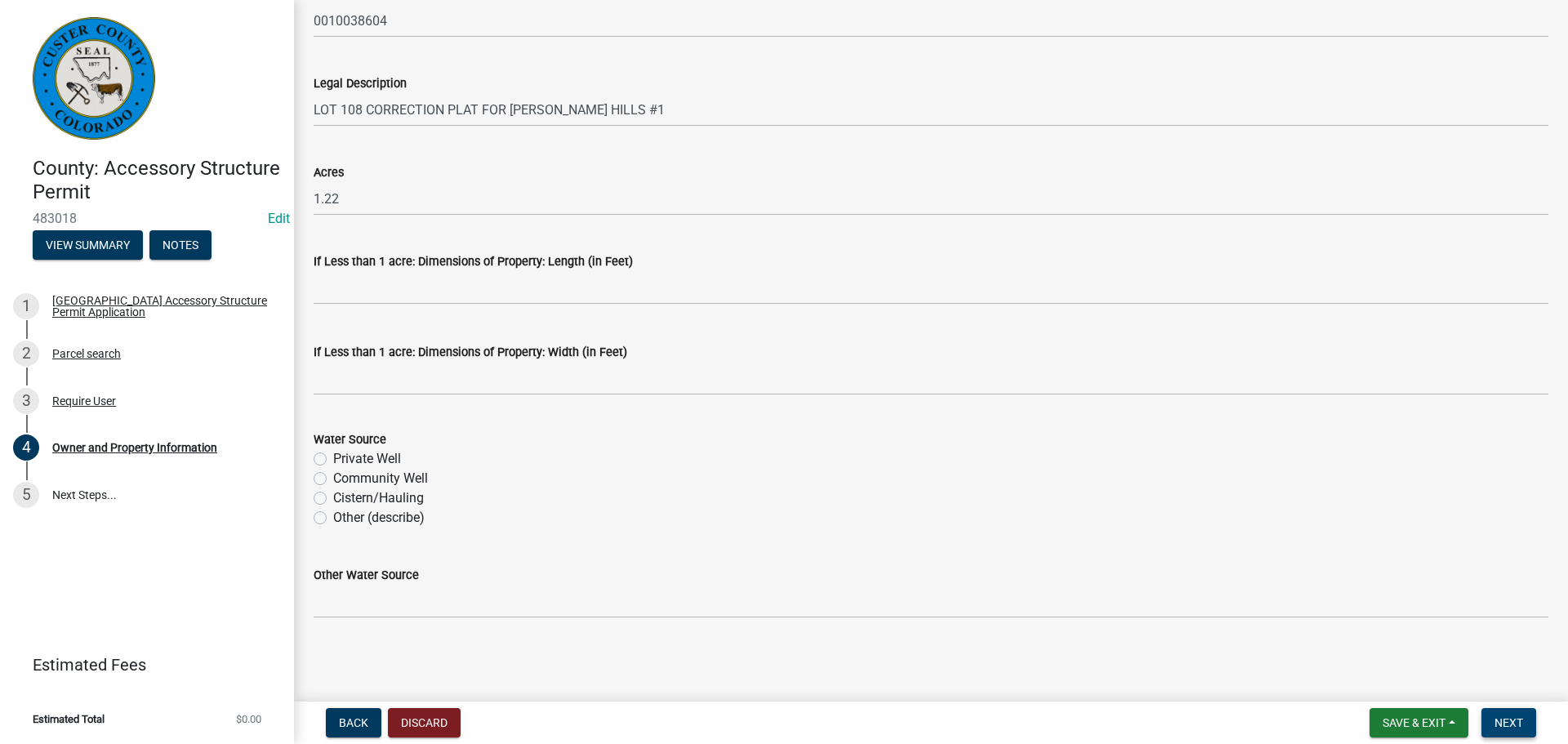
click at [1499, 726] on span "Next" at bounding box center [1508, 723] width 29 height 13
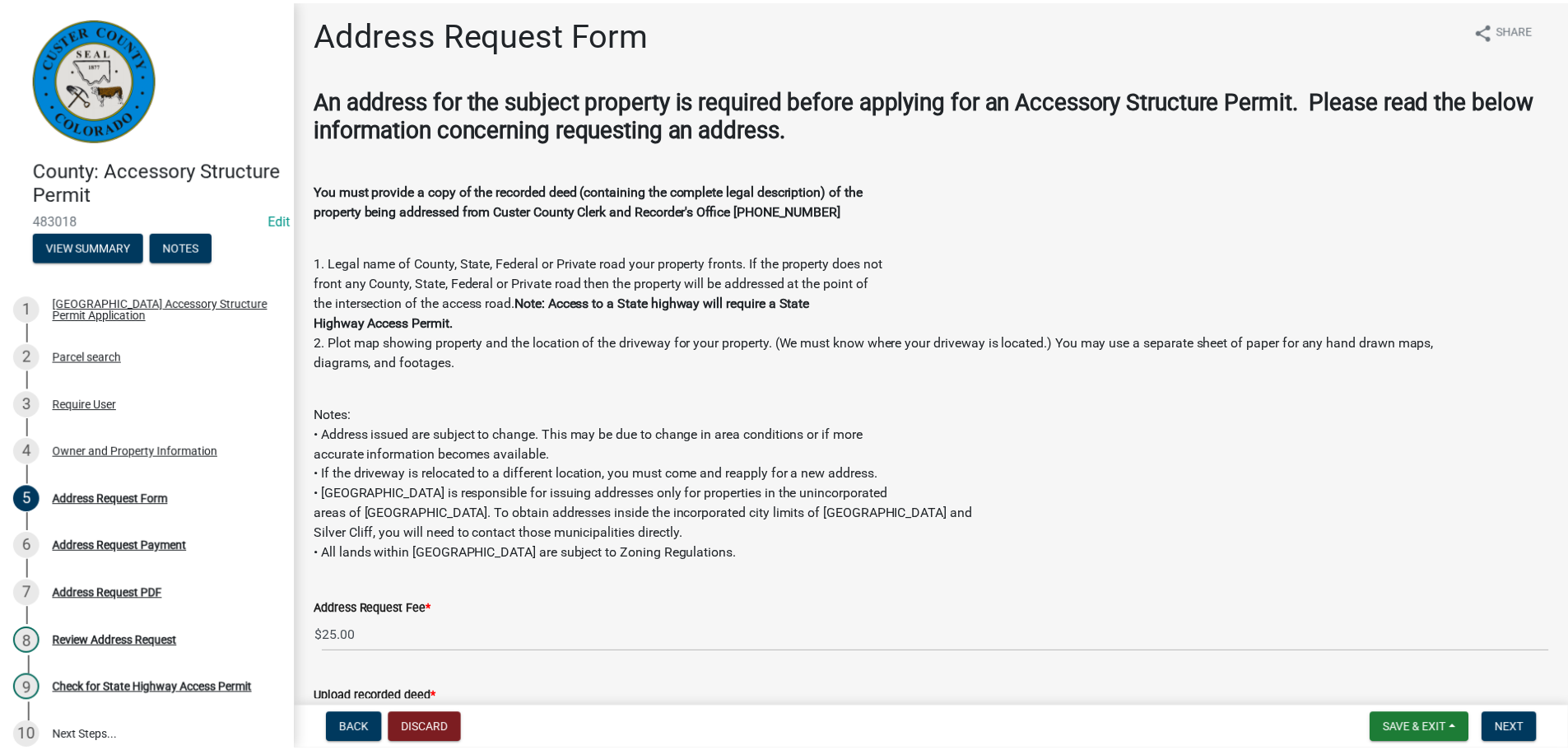
scroll to position [0, 0]
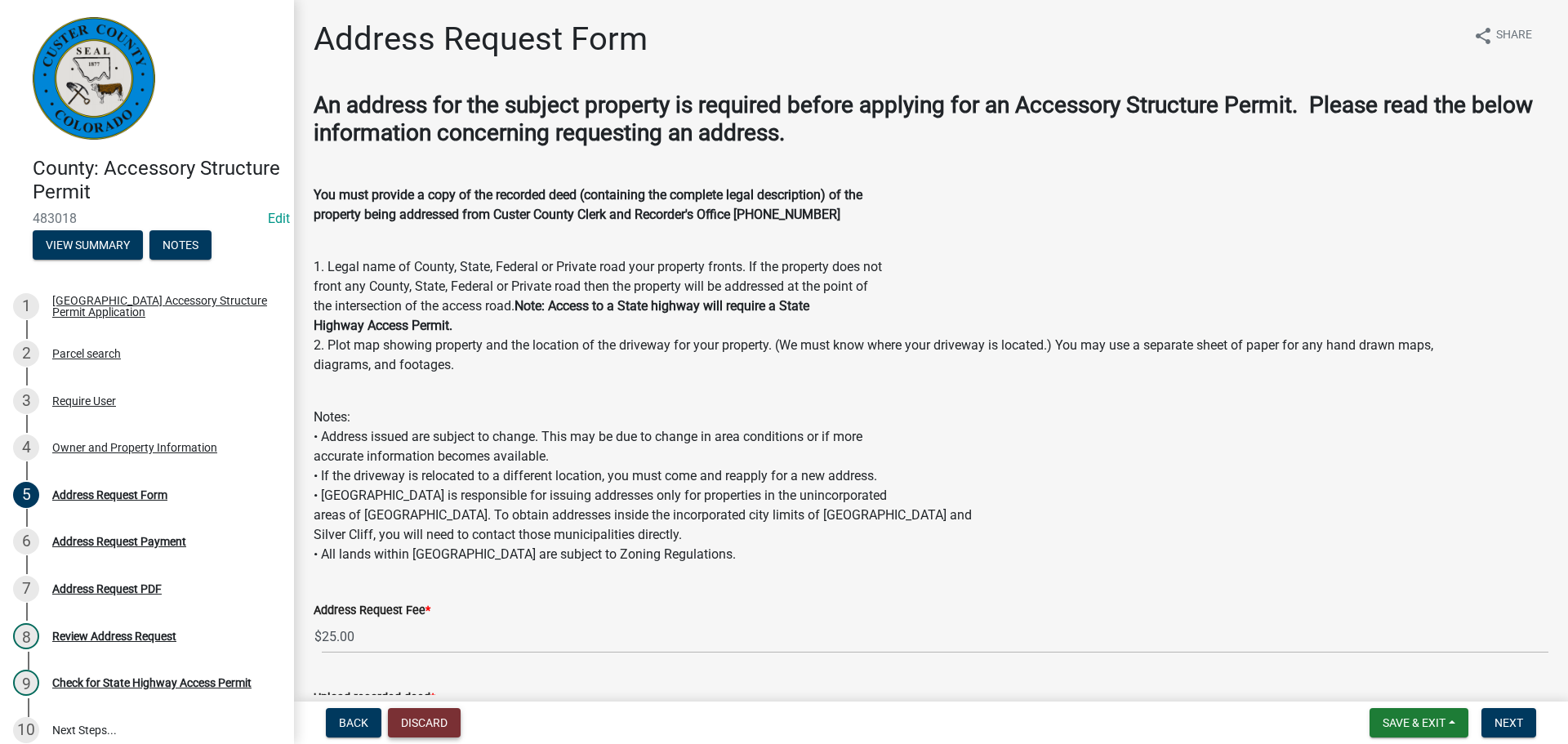
click at [424, 723] on button "Discard" at bounding box center [424, 723] width 73 height 30
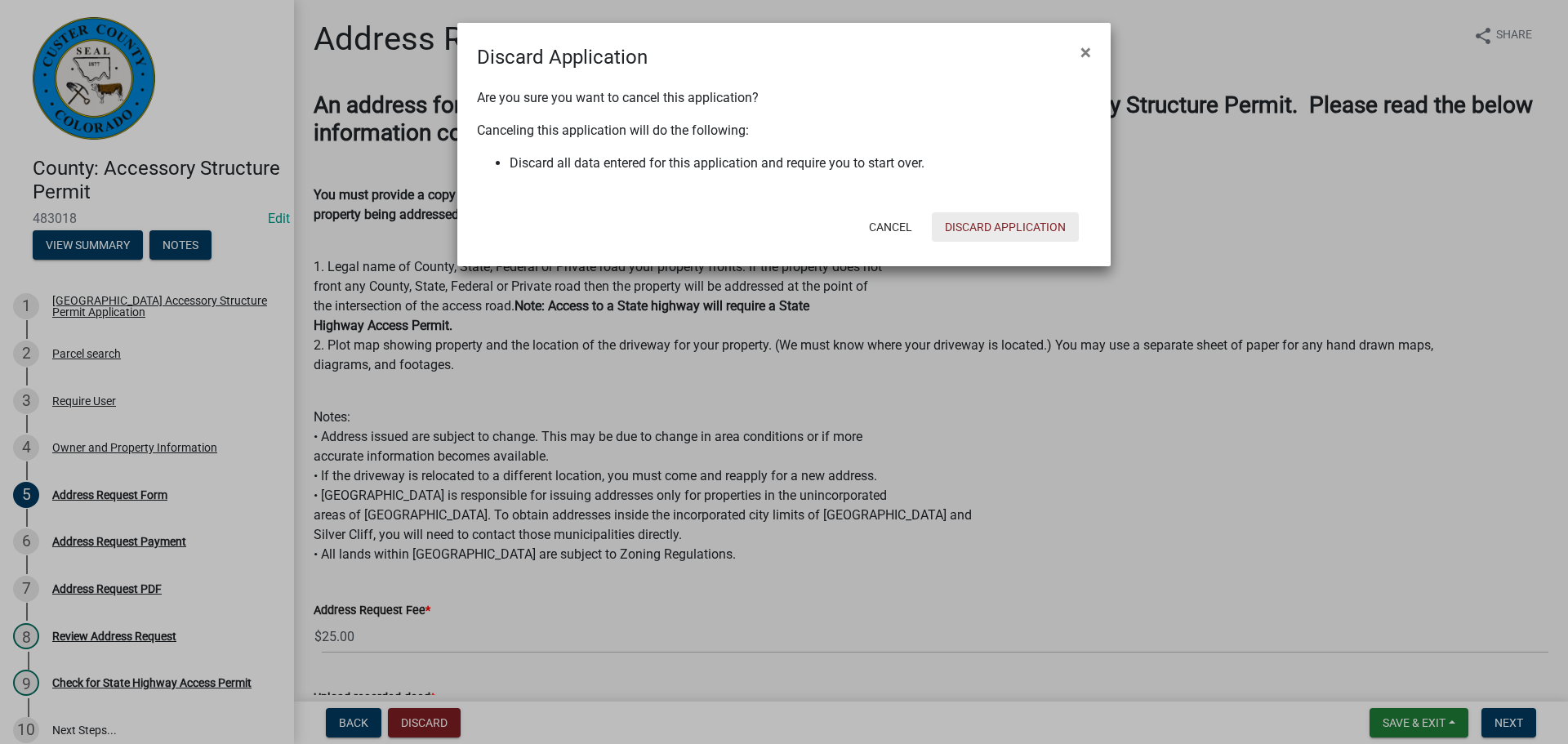
click at [1010, 226] on button "Discard Application" at bounding box center [1006, 227] width 147 height 30
